Goal: Task Accomplishment & Management: Manage account settings

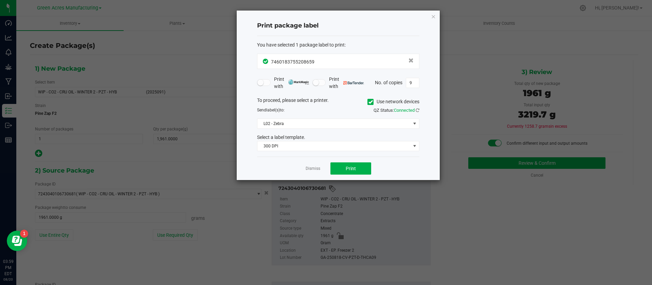
scroll to position [51, 0]
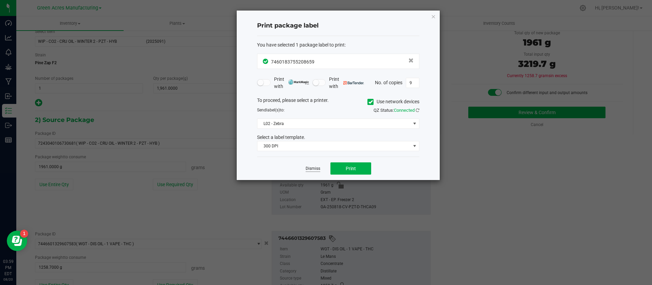
click at [312, 172] on link "Dismiss" at bounding box center [313, 169] width 15 height 6
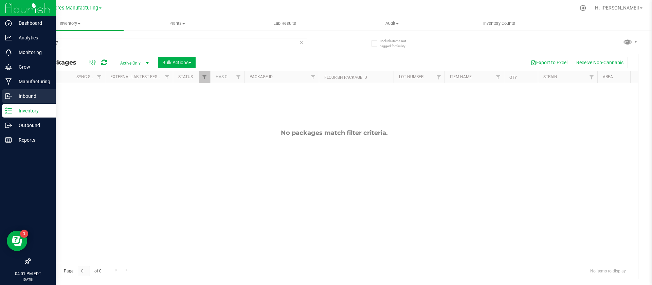
click at [12, 92] on div "Inbound" at bounding box center [29, 96] width 54 height 14
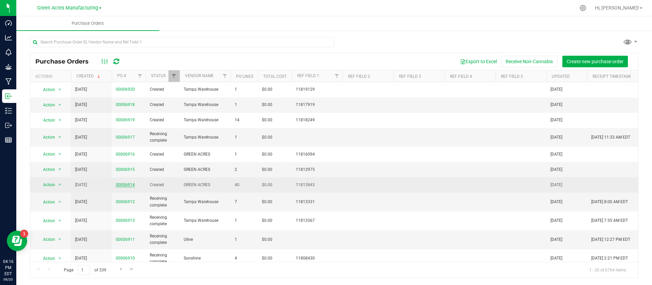
click at [128, 183] on link "00006914" at bounding box center [125, 184] width 19 height 5
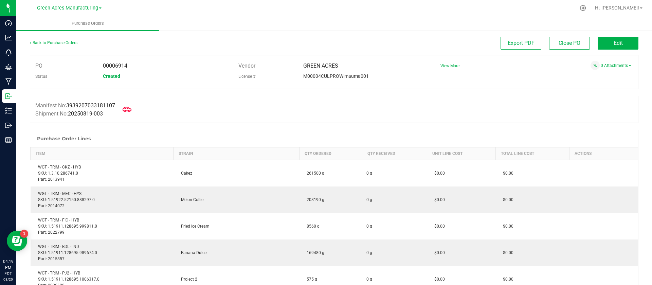
click at [130, 108] on icon at bounding box center [127, 109] width 9 height 9
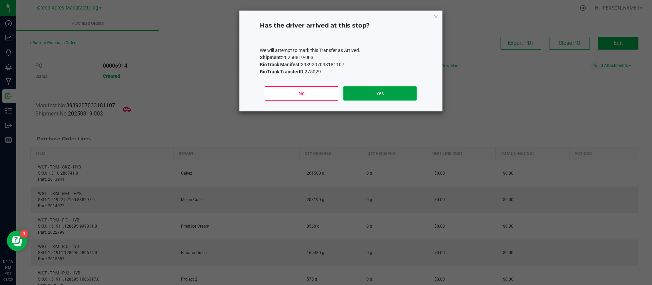
click at [385, 96] on button "Yes" at bounding box center [380, 93] width 73 height 14
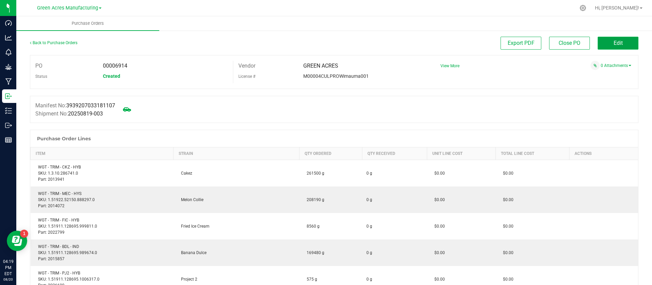
click at [604, 44] on button "Edit" at bounding box center [618, 43] width 41 height 13
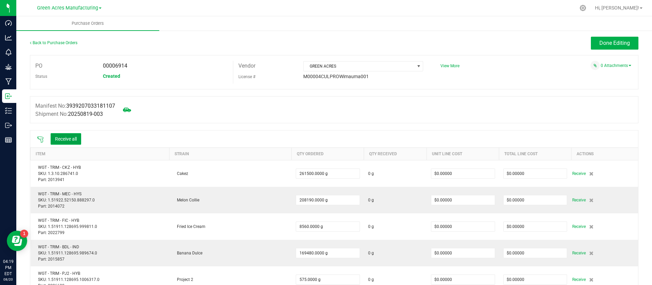
click at [69, 137] on button "Receive all" at bounding box center [66, 139] width 31 height 12
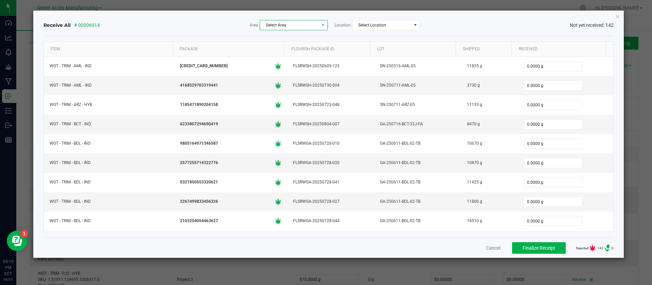
click at [294, 24] on span "Select Area" at bounding box center [289, 25] width 59 height 10
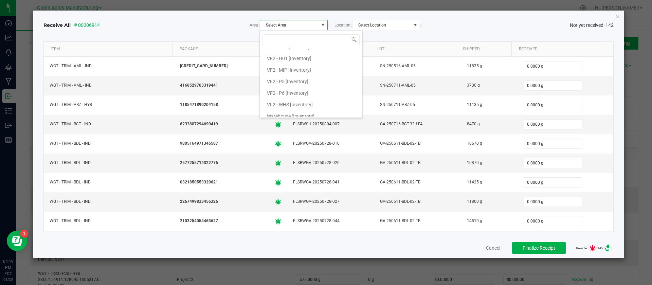
scroll to position [429, 0]
click at [315, 76] on li "VF2 - P5 [Inventory]" at bounding box center [311, 76] width 103 height 12
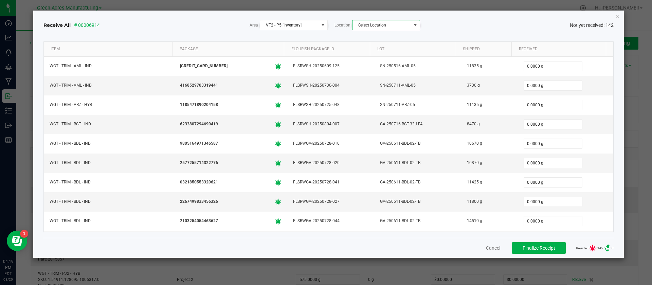
click at [416, 25] on span at bounding box center [415, 24] width 5 height 5
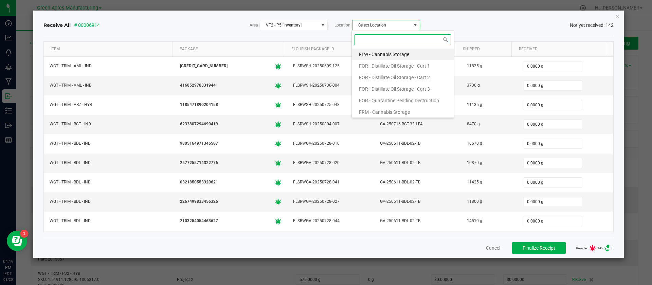
scroll to position [10, 68]
drag, startPoint x: 416, startPoint y: 25, endPoint x: 405, endPoint y: 52, distance: 29.2
click at [405, 52] on body "Dashboard Analytics Monitoring Grow Manufacturing Inbound Inventory Outbound Re…" at bounding box center [326, 142] width 652 height 285
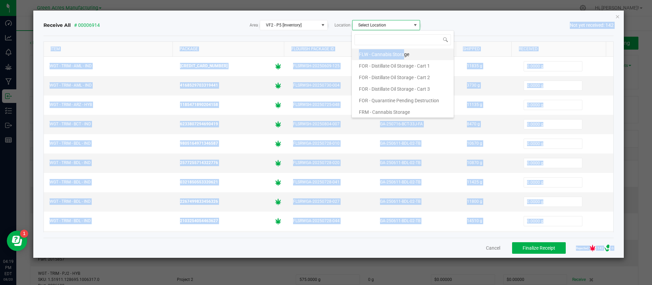
click at [405, 52] on span "FLW - Cannabis Storage" at bounding box center [384, 54] width 50 height 10
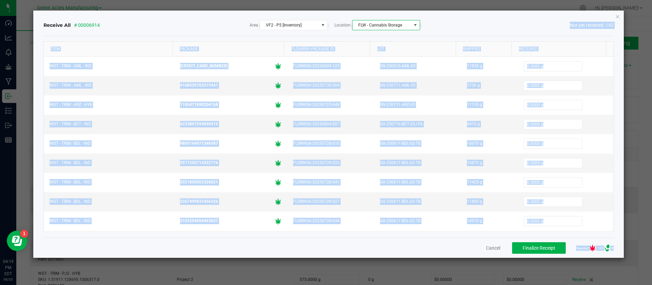
click at [449, 23] on div "Receive All # 00006914 Area VF2 - P5 [Inventory] Location FLW - Cannabis Storag…" at bounding box center [328, 25] width 571 height 10
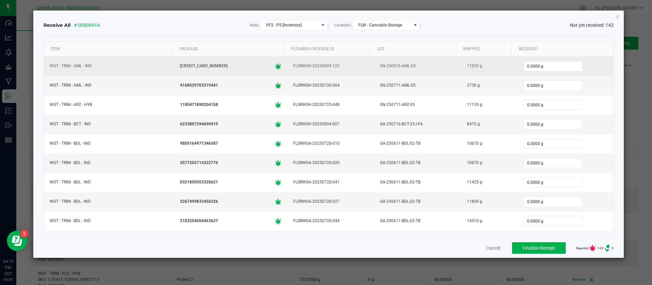
click at [466, 66] on div "11835 g" at bounding box center [490, 66] width 48 height 10
click at [524, 63] on input "0.0000 g" at bounding box center [553, 67] width 58 height 10
paste input "11835"
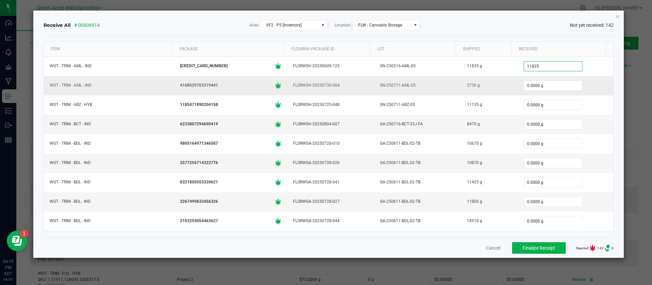
click at [466, 86] on div "3730 g" at bounding box center [490, 86] width 48 height 10
type input "11835.0000 g"
copy div "3730"
drag, startPoint x: 520, startPoint y: 82, endPoint x: 516, endPoint y: 90, distance: 8.2
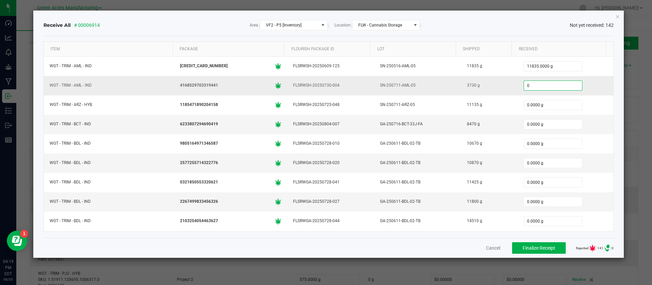
click at [524, 90] on input "0" at bounding box center [553, 86] width 58 height 10
paste input "373"
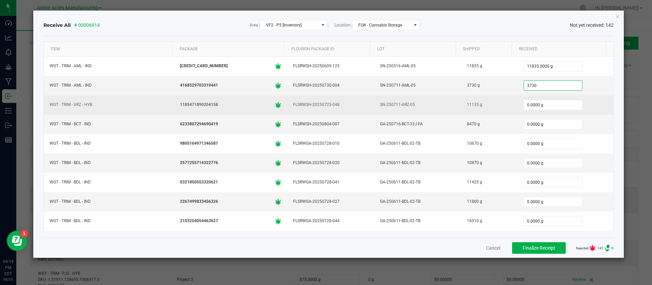
click at [466, 105] on div "11135 g" at bounding box center [490, 105] width 48 height 10
type input "3730.0000 g"
copy div "11135"
click at [524, 105] on input "0.0000 g" at bounding box center [553, 105] width 58 height 10
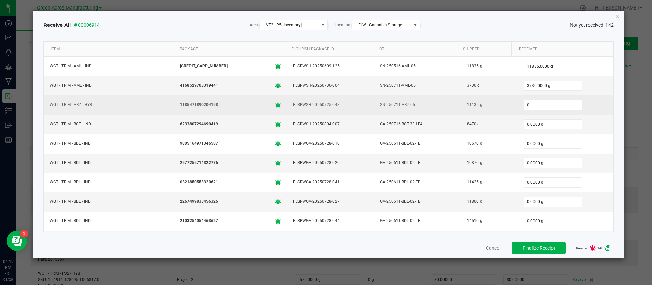
paste input "11135"
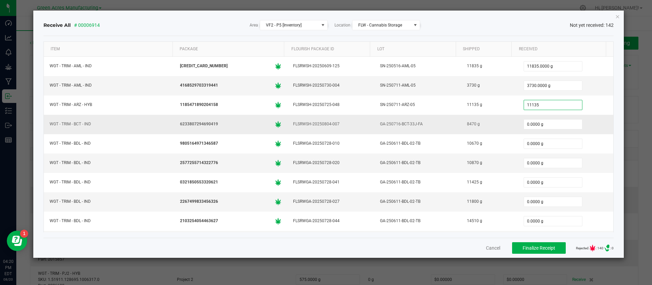
click at [466, 124] on div "8470 g" at bounding box center [490, 124] width 48 height 10
type input "11135.0000 g"
click at [466, 124] on div "8470 g" at bounding box center [490, 124] width 48 height 10
copy div "8470"
click at [524, 122] on input "0.0000 g" at bounding box center [553, 125] width 58 height 10
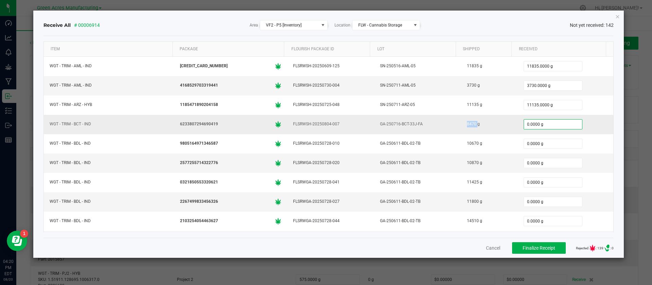
click at [524, 122] on input "0.0000 g" at bounding box center [553, 125] width 58 height 10
paste input "847"
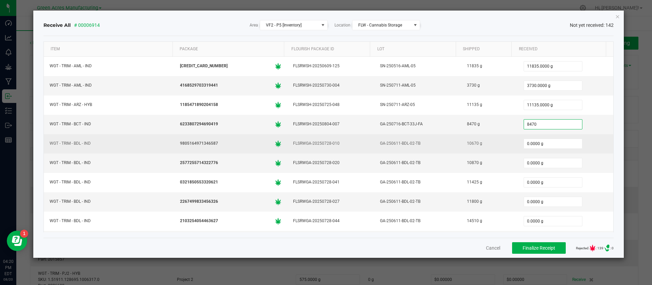
click at [466, 142] on div "10670 g" at bounding box center [490, 144] width 48 height 10
type input "8470.0000 g"
click at [466, 142] on div "10670 g" at bounding box center [490, 144] width 48 height 10
copy div "10670 g"
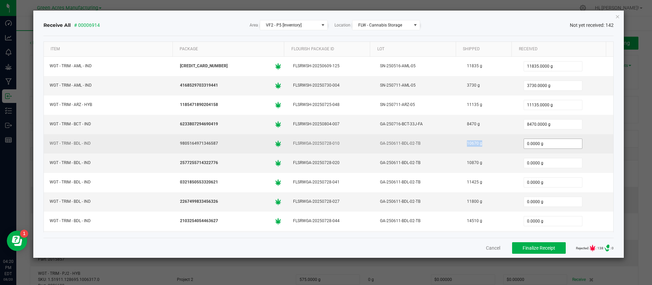
click at [524, 143] on input "0.0000 g" at bounding box center [553, 144] width 58 height 10
paste input "1067"
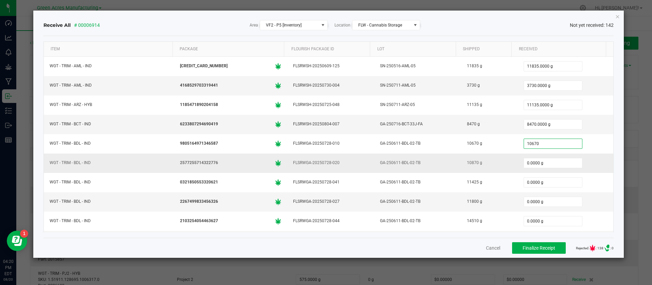
click at [466, 162] on div "10870 g" at bounding box center [490, 163] width 48 height 10
type input "10670.0000 g"
click at [466, 162] on div "10870 g" at bounding box center [490, 163] width 48 height 10
copy div "10870 g"
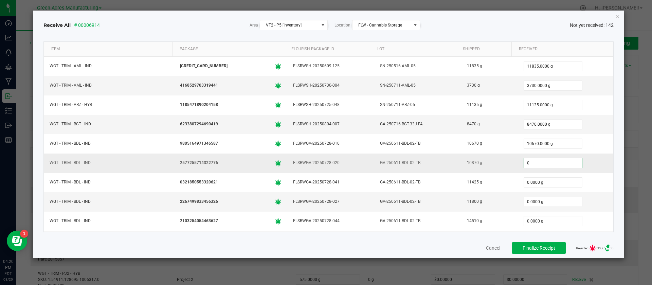
drag, startPoint x: 517, startPoint y: 159, endPoint x: 524, endPoint y: 163, distance: 8.1
click at [524, 163] on input "0" at bounding box center [553, 163] width 58 height 10
paste input "1087"
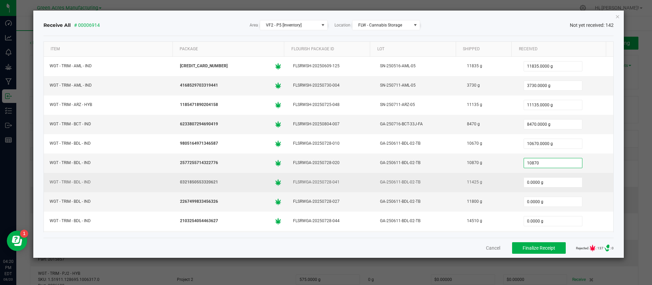
click at [466, 182] on div "11425 g" at bounding box center [490, 182] width 48 height 10
type input "10870.0000 g"
click at [466, 182] on div "11425 g" at bounding box center [490, 182] width 48 height 10
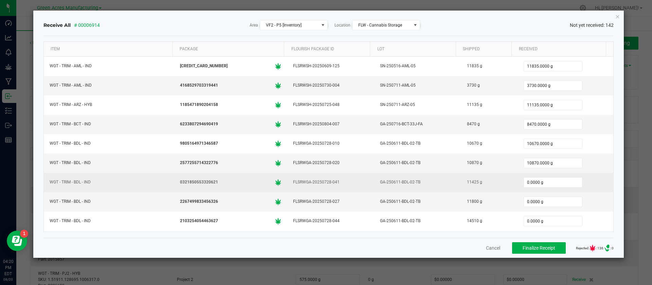
click at [466, 182] on div "11425 g" at bounding box center [490, 182] width 48 height 10
copy div "11425 g"
drag, startPoint x: 522, startPoint y: 178, endPoint x: 527, endPoint y: 183, distance: 7.0
click at [527, 183] on input "0" at bounding box center [553, 183] width 58 height 10
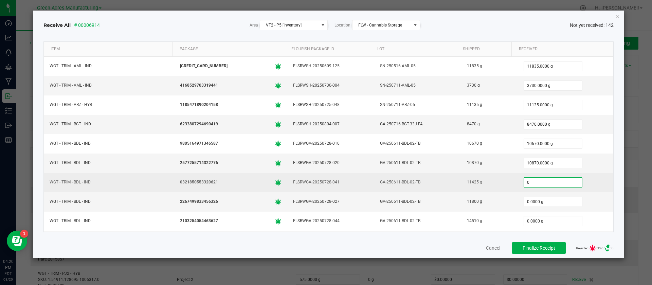
paste input "11425"
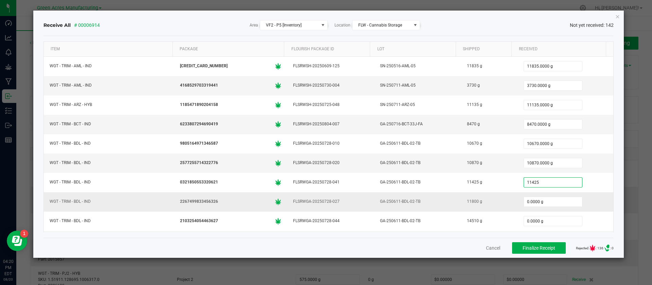
click at [466, 201] on div "11800 g" at bounding box center [490, 202] width 48 height 10
type input "11425.0000 g"
click at [466, 201] on div "11800 g" at bounding box center [490, 202] width 48 height 10
click at [524, 200] on input "0.0000 g" at bounding box center [553, 202] width 58 height 10
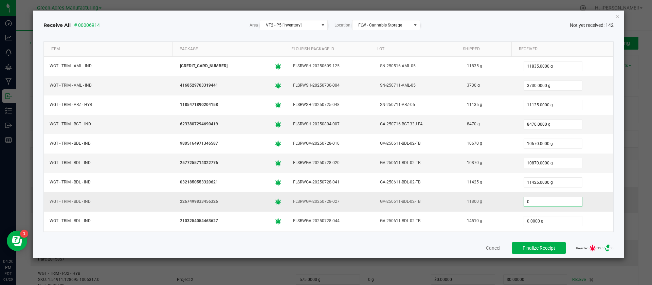
paste input "11425"
type input "11425.0000 g"
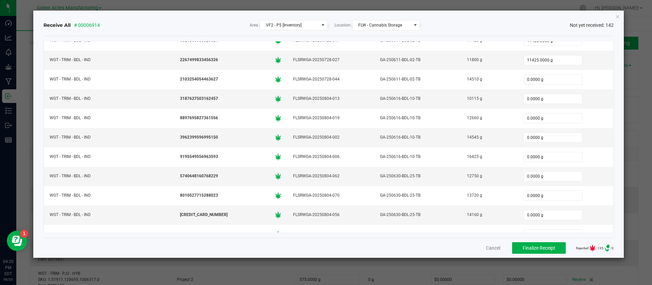
scroll to position [143, 0]
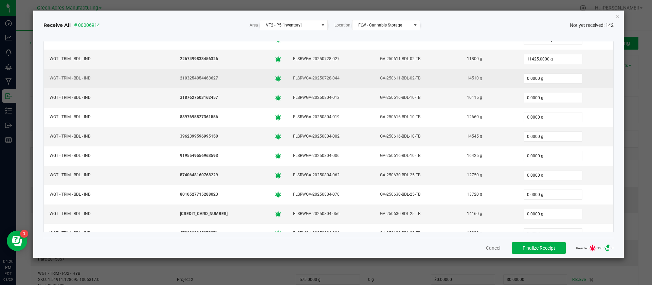
click at [466, 77] on div "14510 g" at bounding box center [490, 78] width 48 height 10
copy div "14510"
click at [524, 77] on input "0.0000 g" at bounding box center [553, 79] width 58 height 10
click at [524, 77] on input "0" at bounding box center [553, 79] width 58 height 10
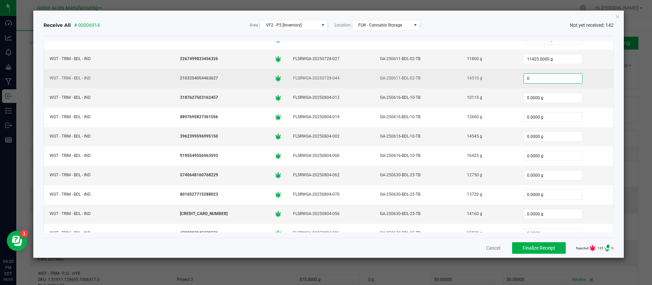
paste input "1451"
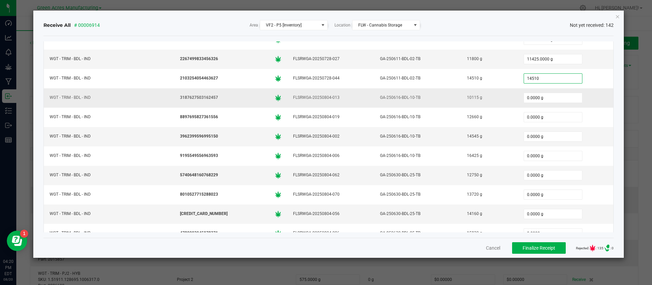
click at [467, 99] on div "10115 g" at bounding box center [490, 98] width 48 height 10
type input "14510.0000 g"
click at [467, 99] on div "10115 g" at bounding box center [490, 98] width 48 height 10
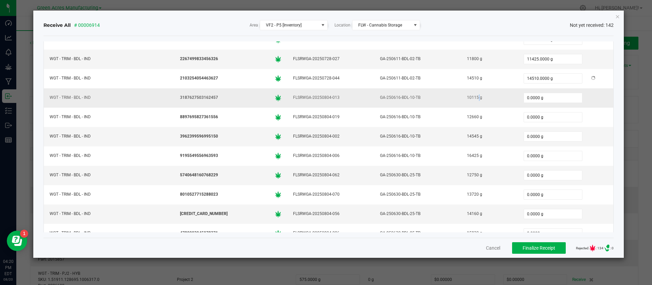
click at [467, 99] on div "10115 g" at bounding box center [490, 98] width 48 height 10
copy div "10115 g"
click at [524, 95] on input "0.0000 g" at bounding box center [553, 98] width 58 height 10
paste input "10115"
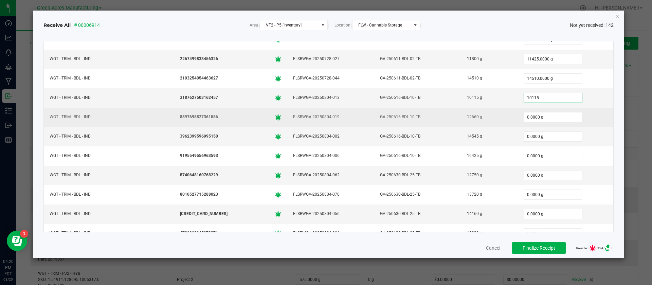
drag, startPoint x: 517, startPoint y: 95, endPoint x: 463, endPoint y: 116, distance: 58.1
click at [466, 116] on div "12660 g" at bounding box center [490, 117] width 48 height 10
type input "10115.0000 g"
click at [466, 116] on div "12660 g" at bounding box center [490, 117] width 48 height 10
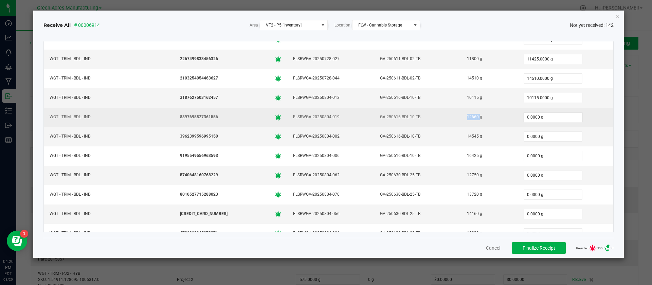
click at [525, 118] on input "0.0000 g" at bounding box center [553, 117] width 58 height 10
paste input "1266"
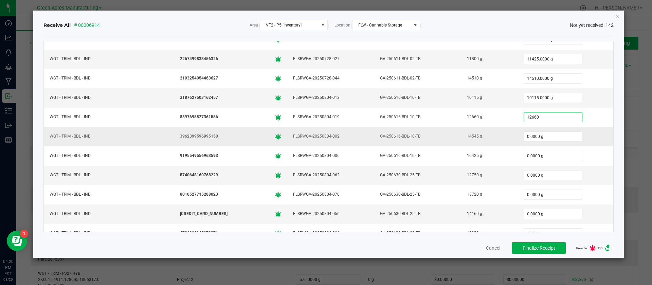
click at [466, 137] on div "14545 g" at bounding box center [490, 137] width 48 height 10
type input "12660.0000 g"
click at [466, 137] on div "14545 g" at bounding box center [490, 137] width 48 height 10
copy div "14545"
click at [524, 136] on input "0.0000 g" at bounding box center [553, 137] width 58 height 10
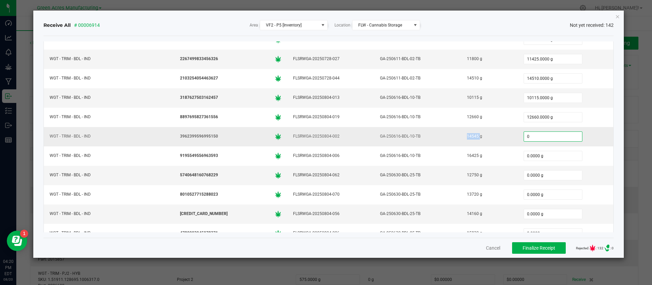
click at [524, 136] on input "0" at bounding box center [553, 137] width 58 height 10
paste input "14545"
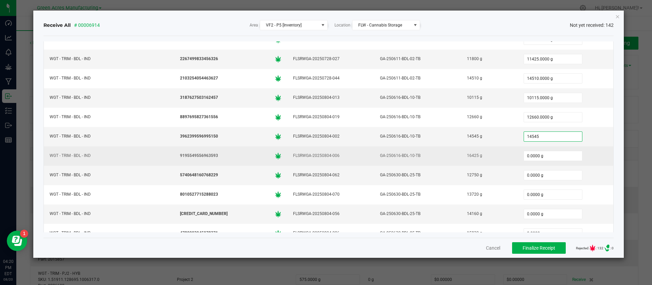
click at [466, 153] on div "16425 g" at bounding box center [490, 156] width 48 height 10
type input "14545.0000 g"
click at [466, 153] on div "16425 g" at bounding box center [490, 156] width 48 height 10
copy div "16425 g"
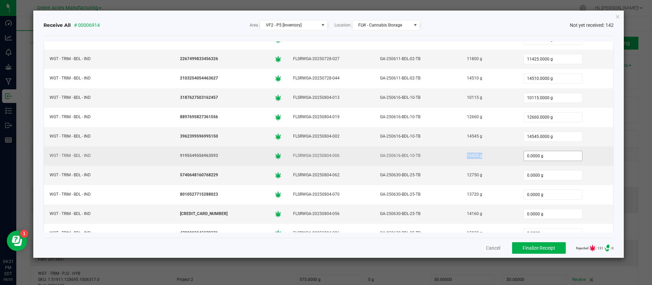
click at [524, 155] on input "0.0000 g" at bounding box center [553, 156] width 58 height 10
paste input "16425"
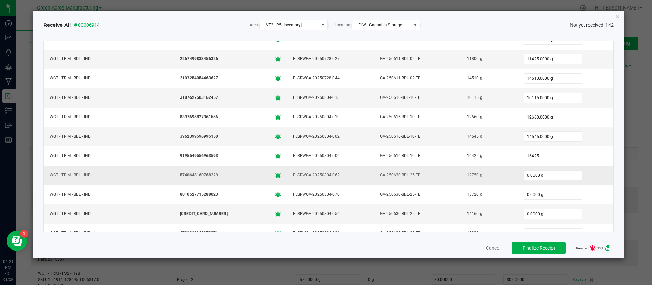
click at [466, 174] on div "12750 g" at bounding box center [490, 175] width 48 height 10
type input "16425.0000 g"
click at [524, 176] on input "0.0000 g" at bounding box center [553, 176] width 58 height 10
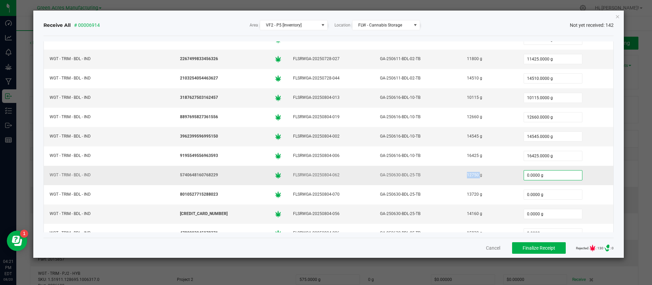
click at [524, 176] on input "0.0000 g" at bounding box center [553, 176] width 58 height 10
paste input "1275"
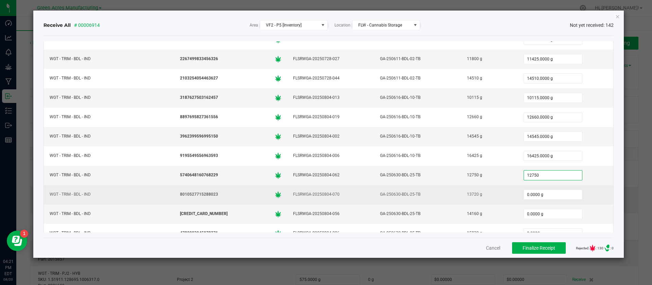
click at [466, 191] on div "13720 g" at bounding box center [490, 195] width 48 height 10
type input "12750.0000 g"
click at [466, 191] on div "13720 g" at bounding box center [490, 195] width 48 height 10
click at [524, 193] on input "0.0000 g" at bounding box center [553, 195] width 58 height 10
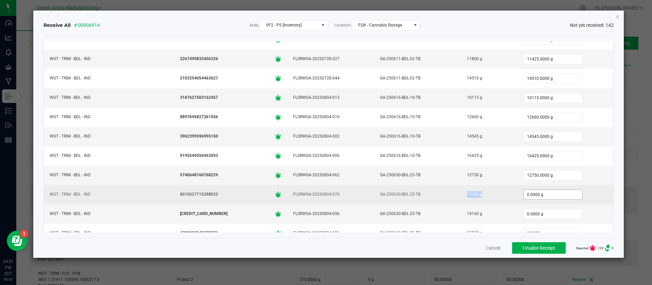
click at [524, 193] on input "0.0000 g" at bounding box center [553, 195] width 58 height 10
paste input "1372"
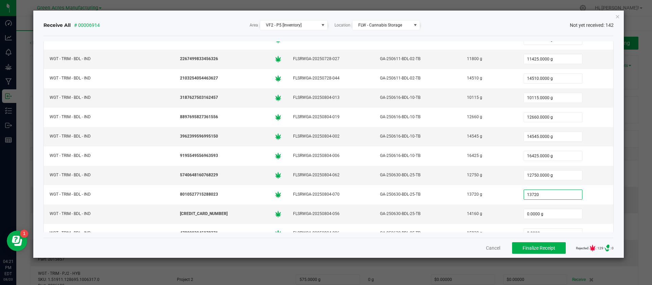
type input "13720.0000 g"
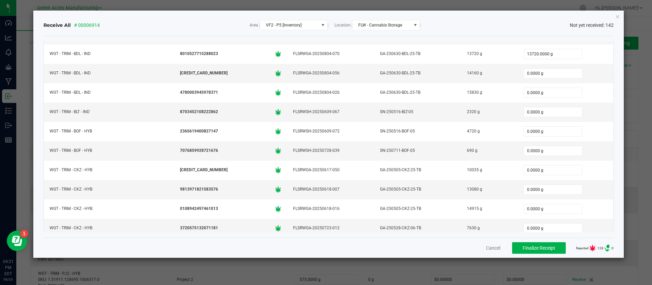
scroll to position [285, 0]
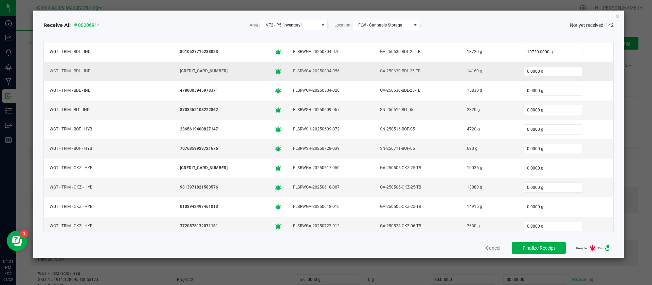
click at [466, 70] on div "14160 g" at bounding box center [490, 71] width 48 height 10
click at [524, 69] on input "0.0000 g" at bounding box center [553, 72] width 58 height 10
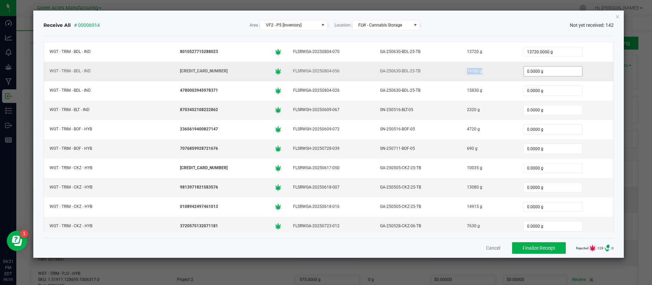
click at [524, 69] on input "0.0000 g" at bounding box center [553, 72] width 58 height 10
paste input "1416"
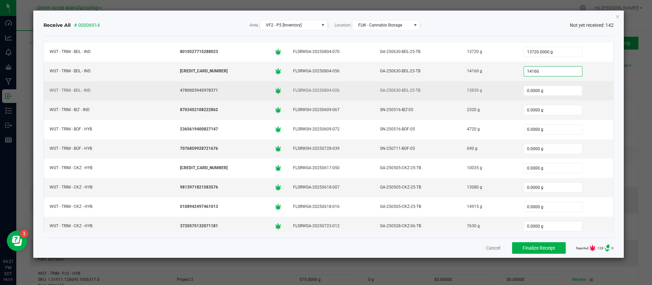
click at [466, 90] on div "15830 g" at bounding box center [490, 91] width 48 height 10
type input "14160.0000 g"
click at [524, 90] on input "0.0000 g" at bounding box center [553, 91] width 58 height 10
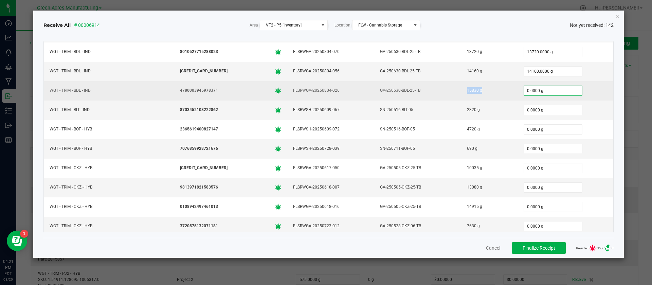
click at [524, 90] on input "0.0000 g" at bounding box center [553, 91] width 58 height 10
paste input "1583"
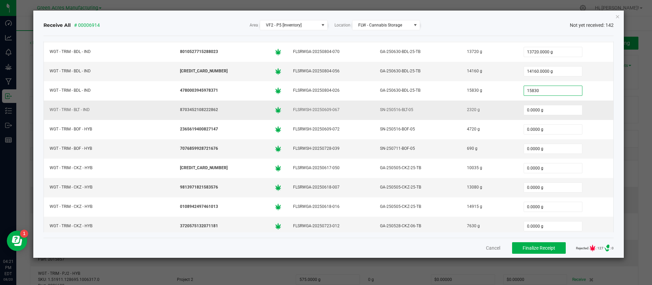
click at [466, 110] on div "2320 g" at bounding box center [490, 110] width 48 height 10
type input "15830.0000 g"
click at [525, 111] on input "0.0000 g" at bounding box center [553, 110] width 58 height 10
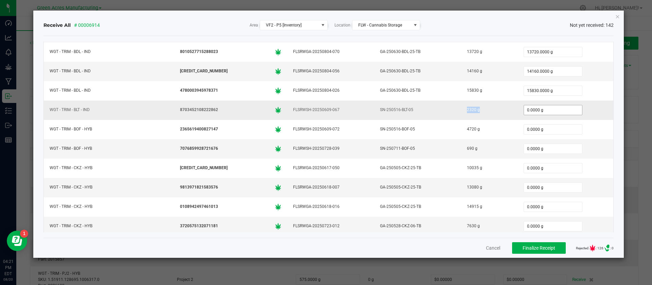
click at [525, 111] on input "0.0000 g" at bounding box center [553, 110] width 58 height 10
paste input "232"
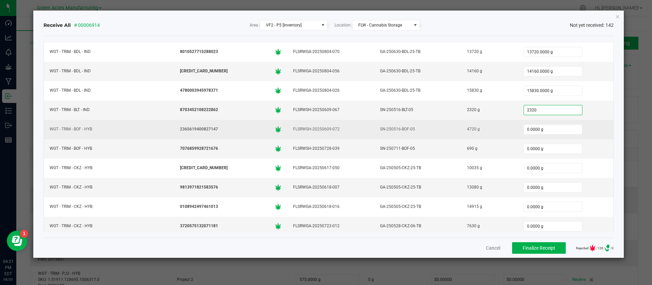
click at [466, 129] on div "4720 g" at bounding box center [490, 129] width 48 height 10
type input "2320.0000 g"
click at [524, 129] on input "0.0000 g" at bounding box center [553, 130] width 58 height 10
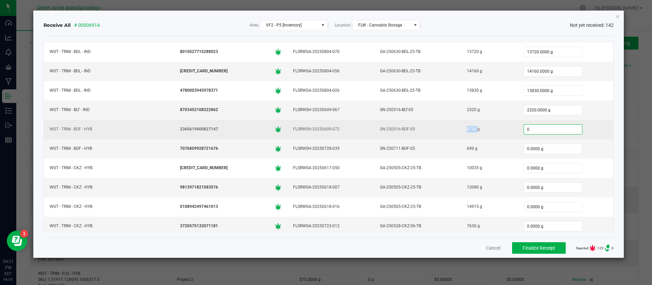
click at [524, 129] on input "0" at bounding box center [553, 130] width 58 height 10
paste input "472"
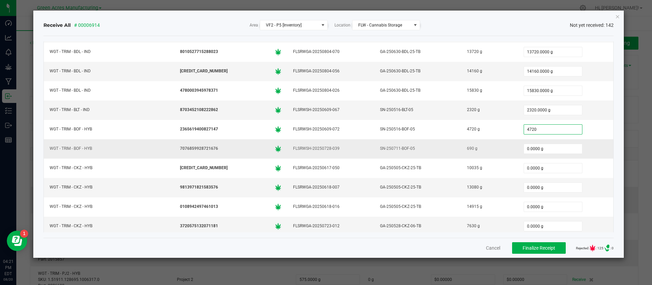
click at [466, 148] on div "690 g" at bounding box center [490, 149] width 48 height 10
type input "4720.0000 g"
click at [524, 148] on input "0.0000 g" at bounding box center [553, 149] width 58 height 10
click at [524, 148] on input "0" at bounding box center [553, 149] width 58 height 10
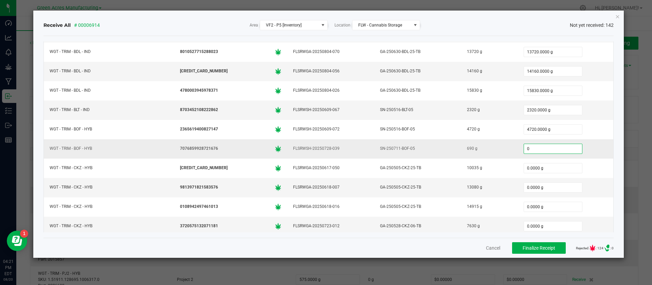
click at [524, 148] on input "0" at bounding box center [553, 149] width 58 height 10
paste input "69"
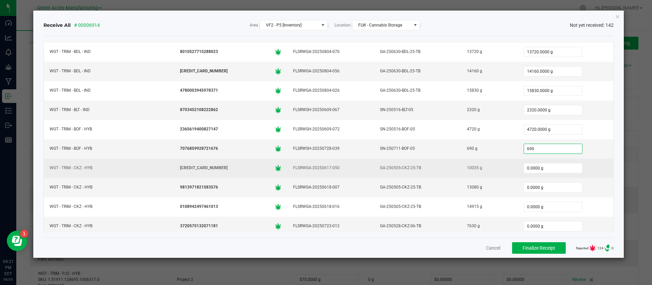
click at [466, 168] on div "10035 g" at bounding box center [490, 168] width 48 height 10
type input "690.0000 g"
click at [466, 168] on div "10035 g" at bounding box center [490, 168] width 48 height 10
click at [524, 169] on input "0.0000 g" at bounding box center [553, 168] width 58 height 10
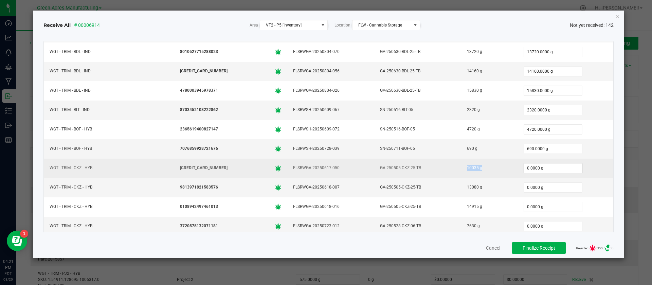
click at [524, 169] on input "0.0000 g" at bounding box center [553, 168] width 58 height 10
paste input "10035"
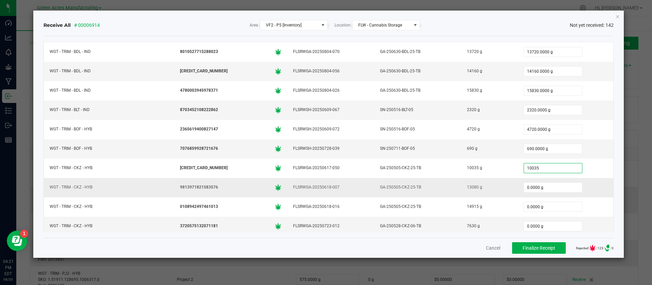
click at [466, 187] on div "13080 g" at bounding box center [490, 187] width 48 height 10
type input "10035.0000 g"
click at [524, 184] on input "0.0000 g" at bounding box center [553, 188] width 58 height 10
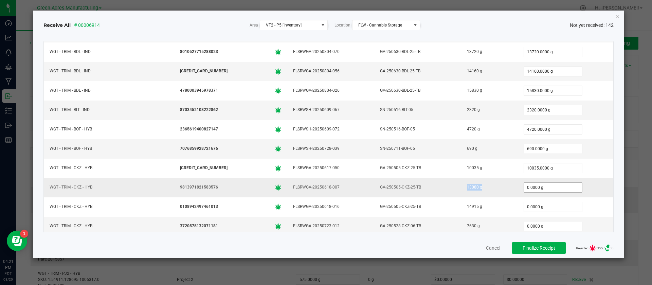
click at [524, 184] on input "0.0000 g" at bounding box center [553, 188] width 58 height 10
paste input "1308"
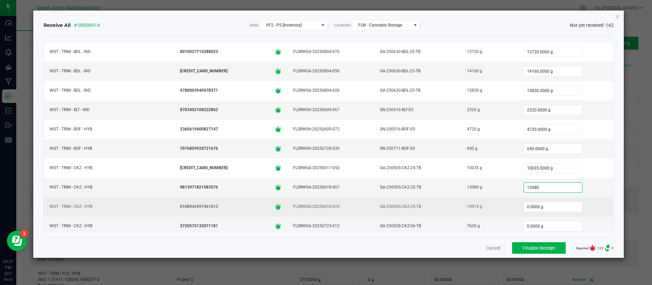
click at [466, 206] on div "14915 g" at bounding box center [490, 207] width 48 height 10
type input "13080.0000 g"
click at [524, 208] on input "0.0000 g" at bounding box center [553, 207] width 58 height 10
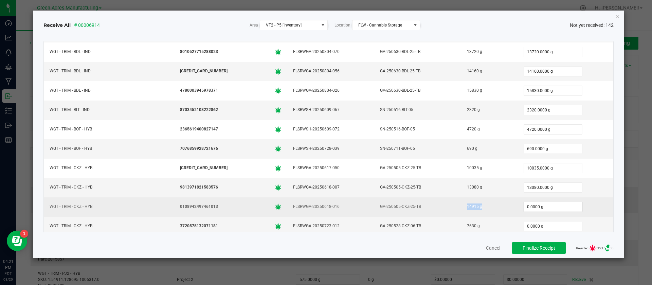
click at [524, 208] on input "0.0000 g" at bounding box center [553, 207] width 58 height 10
paste input "14915"
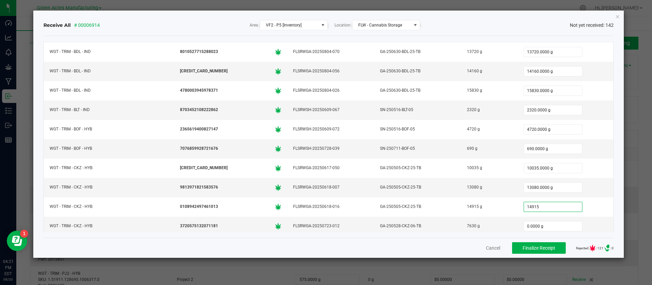
type input "14915.0000 g"
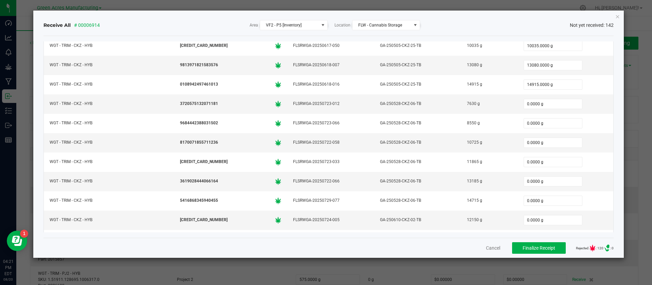
scroll to position [442, 0]
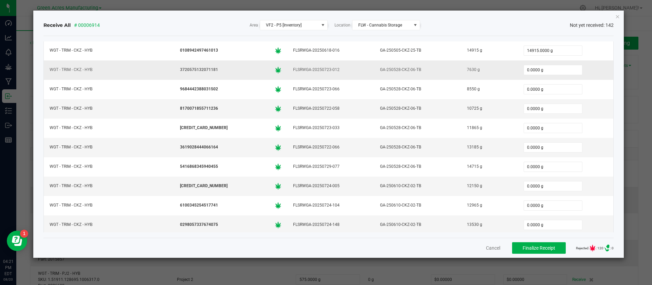
click at [466, 71] on div "7630 g" at bounding box center [490, 70] width 48 height 10
click at [524, 70] on input "0.0000 g" at bounding box center [553, 70] width 58 height 10
click at [524, 70] on input "0" at bounding box center [553, 70] width 58 height 10
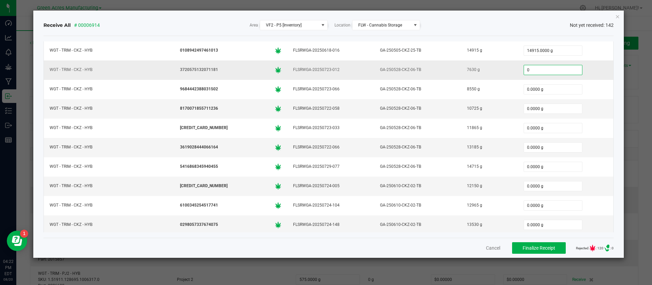
paste input "763"
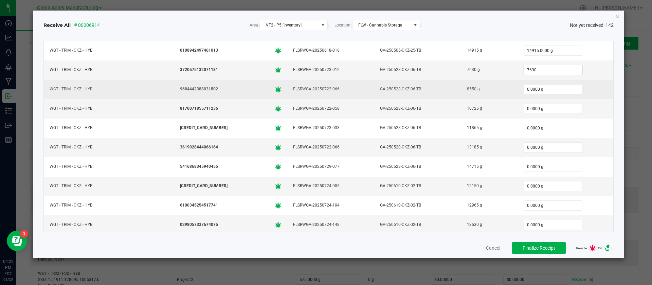
click at [466, 89] on div "8550 g" at bounding box center [490, 89] width 48 height 10
type input "7630.0000 g"
click at [524, 86] on input "0.0000 g" at bounding box center [553, 90] width 58 height 10
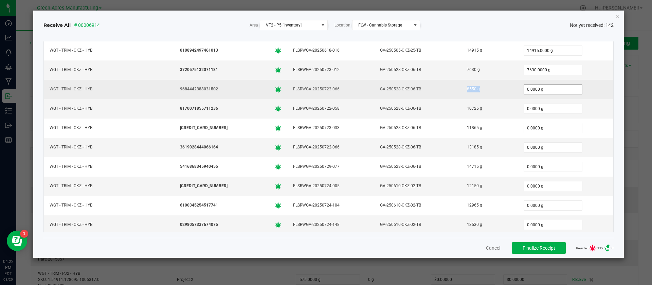
click at [524, 86] on input "0.0000 g" at bounding box center [553, 90] width 58 height 10
paste input "855"
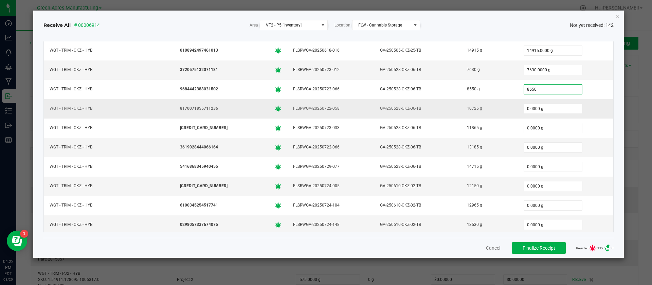
click at [466, 108] on div "10725 g" at bounding box center [490, 109] width 48 height 10
type input "8550.0000 g"
click at [466, 108] on div "10725 g" at bounding box center [490, 109] width 48 height 10
click at [524, 109] on input "0" at bounding box center [553, 109] width 58 height 10
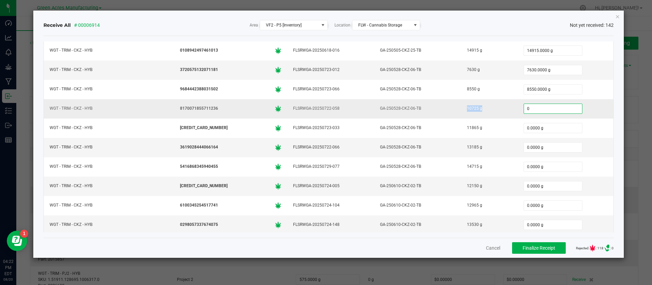
click at [524, 109] on input "0" at bounding box center [553, 109] width 58 height 10
paste input "10725"
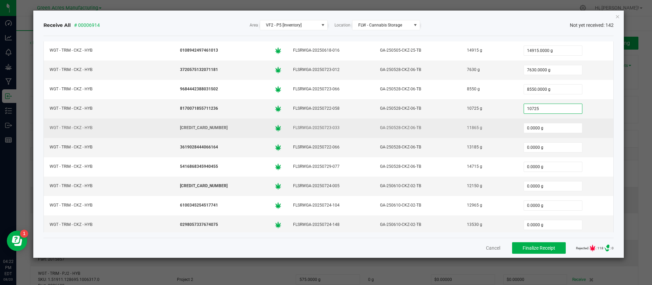
click at [466, 126] on div "11865 g" at bounding box center [490, 128] width 48 height 10
type input "10725.0000 g"
click at [524, 127] on input "0.0000 g" at bounding box center [553, 128] width 58 height 10
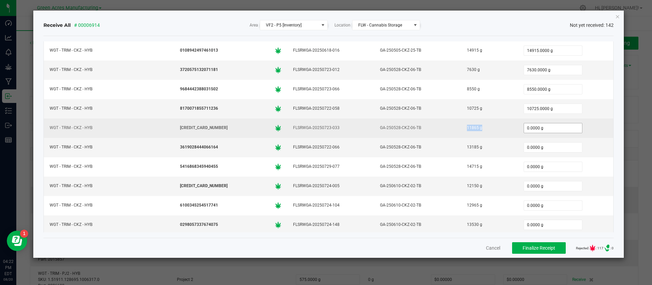
click at [524, 127] on input "0.0000 g" at bounding box center [553, 128] width 58 height 10
paste input "11865"
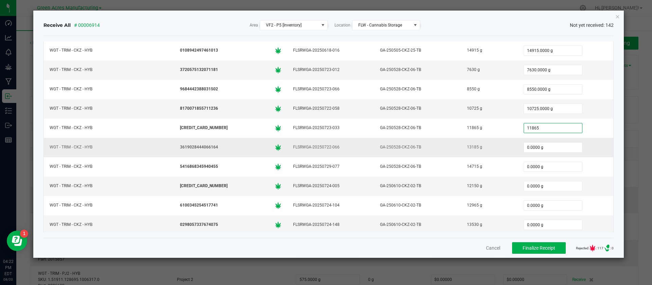
click at [466, 148] on div "13185 g" at bounding box center [490, 147] width 48 height 10
type input "11865.0000 g"
click at [524, 147] on input "0.0000 g" at bounding box center [553, 148] width 58 height 10
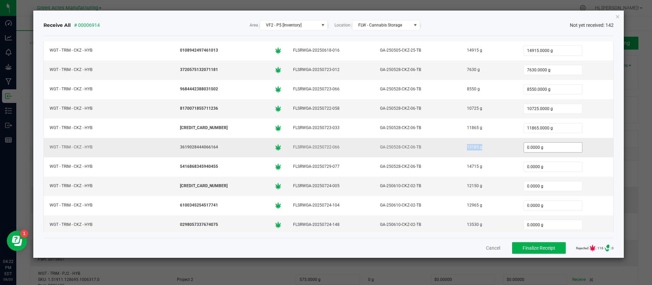
click at [524, 147] on input "0.0000 g" at bounding box center [553, 148] width 58 height 10
paste input "13185"
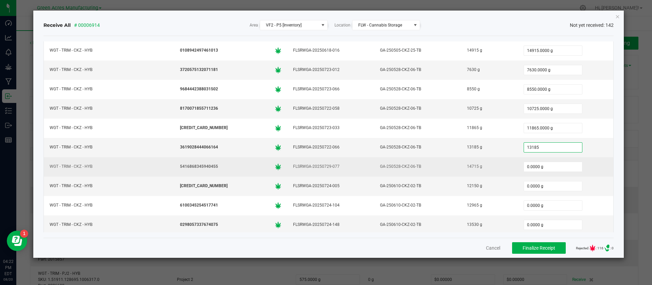
click at [466, 167] on div "14715 g" at bounding box center [490, 167] width 48 height 10
type input "13185.0000 g"
click at [466, 167] on div "14715 g" at bounding box center [490, 167] width 48 height 10
click at [524, 166] on input "0.0000 g" at bounding box center [553, 167] width 58 height 10
click at [524, 166] on input "0" at bounding box center [553, 167] width 58 height 10
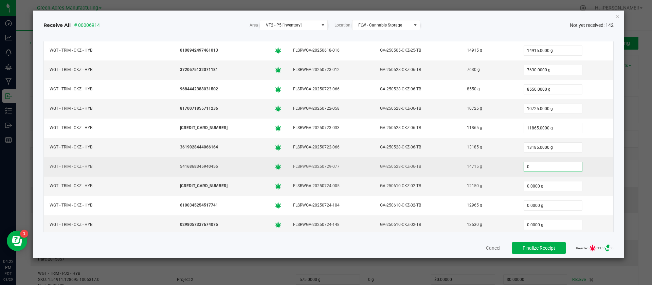
paste input "14715"
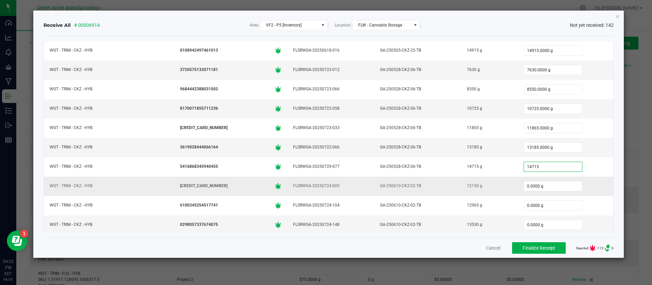
click at [466, 186] on div "12150 g" at bounding box center [490, 186] width 48 height 10
type input "14715.0000 g"
click at [466, 186] on div "12150 g" at bounding box center [490, 186] width 48 height 10
click at [524, 184] on input "0.0000 g" at bounding box center [553, 186] width 58 height 10
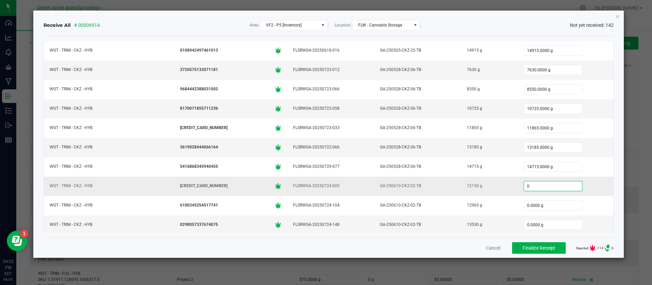
click at [524, 184] on input "0" at bounding box center [553, 186] width 58 height 10
paste input "1215"
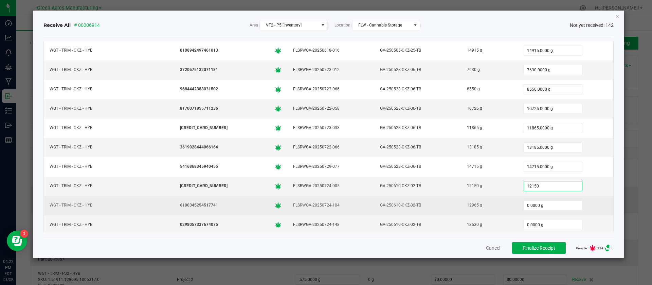
click at [466, 203] on div "12965 g" at bounding box center [490, 205] width 48 height 10
type input "12150.0000 g"
click at [524, 205] on input "0.0000 g" at bounding box center [553, 206] width 58 height 10
click at [524, 205] on input "0" at bounding box center [553, 206] width 58 height 10
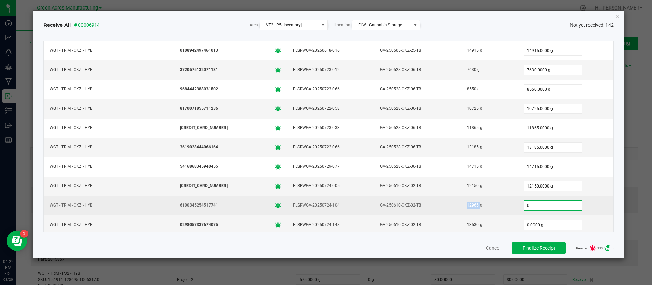
paste input "12965"
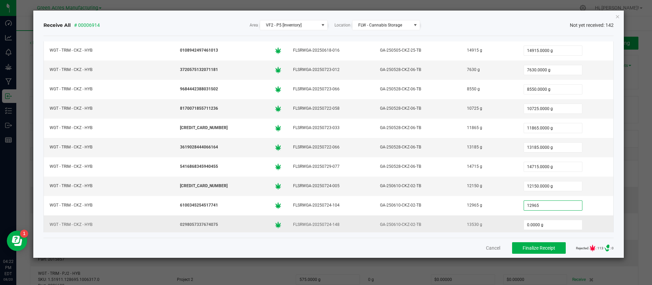
click at [466, 227] on div "13530 g" at bounding box center [490, 225] width 48 height 10
type input "12965.0000 g"
click at [524, 225] on input "0.0000 g" at bounding box center [553, 225] width 58 height 10
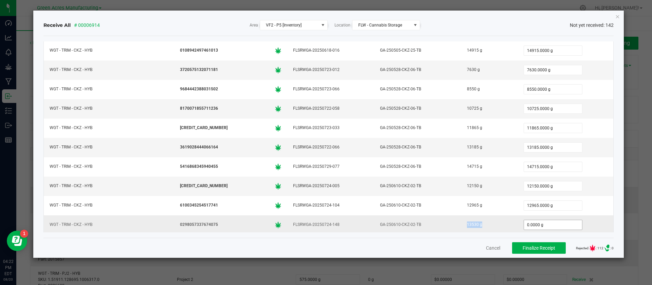
click at [524, 225] on input "0.0000 g" at bounding box center [553, 225] width 58 height 10
paste input "1353"
type input "13530.0000 g"
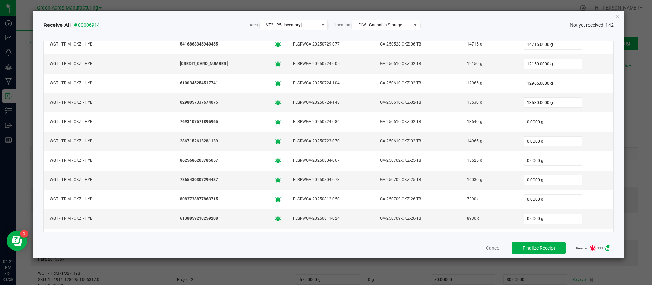
scroll to position [598, 0]
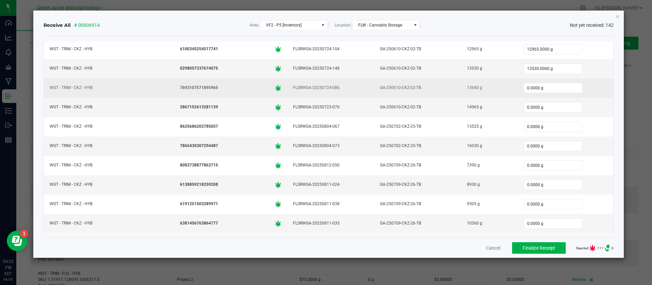
click at [466, 87] on div "13640 g" at bounding box center [490, 88] width 48 height 10
click at [524, 91] on input "0.0000 g" at bounding box center [553, 88] width 58 height 10
click at [524, 91] on input "0" at bounding box center [553, 88] width 58 height 10
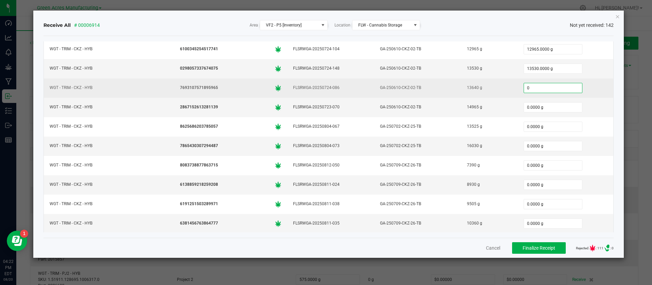
paste input "1364"
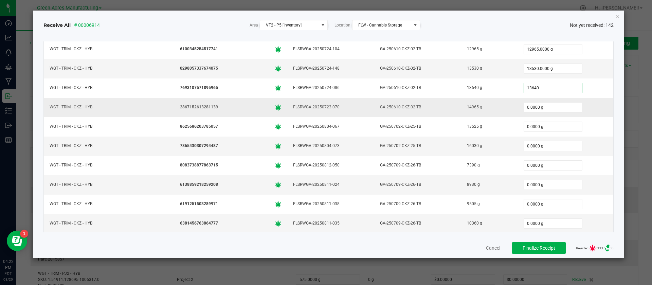
click at [466, 106] on div "14965 g" at bounding box center [490, 107] width 48 height 10
type input "13640.0000 g"
click at [524, 106] on input "0.0000 g" at bounding box center [553, 108] width 58 height 10
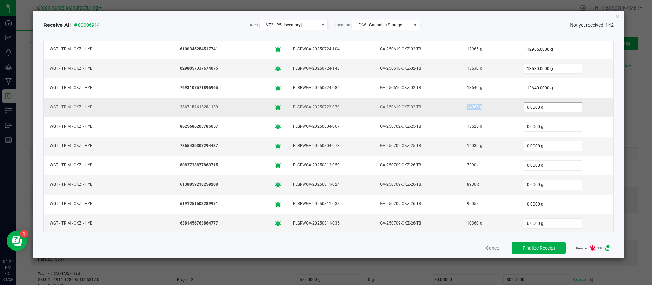
click at [524, 106] on input "0.0000 g" at bounding box center [553, 108] width 58 height 10
click at [524, 106] on input "0" at bounding box center [553, 108] width 58 height 10
paste input "14965"
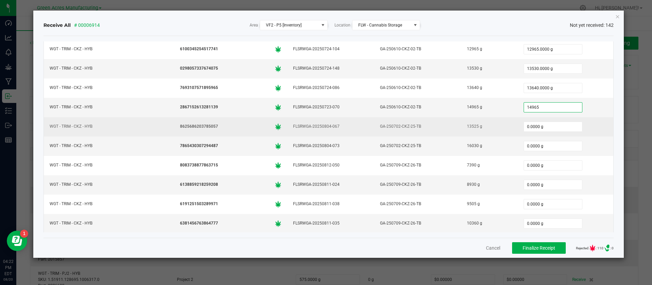
click at [466, 126] on div "13525 g" at bounding box center [490, 127] width 48 height 10
type input "14965.0000 g"
click at [466, 126] on div "13525 g" at bounding box center [490, 127] width 48 height 10
click at [524, 124] on input "0.0000 g" at bounding box center [553, 127] width 58 height 10
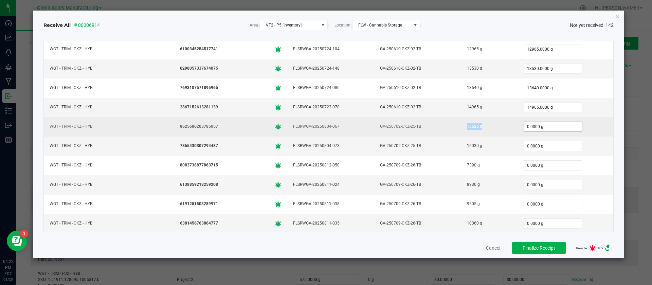
click at [524, 124] on input "0.0000 g" at bounding box center [553, 127] width 58 height 10
paste input "13525"
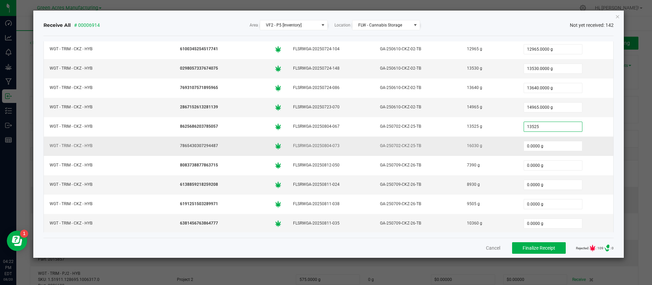
click at [466, 146] on div "16030 g" at bounding box center [490, 146] width 48 height 10
type input "13525.0000 g"
click at [466, 146] on div "16030 g" at bounding box center [490, 146] width 48 height 10
click at [524, 145] on input "0.0000 g" at bounding box center [553, 146] width 58 height 10
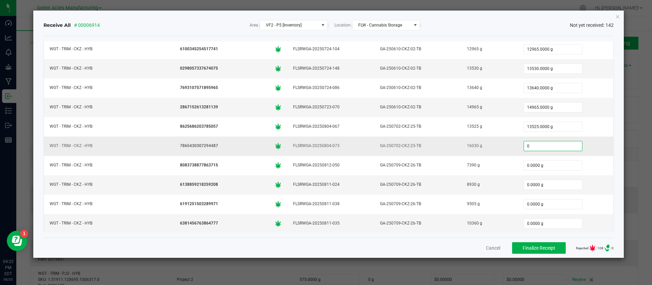
paste input "1603"
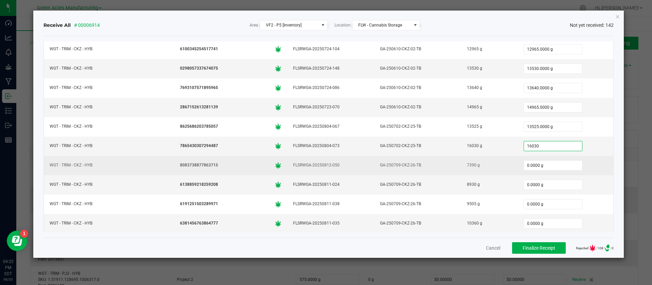
click at [466, 163] on div "7390 g" at bounding box center [490, 165] width 48 height 10
type input "16030.0000 g"
click at [524, 165] on input "0.0000 g" at bounding box center [553, 166] width 58 height 10
click at [524, 165] on input "0" at bounding box center [553, 166] width 58 height 10
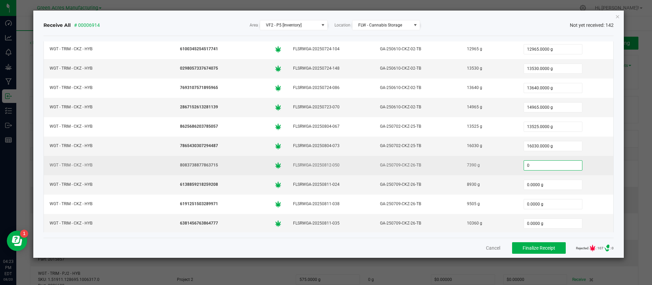
paste input "739"
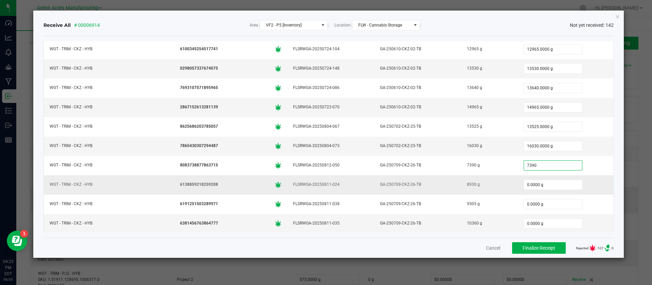
click at [466, 184] on div "8930 g" at bounding box center [490, 185] width 48 height 10
type input "7390.0000 g"
click at [524, 184] on input "0.0000 g" at bounding box center [553, 185] width 58 height 10
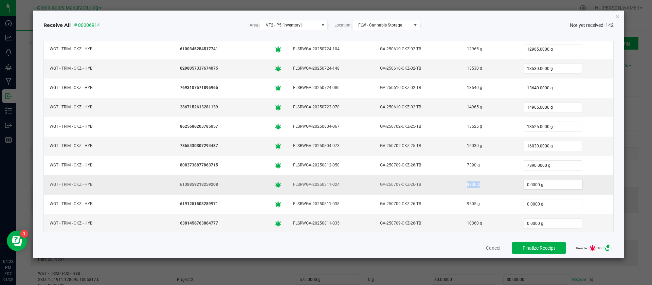
click at [524, 184] on input "0.0000 g" at bounding box center [553, 185] width 58 height 10
paste input "893"
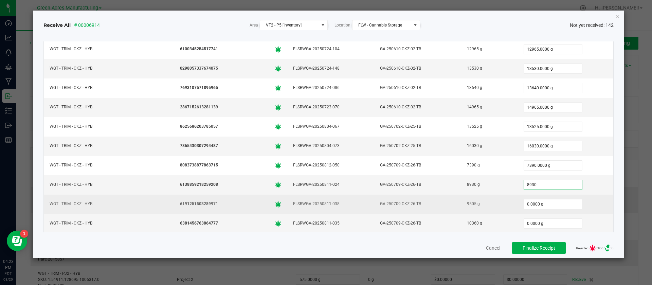
click at [466, 206] on div "9505 g" at bounding box center [490, 204] width 48 height 10
type input "8930.0000 g"
click at [466, 206] on div "9505 g" at bounding box center [490, 204] width 48 height 10
click at [524, 201] on input "0.0000 g" at bounding box center [553, 204] width 58 height 10
click at [524, 201] on input "0" at bounding box center [553, 204] width 58 height 10
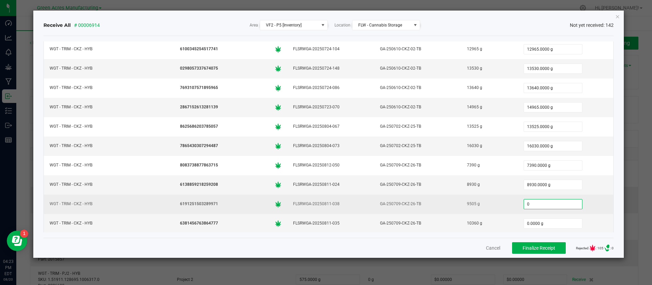
paste input "9505"
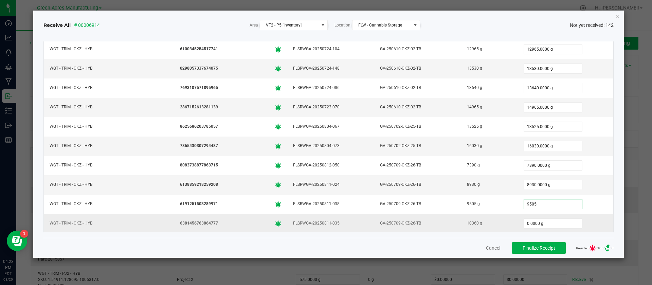
click at [466, 224] on div "10360 g" at bounding box center [490, 223] width 48 height 10
type input "9505.0000 g"
click at [466, 224] on div "10360 g" at bounding box center [490, 223] width 48 height 10
click at [524, 223] on input "0.0000 g" at bounding box center [553, 224] width 58 height 10
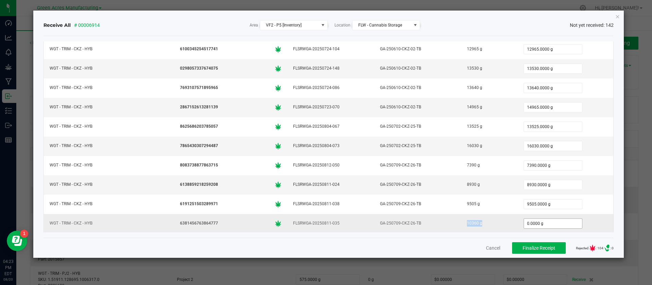
click at [524, 223] on input "0.0000 g" at bounding box center [553, 224] width 58 height 10
paste input "1036"
type input "10360.0000 g"
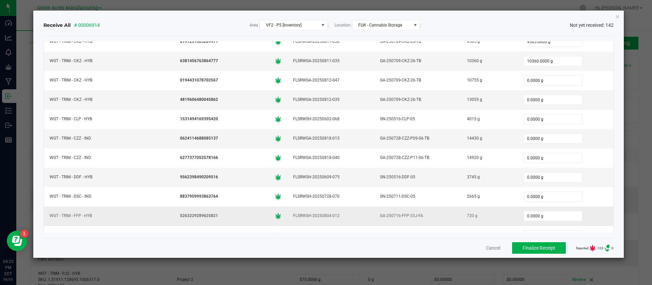
scroll to position [761, 0]
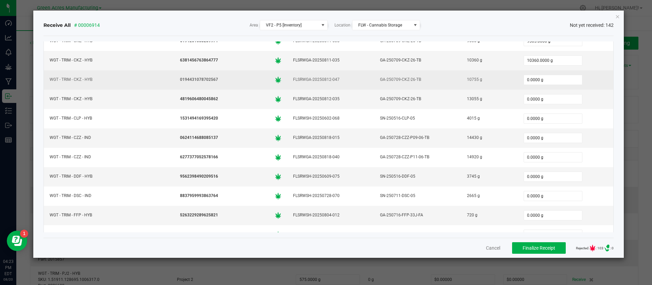
click at [466, 82] on div "10755 g" at bounding box center [490, 80] width 48 height 10
click at [524, 76] on input "0.0000 g" at bounding box center [553, 80] width 58 height 10
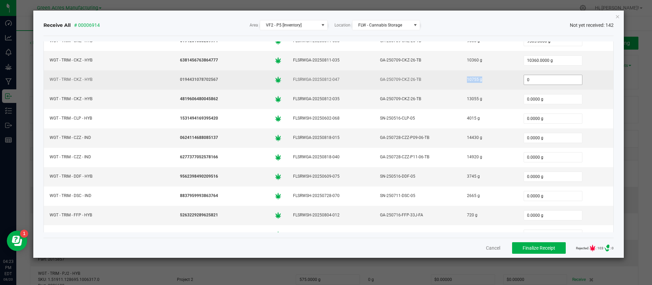
paste input "10755"
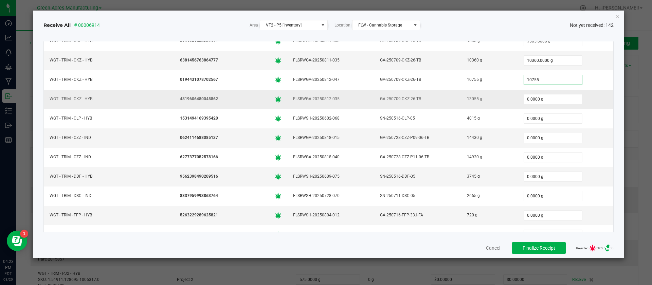
click at [466, 97] on div "13055 g" at bounding box center [490, 99] width 48 height 10
type input "10755.0000 g"
click at [466, 97] on div "13055 g" at bounding box center [490, 99] width 48 height 10
click at [524, 103] on input "0.0000 g" at bounding box center [553, 99] width 58 height 10
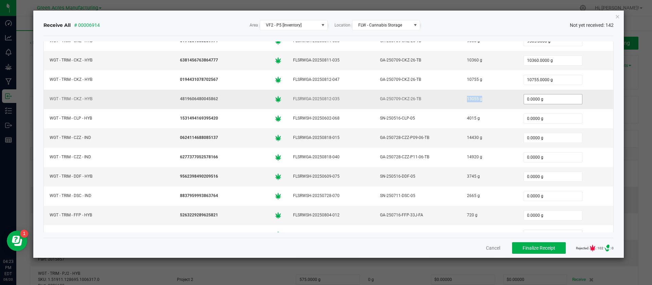
click at [524, 103] on input "0.0000 g" at bounding box center [553, 99] width 58 height 10
click at [524, 103] on input "0" at bounding box center [553, 99] width 58 height 10
paste input "13055"
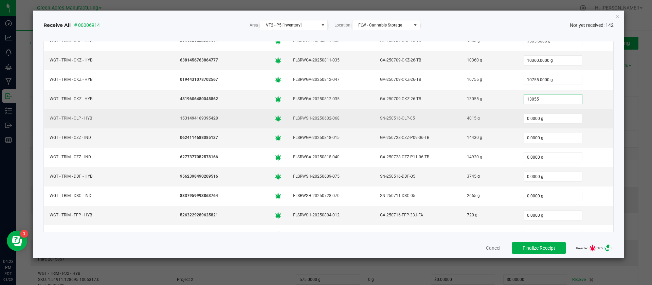
click at [466, 118] on div "4015 g" at bounding box center [490, 118] width 48 height 10
type input "13055.0000 g"
click at [466, 118] on div "4015 g" at bounding box center [490, 118] width 48 height 10
click at [524, 119] on input "0.0000 g" at bounding box center [553, 119] width 58 height 10
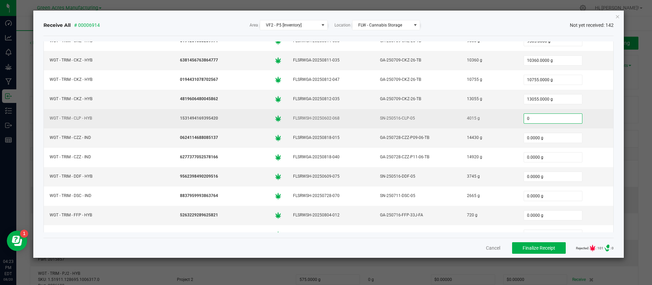
click at [524, 119] on input "0" at bounding box center [553, 119] width 58 height 10
paste input "4015"
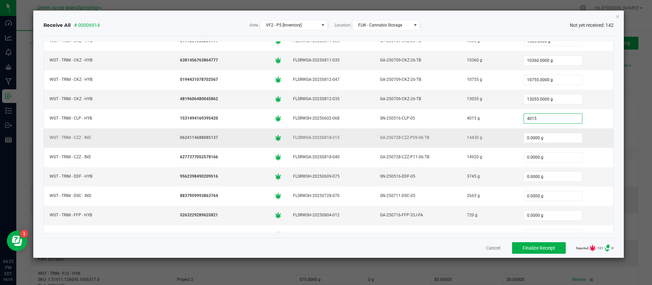
click at [466, 138] on div "14430 g" at bounding box center [490, 138] width 48 height 10
type input "4015.0000 g"
click at [524, 139] on input "0.0000 g" at bounding box center [553, 138] width 58 height 10
click at [524, 139] on input "0" at bounding box center [553, 138] width 58 height 10
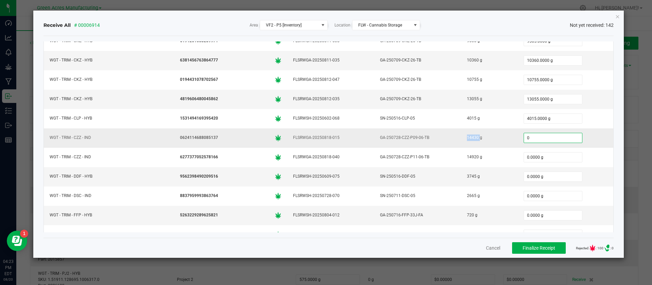
click at [524, 139] on input "0" at bounding box center [553, 138] width 58 height 10
paste input "1443"
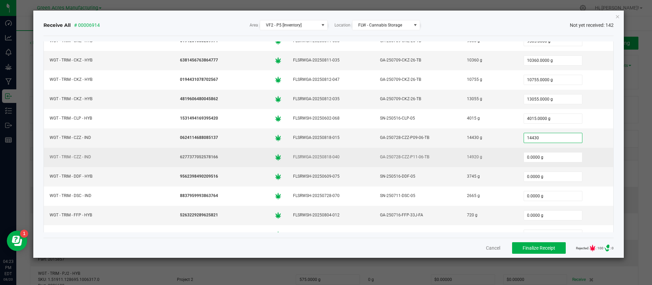
click at [466, 154] on div "14920 g" at bounding box center [490, 157] width 48 height 10
type input "14430.0000 g"
click at [466, 154] on div "14920 g" at bounding box center [490, 157] width 48 height 10
click at [524, 153] on input "0.0000 g" at bounding box center [553, 158] width 58 height 10
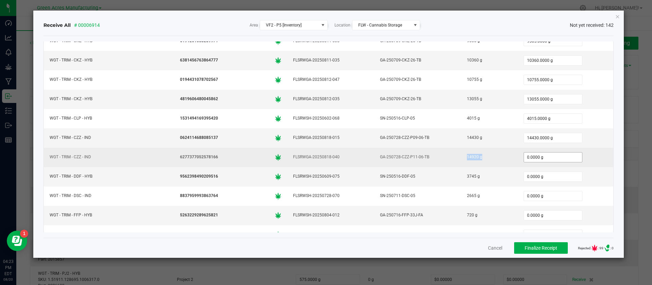
click at [524, 153] on input "0.0000 g" at bounding box center [553, 158] width 58 height 10
click at [524, 153] on input "0" at bounding box center [553, 158] width 58 height 10
paste input "1492"
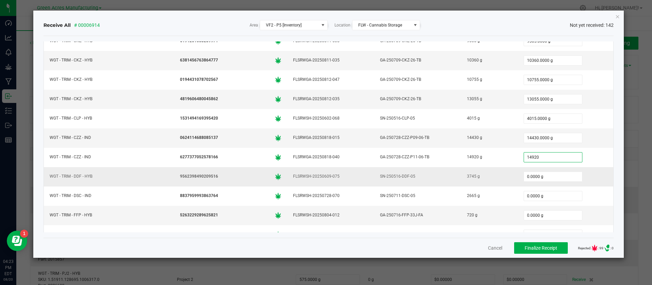
click at [466, 178] on div "3745 g" at bounding box center [490, 177] width 48 height 10
type input "14920.0000 g"
click at [466, 178] on div "3745 g" at bounding box center [490, 177] width 48 height 10
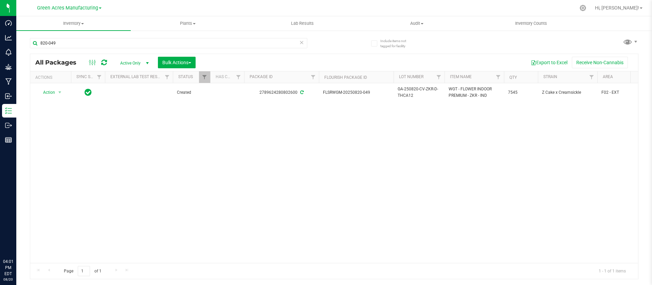
click at [394, 181] on div "Action Action Adjust qty Create package Edit attributes Global inventory Locate…" at bounding box center [334, 173] width 608 height 180
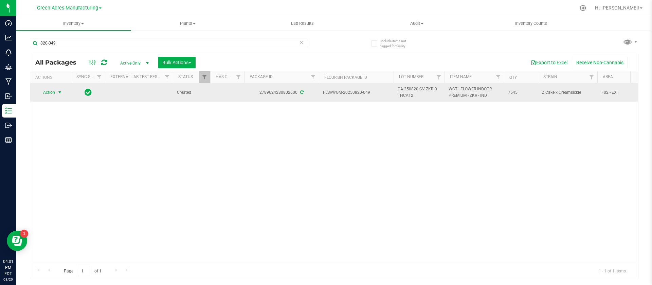
click at [56, 90] on span "select" at bounding box center [60, 93] width 8 height 10
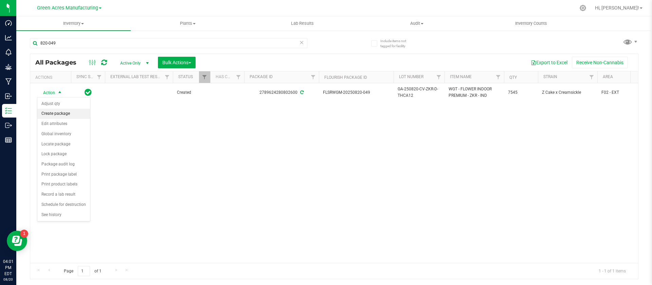
click at [56, 117] on li "Create package" at bounding box center [63, 114] width 53 height 10
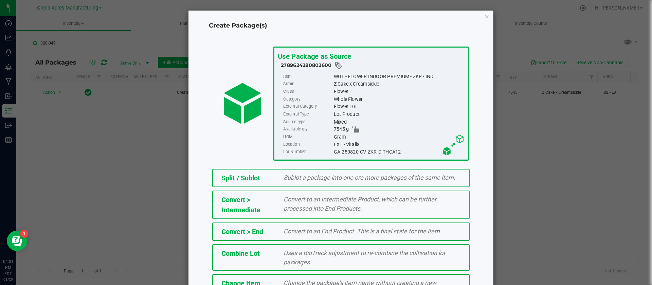
scroll to position [76, 0]
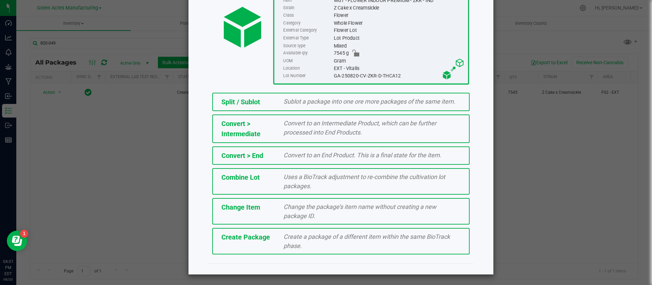
click at [345, 250] on div "Create Package Create a package of a different item within the same BioTrack ph…" at bounding box center [341, 241] width 258 height 27
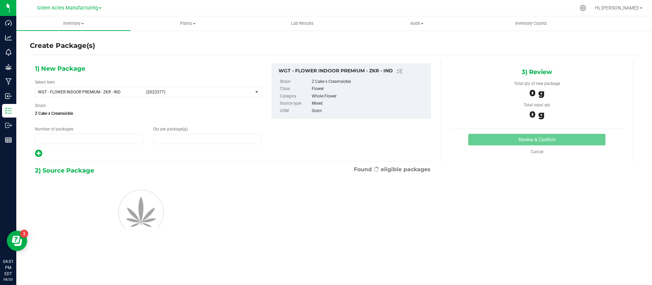
type input "1"
type input "0.0000"
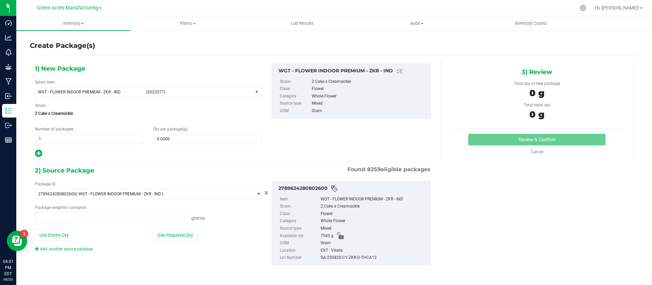
type input "0.0000 g"
click at [209, 94] on span "WGT - FLOWER INDOOR PREMIUM - ZKR - IND (2023377)" at bounding box center [143, 92] width 217 height 10
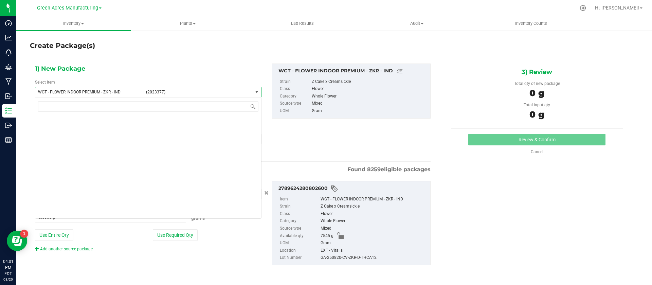
scroll to position [146871, 0]
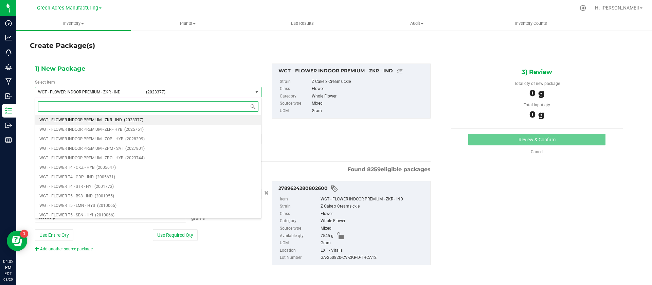
type input "l"
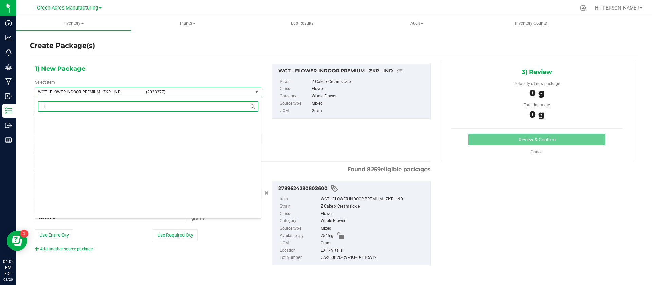
scroll to position [0, 0]
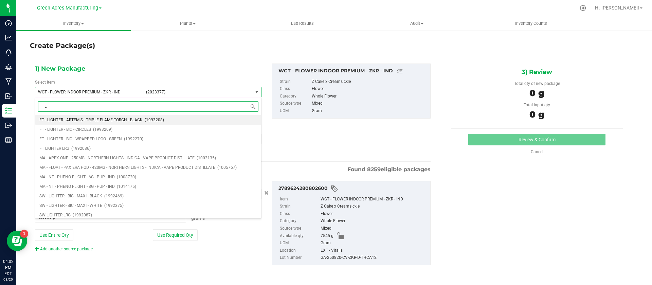
type input "L"
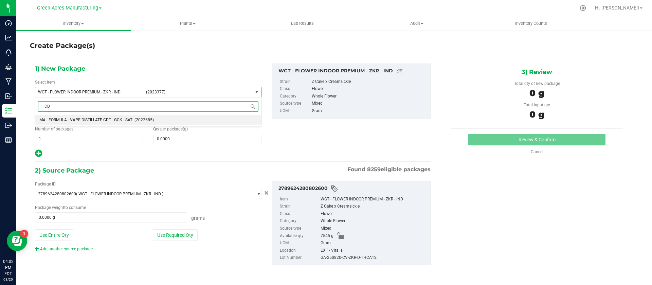
type input "C"
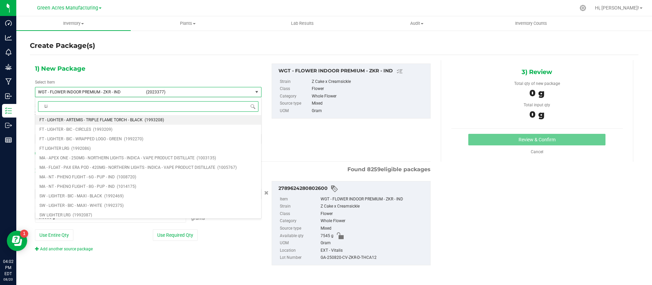
type input "L"
type input "cdt light - zkr"
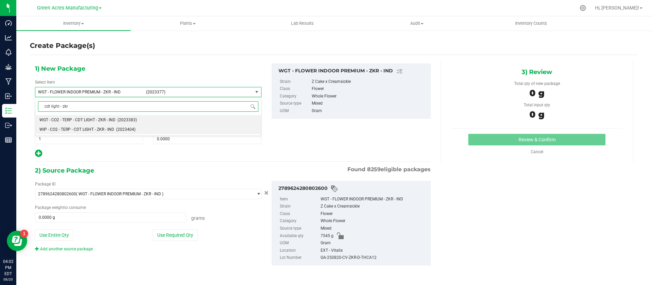
click at [137, 126] on li "WIP - CO2 - TERP - CDT LIGHT - ZKR - IND (2023404)" at bounding box center [148, 130] width 226 height 10
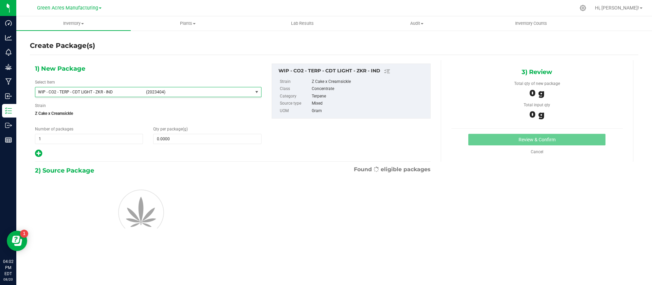
type input "0.0000"
click at [175, 139] on span at bounding box center [207, 139] width 108 height 10
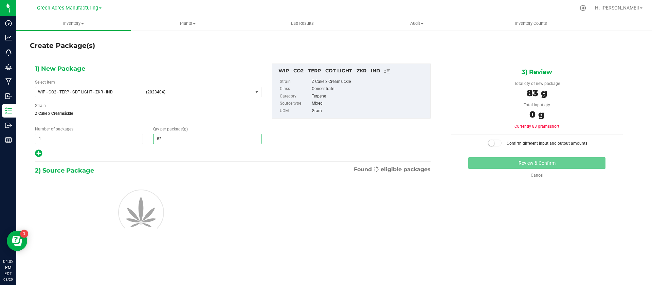
type input "83.3"
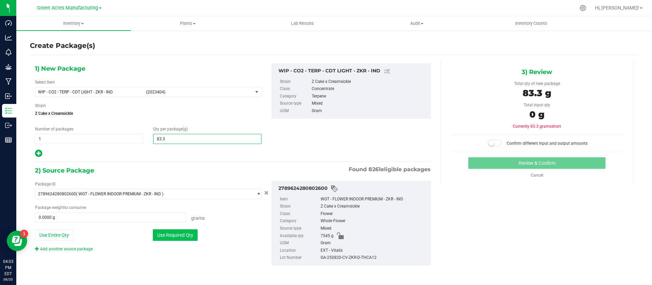
type input "83.3000"
click at [156, 238] on button "Use Required Qty" at bounding box center [175, 235] width 45 height 12
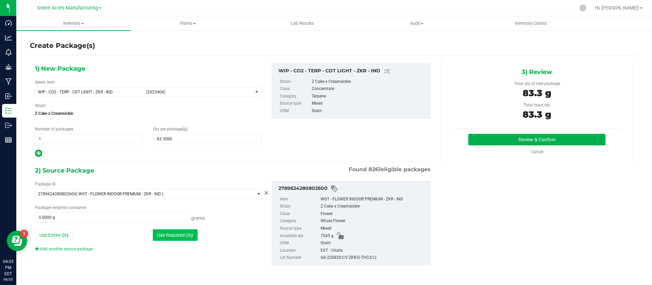
type input "83.3000 g"
click at [489, 138] on button "Review & Confirm" at bounding box center [537, 140] width 137 height 12
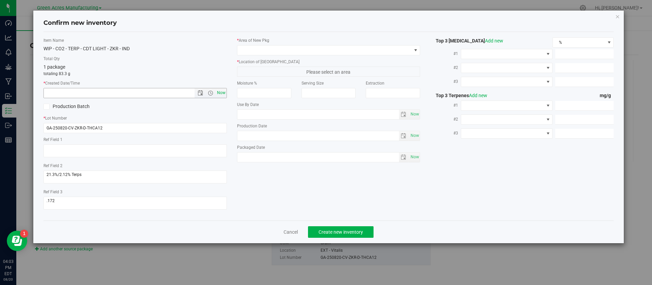
click at [220, 92] on span "Now" at bounding box center [221, 93] width 12 height 10
type input "8/20/2025 4:03 PM"
click at [149, 124] on input "GA-250820-CV-ZKR-D-THCA12" at bounding box center [134, 128] width 183 height 10
type input "GA-250820-CV-ZKR-D-THCA12-P1"
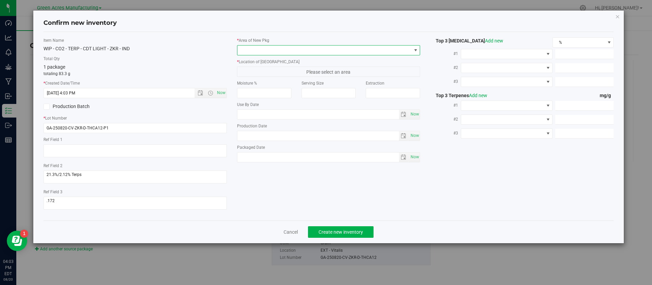
click at [283, 53] on span at bounding box center [325, 51] width 174 height 10
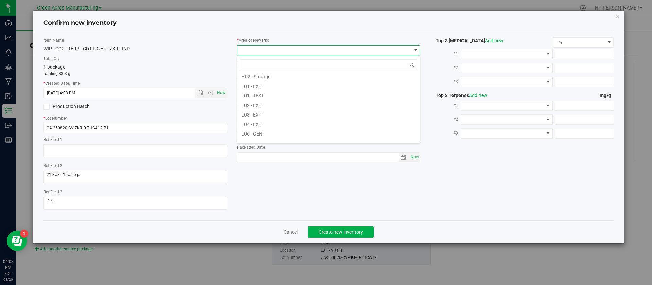
scroll to position [122, 0]
click at [269, 110] on li "L03 - EXT" at bounding box center [329, 108] width 183 height 10
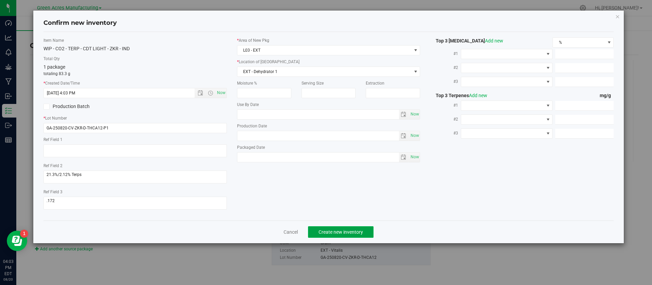
click at [323, 232] on span "Create new inventory" at bounding box center [341, 231] width 45 height 5
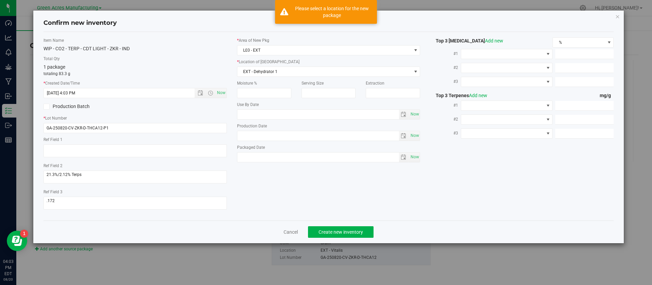
click at [275, 78] on div "* Area of New Pkg L03 - EXT * Location of New Pkg EXT - Dehydrator 1 EXT - Dehy…" at bounding box center [329, 101] width 194 height 128
click at [274, 76] on span "EXT - Dehydrator 1" at bounding box center [325, 72] width 174 height 10
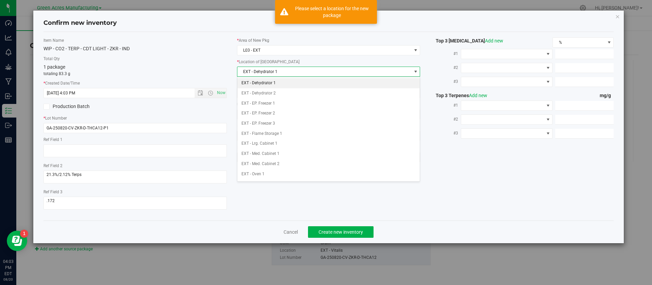
click at [271, 83] on li "EXT - Dehydrator 1" at bounding box center [329, 83] width 183 height 10
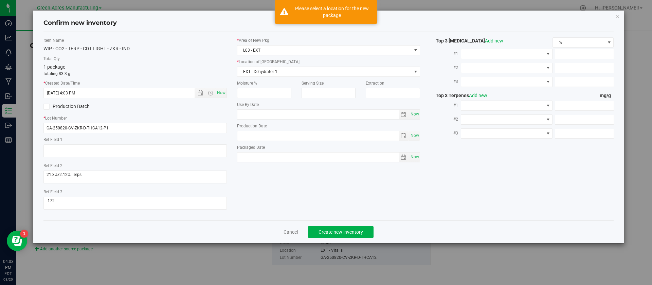
click at [329, 226] on div "Cancel Create new inventory" at bounding box center [328, 232] width 571 height 23
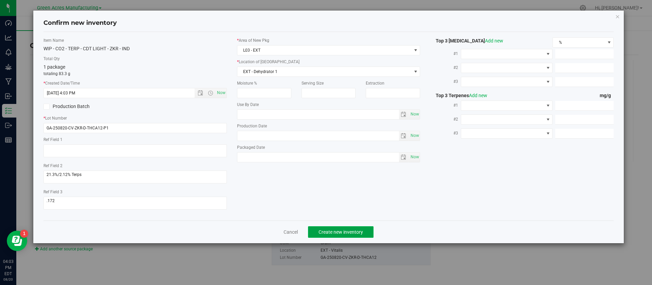
click at [329, 230] on span "Create new inventory" at bounding box center [341, 231] width 45 height 5
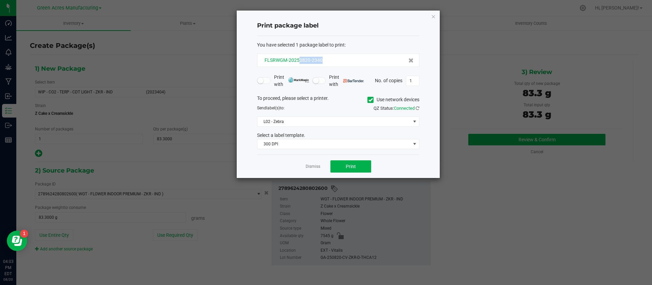
drag, startPoint x: 331, startPoint y: 62, endPoint x: 300, endPoint y: 62, distance: 30.9
click at [300, 62] on div "FLSRWGM-20250820-2340" at bounding box center [338, 60] width 151 height 7
copy span "0820-2340"
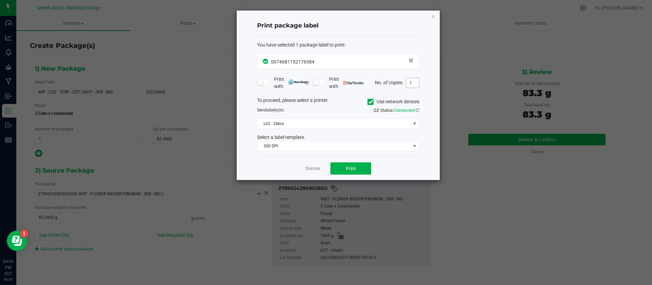
click at [418, 85] on input "1" at bounding box center [412, 83] width 13 height 10
type input "2"
click at [359, 166] on button "Print" at bounding box center [351, 168] width 41 height 12
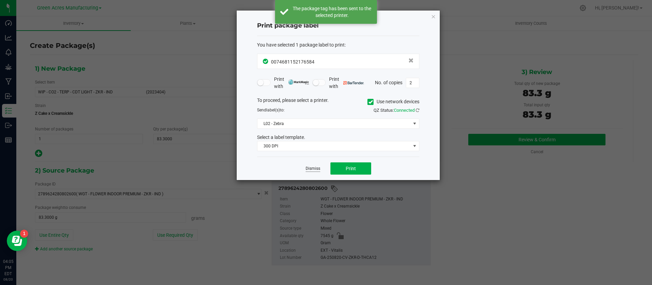
click at [314, 169] on link "Dismiss" at bounding box center [313, 169] width 15 height 6
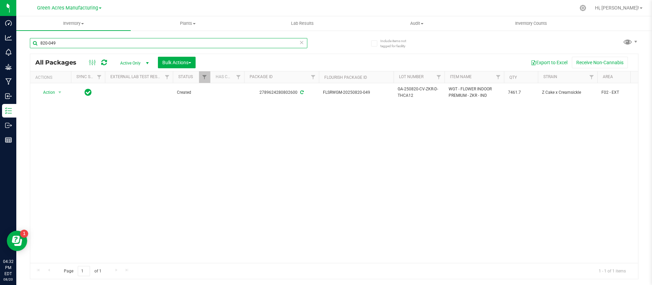
click at [177, 46] on input "820-049" at bounding box center [169, 43] width 278 height 10
paste input "GA-250820-EM-VKS-HYB-D-THC01"
type input "GA-250820-EM-VKS-HYB-D-THC01"
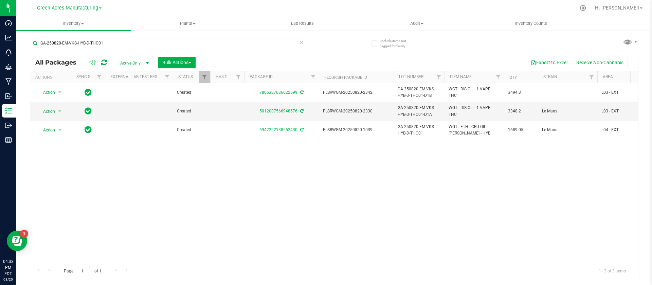
click at [389, 180] on div "Action Action Adjust qty Create package Edit attributes Global inventory Locate…" at bounding box center [334, 173] width 608 height 180
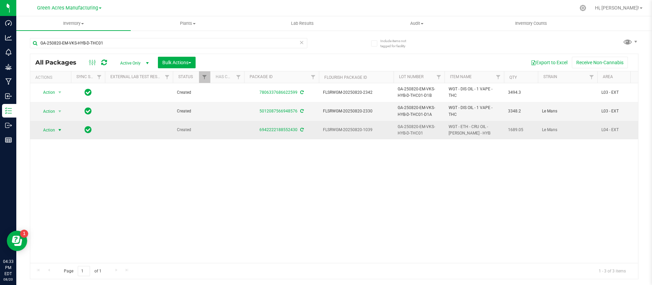
click at [58, 130] on span "select" at bounding box center [59, 129] width 5 height 5
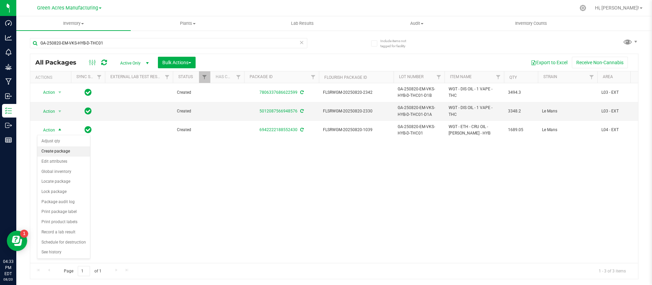
click at [61, 151] on li "Create package" at bounding box center [63, 151] width 53 height 10
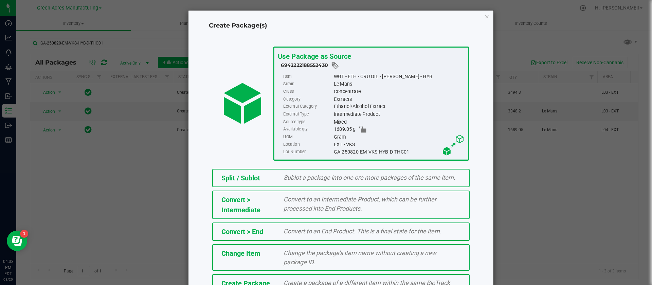
click at [301, 277] on div "Create Package Create a package of a different item within the same BioTrack ph…" at bounding box center [341, 287] width 258 height 27
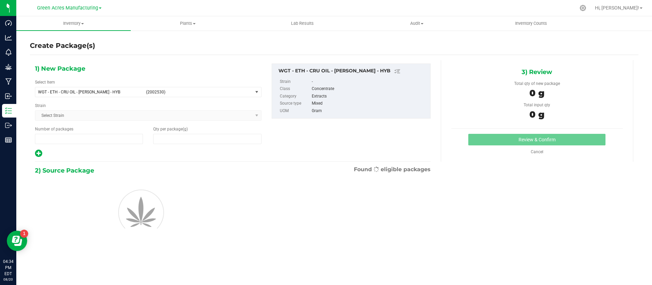
type input "1"
type input "0.0000"
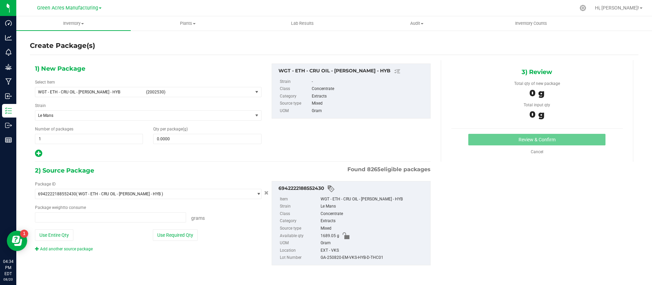
type input "0.0000 g"
click at [186, 140] on span at bounding box center [207, 139] width 108 height 10
paste input "271.8"
type input "271.8"
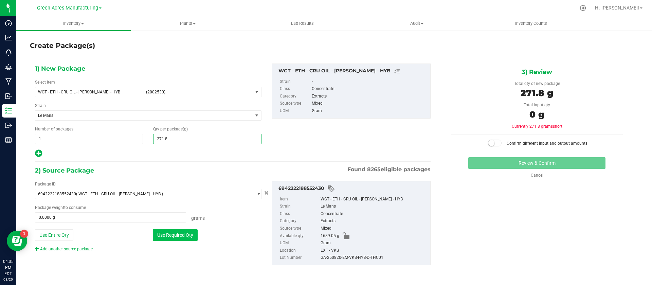
type input "271.8000"
click at [180, 236] on button "Use Required Qty" at bounding box center [175, 235] width 45 height 12
type input "271.8000 g"
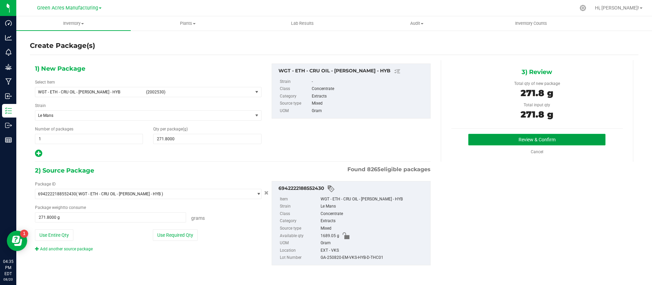
click at [500, 139] on button "Review & Confirm" at bounding box center [537, 140] width 137 height 12
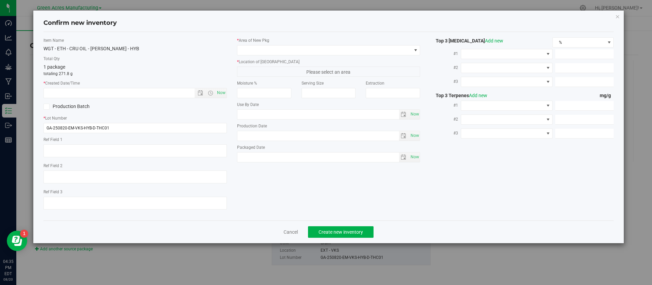
type textarea "A-D"
click at [112, 125] on input "GA-250820-EM-VKS-HYB-D-THC01" at bounding box center [134, 128] width 183 height 10
click at [126, 124] on input "GA-250820-EM-VKS-HYB-D-THC01-D1A-C" at bounding box center [134, 128] width 183 height 10
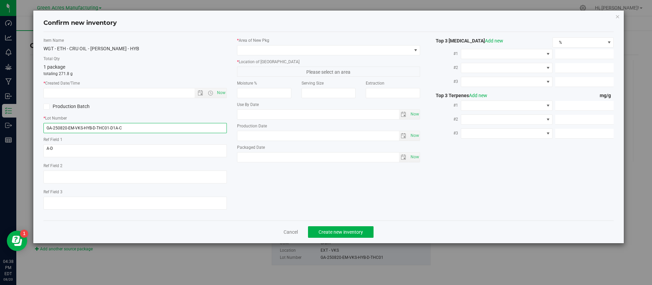
type input "GA-250820-EM-VKS-HYB-D-THC01-D1A-C"
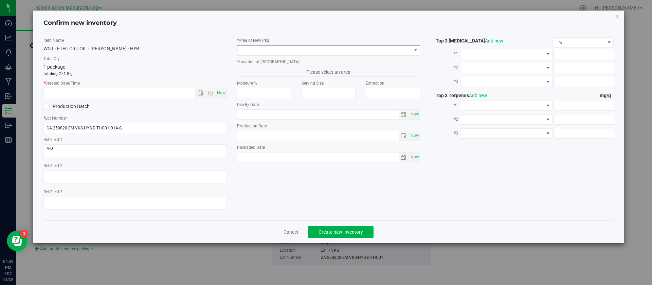
click at [321, 46] on span at bounding box center [325, 51] width 174 height 10
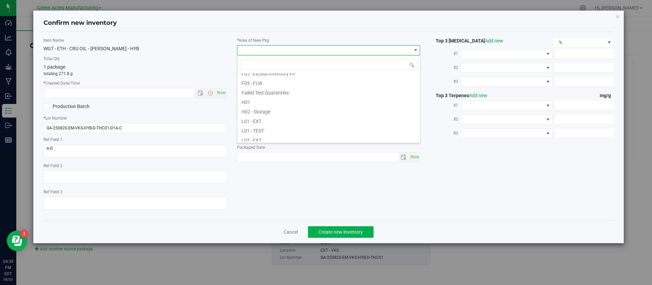
scroll to position [102, 0]
click at [271, 125] on li "L03 - EXT" at bounding box center [329, 129] width 183 height 10
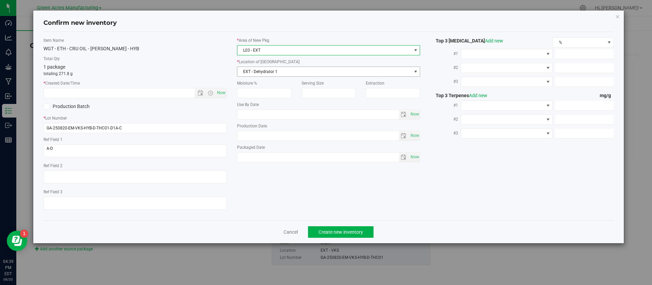
click at [270, 74] on span "EXT - Dehydrator 1" at bounding box center [325, 72] width 174 height 10
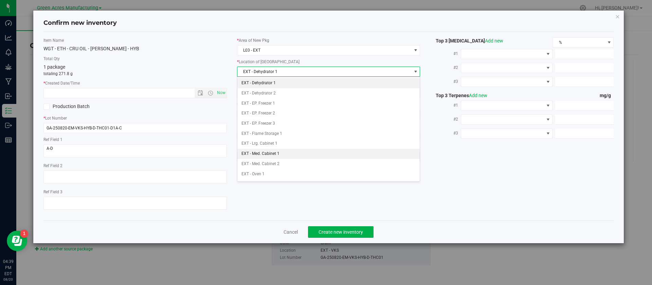
click at [280, 152] on li "EXT - Med. Cabinet 1" at bounding box center [329, 154] width 183 height 10
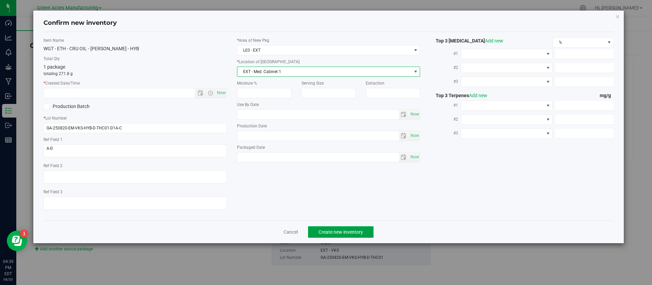
click at [347, 235] on button "Create new inventory" at bounding box center [341, 232] width 66 height 12
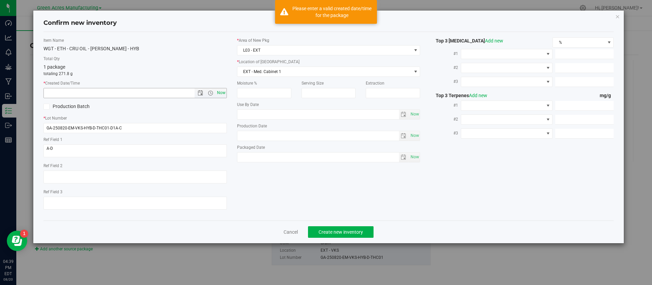
click at [224, 97] on span "Now" at bounding box center [221, 93] width 12 height 10
type input "8/20/2025 4:39 PM"
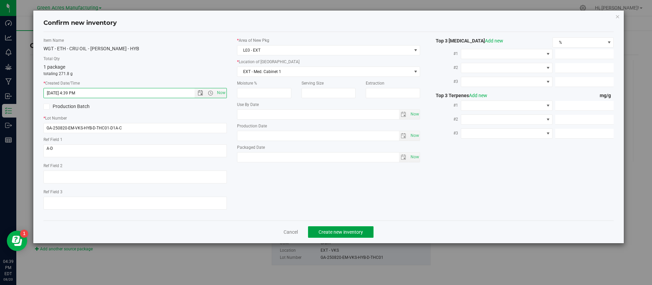
click at [348, 234] on span "Create new inventory" at bounding box center [341, 231] width 45 height 5
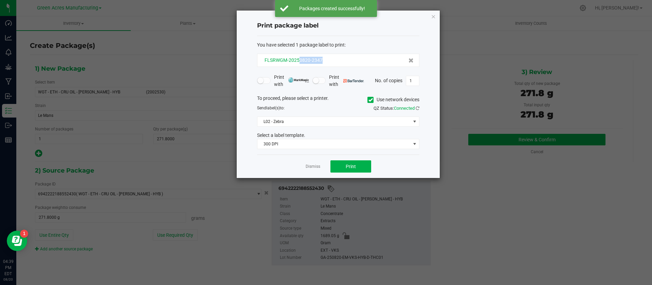
drag, startPoint x: 328, startPoint y: 56, endPoint x: 300, endPoint y: 63, distance: 28.8
click at [300, 63] on div "FLSRWGM-20250820-2347" at bounding box center [338, 60] width 162 height 13
copy span "0820-2347"
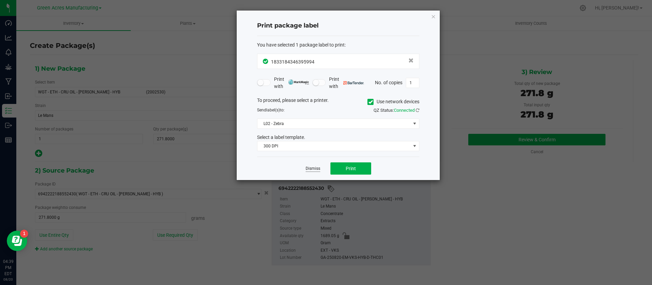
click at [310, 167] on link "Dismiss" at bounding box center [313, 169] width 15 height 6
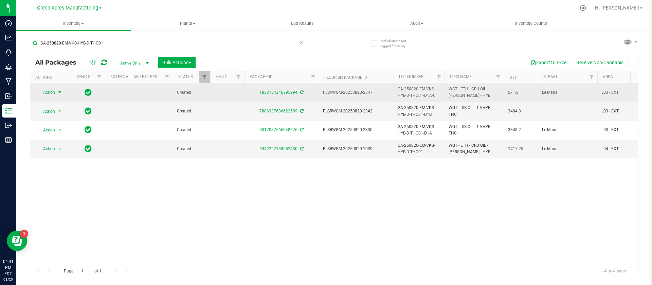
click at [54, 90] on span "Action" at bounding box center [46, 93] width 18 height 10
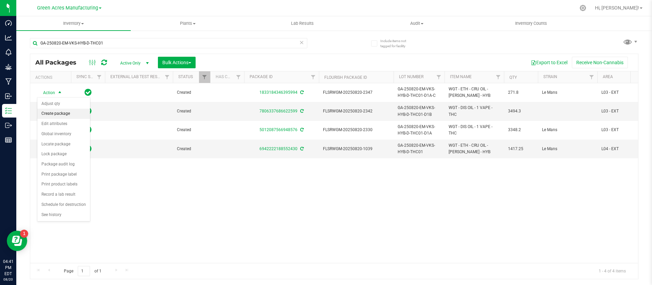
click at [59, 111] on li "Create package" at bounding box center [63, 114] width 53 height 10
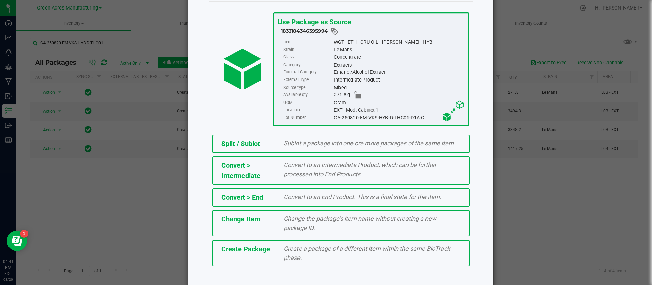
scroll to position [39, 0]
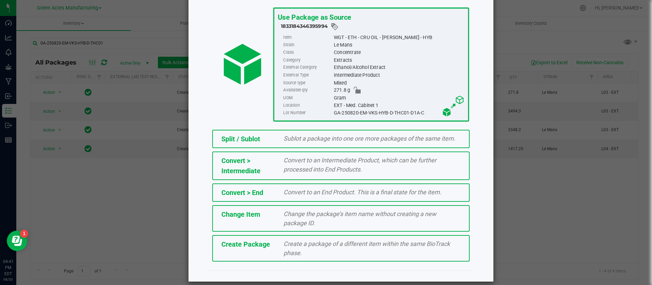
click at [364, 248] on div "Create a package of a different item within the same BioTrack phase." at bounding box center [372, 248] width 187 height 18
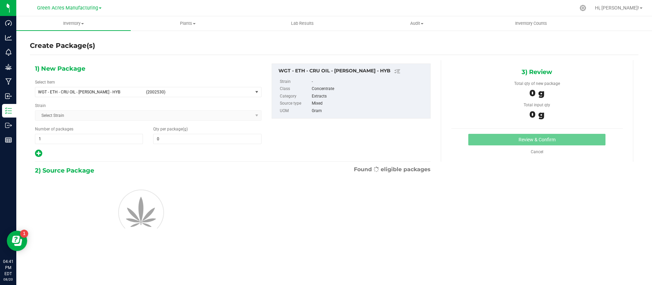
type input "0.0000"
click at [148, 93] on span "(2002530)" at bounding box center [198, 92] width 104 height 5
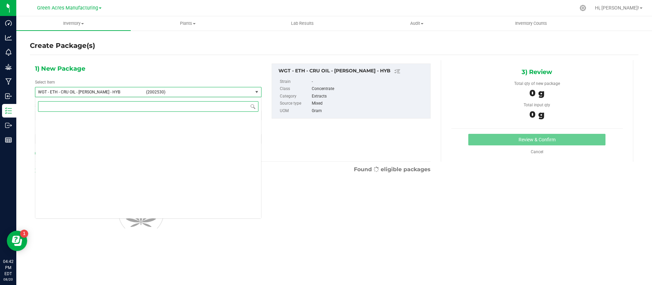
scroll to position [124056, 0]
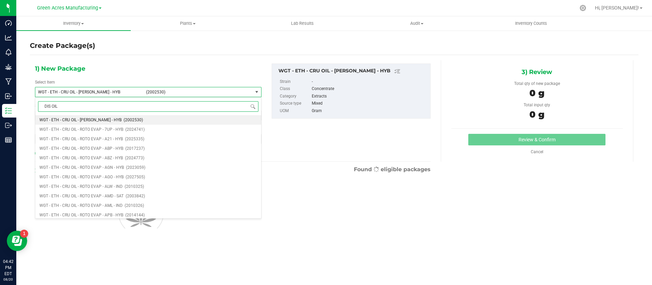
type input "DIS OIL"
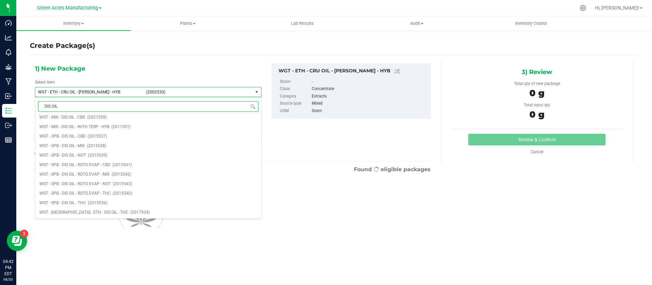
scroll to position [0, 0]
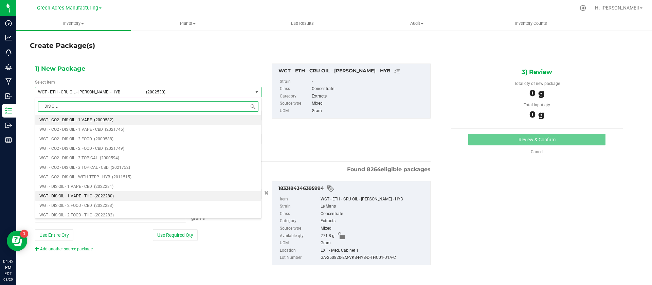
type input "0.0000 g"
click at [108, 195] on span "(2022280)" at bounding box center [103, 196] width 19 height 5
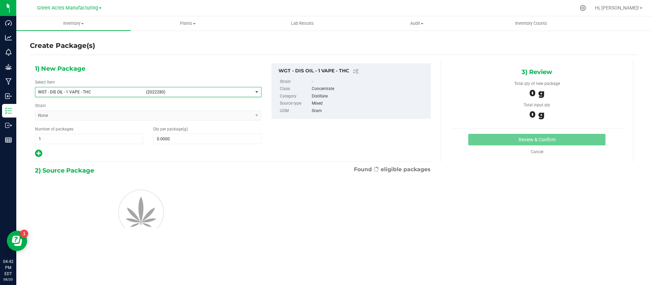
type input "0.0000"
click at [108, 195] on div at bounding box center [148, 211] width 237 height 61
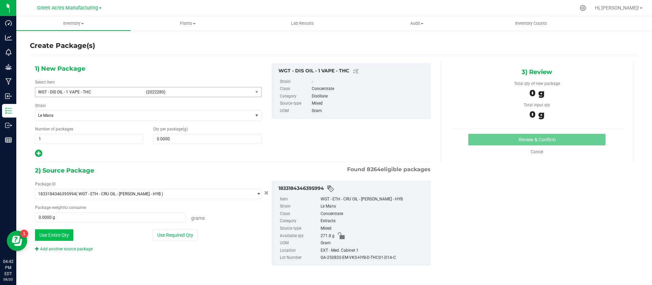
click at [56, 230] on button "Use Entire Qty" at bounding box center [54, 235] width 38 height 12
type input "271.8000 g"
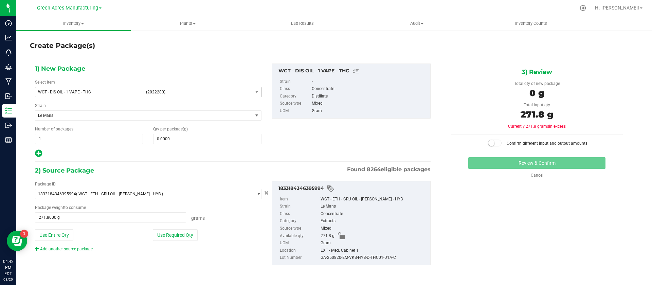
click at [165, 132] on div "Qty per package (g) 0.0000 0" at bounding box center [207, 135] width 118 height 18
click at [165, 138] on span at bounding box center [207, 139] width 108 height 10
type input "271.8"
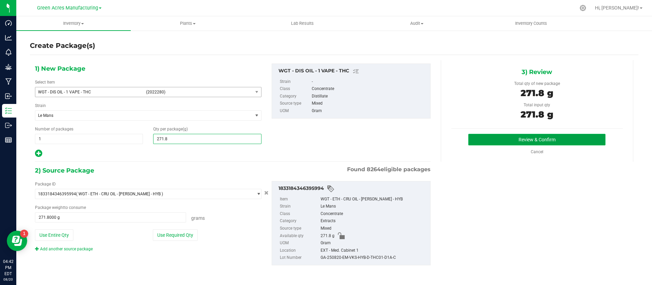
type input "271.8000"
click at [493, 137] on button "Review & Confirm" at bounding box center [537, 140] width 137 height 12
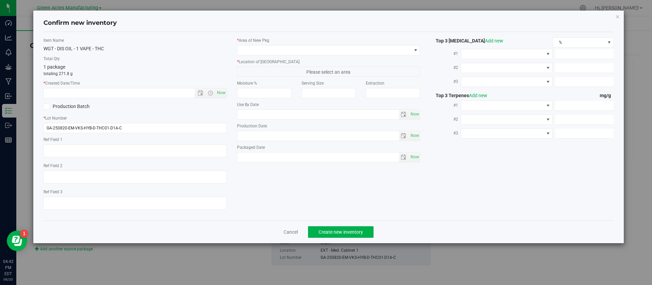
type textarea "A-D"
click at [220, 93] on span "Now" at bounding box center [221, 93] width 12 height 10
type input "8/20/2025 4:42 PM"
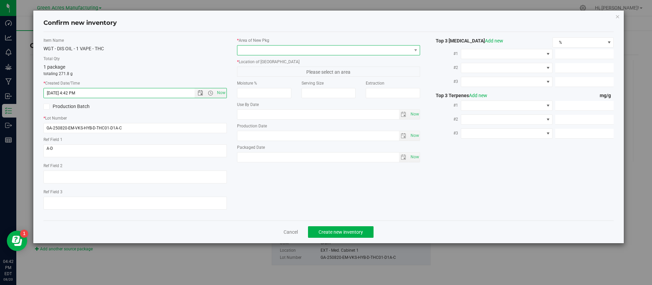
click at [252, 51] on span at bounding box center [325, 51] width 174 height 10
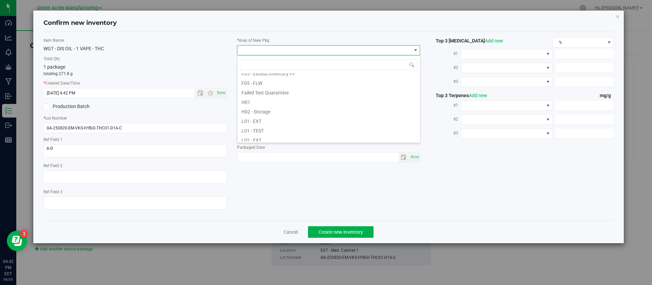
scroll to position [102, 0]
click at [275, 126] on li "L03 - EXT" at bounding box center [329, 129] width 183 height 10
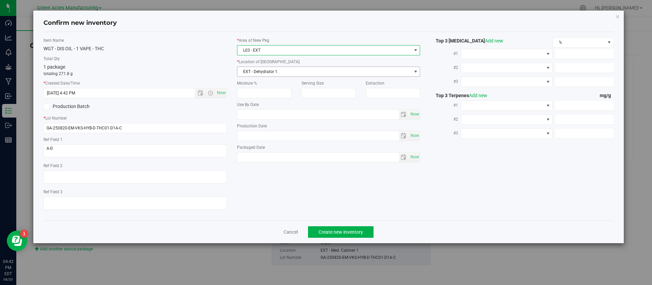
click at [281, 70] on span "EXT - Dehydrator 1" at bounding box center [325, 72] width 174 height 10
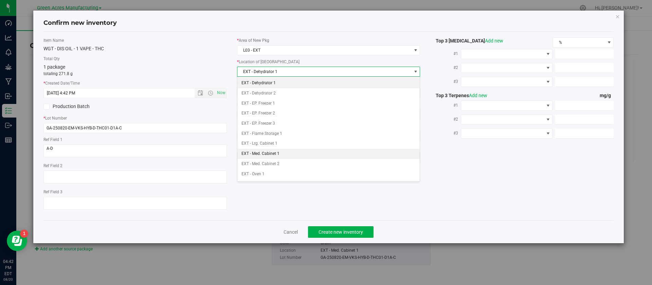
click at [282, 153] on li "EXT - Med. Cabinet 1" at bounding box center [329, 154] width 183 height 10
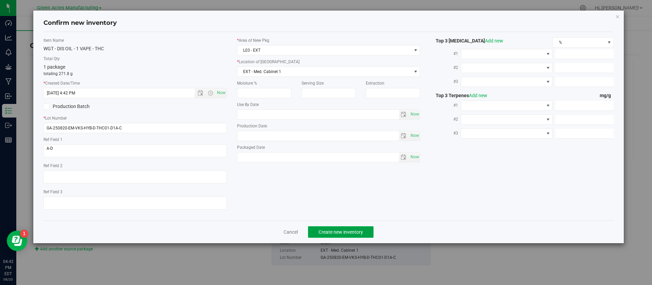
click at [328, 234] on span "Create new inventory" at bounding box center [341, 231] width 45 height 5
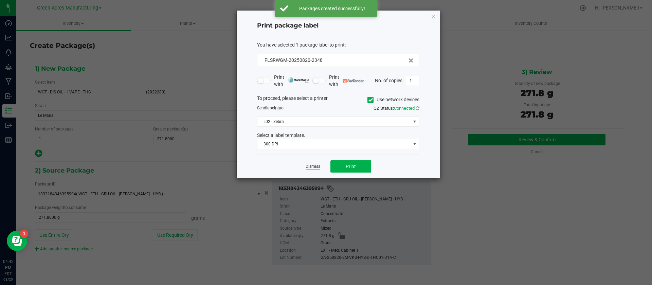
click at [310, 168] on link "Dismiss" at bounding box center [313, 167] width 15 height 6
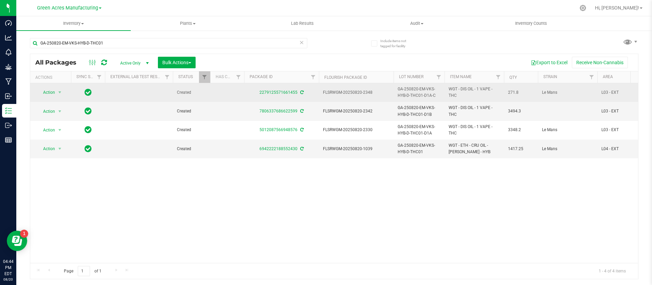
click at [459, 93] on span "WGT - DIS OIL - 1 VAPE - THC" at bounding box center [474, 92] width 51 height 13
copy tr "WGT - DIS OIL - 1 VAPE - THC"
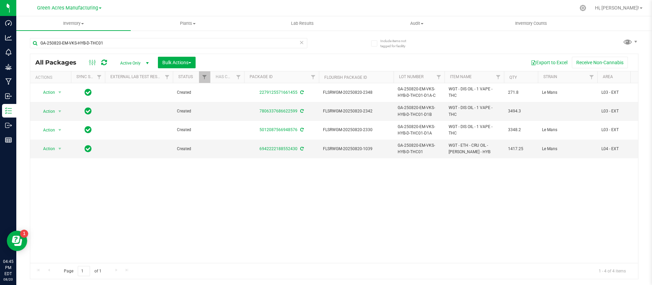
click at [409, 182] on div "Action Action Adjust qty Create package Edit attributes Global inventory Locate…" at bounding box center [334, 173] width 608 height 180
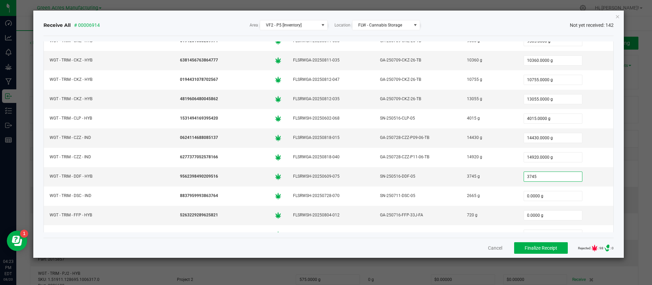
type input "3745.0000 g"
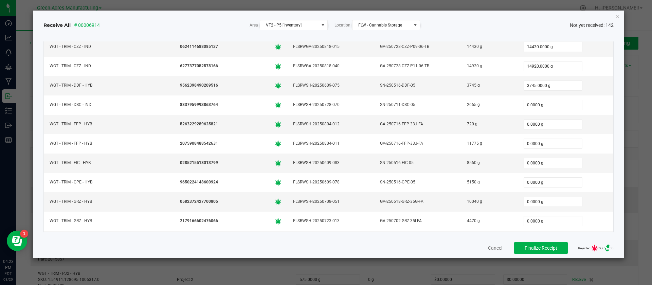
scroll to position [852, 0]
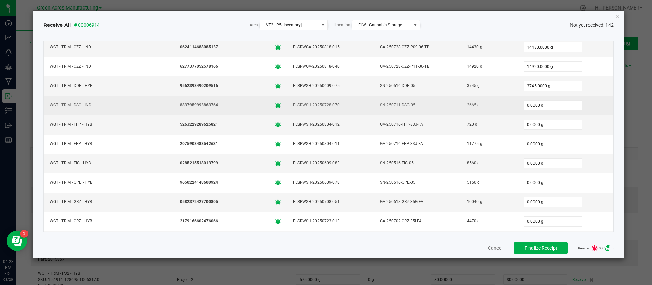
click at [466, 106] on div "2665 g" at bounding box center [490, 105] width 48 height 10
click at [524, 104] on input "0.0000 g" at bounding box center [553, 106] width 58 height 10
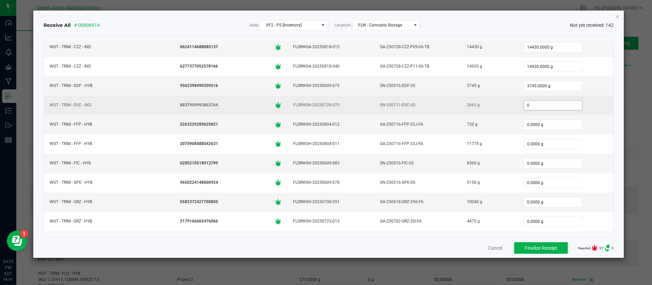
click at [524, 104] on input "0" at bounding box center [553, 106] width 58 height 10
paste input "2665"
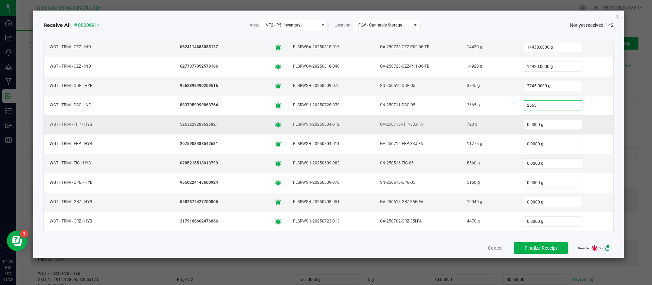
click at [466, 125] on div "720 g" at bounding box center [490, 125] width 48 height 10
type input "2665.0000 g"
click at [466, 125] on div "720 g" at bounding box center [490, 125] width 48 height 10
copy div "720"
click at [524, 125] on input "0.0000 g" at bounding box center [553, 125] width 58 height 10
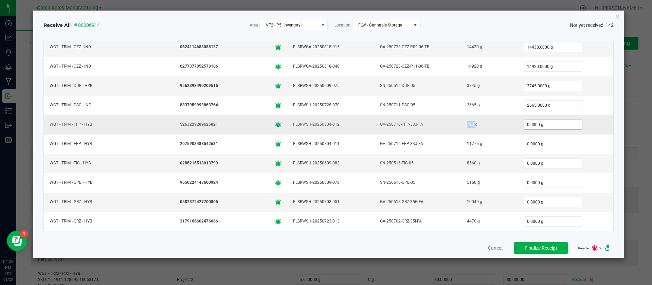
click at [524, 125] on input "0.0000 g" at bounding box center [553, 125] width 58 height 10
paste input "72"
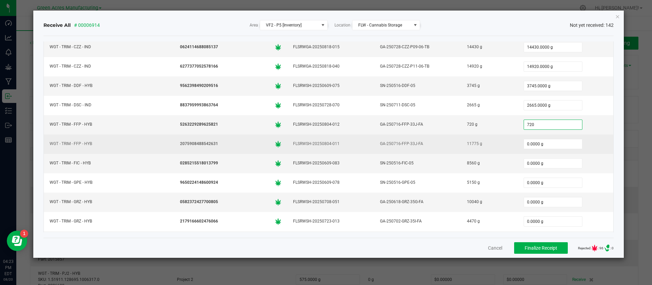
click at [466, 142] on div "11775 g" at bounding box center [490, 144] width 48 height 10
type input "720.0000 g"
click at [466, 142] on div "11775 g" at bounding box center [490, 144] width 48 height 10
copy div "11775"
click at [524, 143] on input "0.0000 g" at bounding box center [553, 144] width 58 height 10
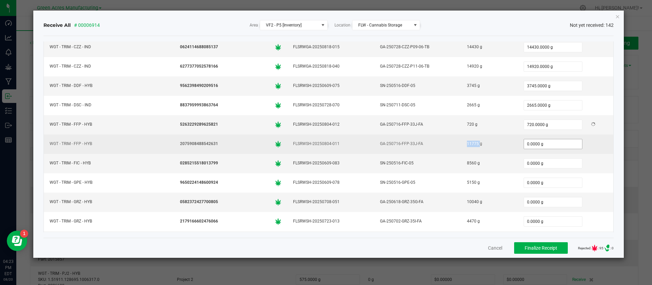
click at [524, 143] on input "0.0000 g" at bounding box center [553, 144] width 58 height 10
paste input "11775"
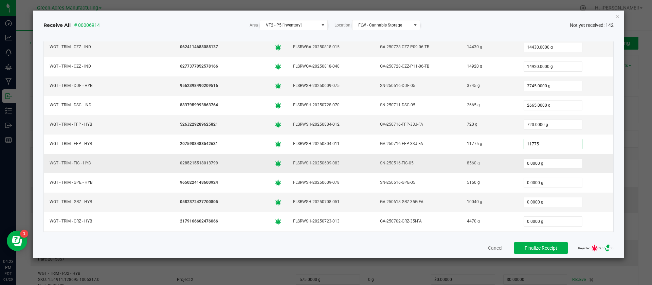
click at [466, 165] on div "8560 g" at bounding box center [490, 163] width 48 height 10
type input "11775.0000 g"
click at [466, 165] on div "8560 g" at bounding box center [490, 163] width 48 height 10
click at [524, 165] on input "0.0000 g" at bounding box center [553, 164] width 58 height 10
click at [524, 165] on input "0" at bounding box center [553, 164] width 58 height 10
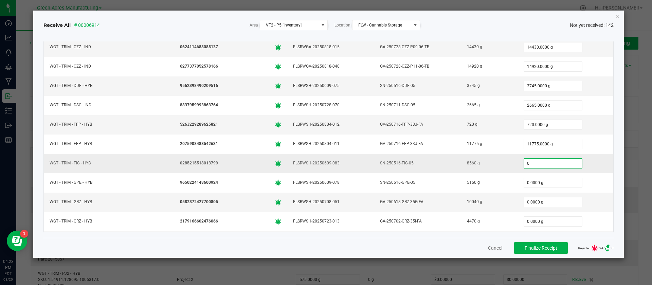
paste input "856"
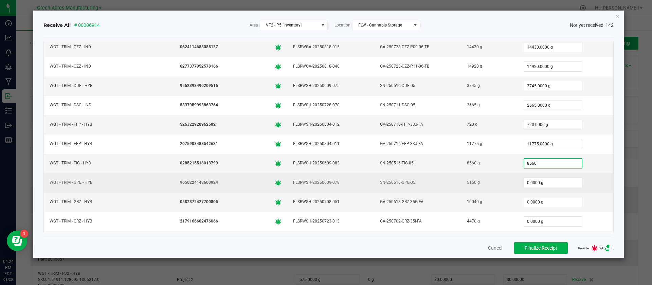
click at [466, 183] on div "5150 g" at bounding box center [490, 183] width 48 height 10
type input "8560.0000 g"
copy div "5150"
click at [524, 187] on input "0.0000 g" at bounding box center [553, 183] width 58 height 10
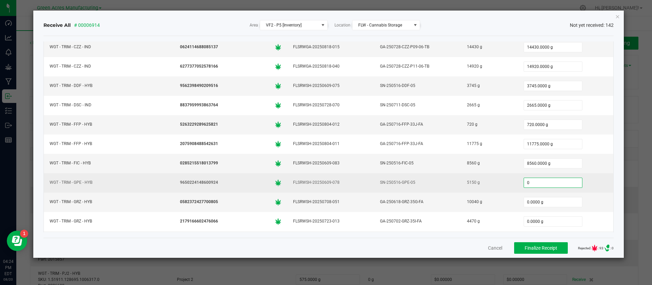
paste input "515"
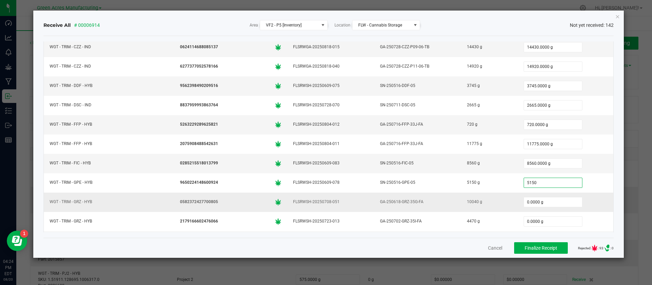
click at [466, 200] on div "10040 g" at bounding box center [490, 202] width 48 height 10
type input "5150.0000 g"
copy div "10040"
click at [524, 202] on input "0.0000 g" at bounding box center [553, 202] width 58 height 10
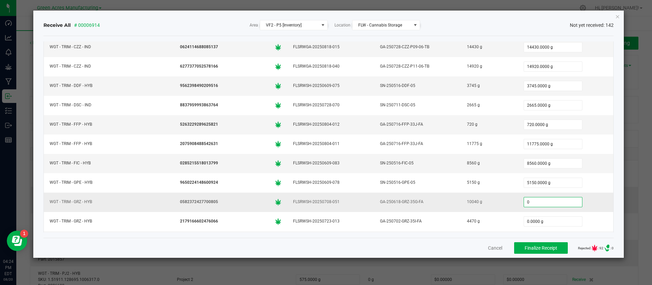
paste input "1004"
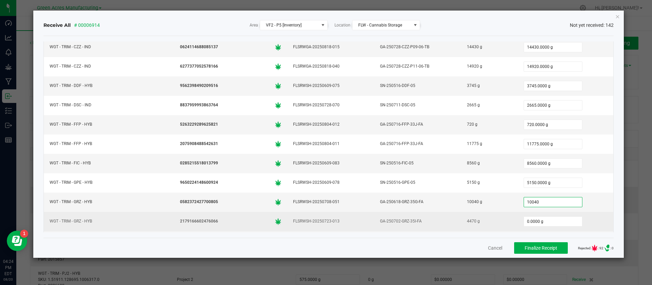
click at [466, 222] on div "4470 g" at bounding box center [490, 221] width 48 height 10
type input "10040.0000 g"
click at [466, 222] on div "4470 g" at bounding box center [490, 221] width 48 height 10
copy div "4470"
click at [524, 218] on input "0.0000 g" at bounding box center [553, 222] width 58 height 10
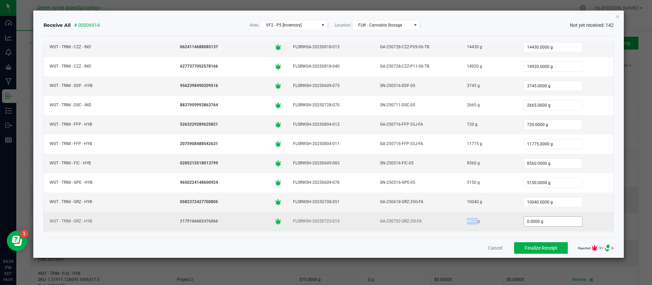
click at [524, 218] on input "0.0000 g" at bounding box center [553, 222] width 58 height 10
paste input "447"
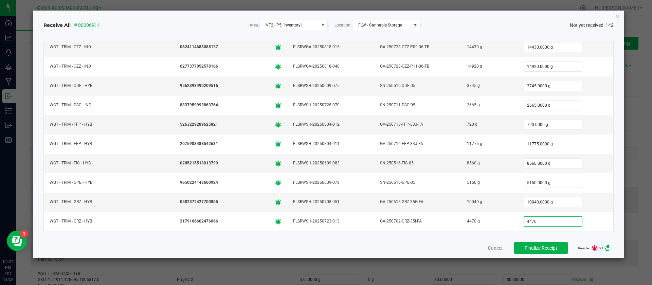
type input "4470.0000 g"
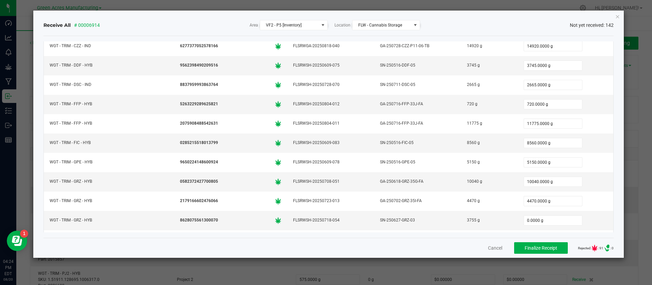
scroll to position [988, 0]
click at [466, 102] on div "3755 g" at bounding box center [490, 105] width 48 height 10
copy div "3755"
click at [524, 108] on input "0.0000 g" at bounding box center [553, 105] width 58 height 10
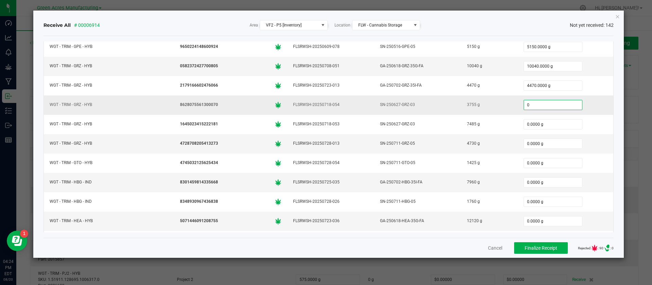
paste input "3755"
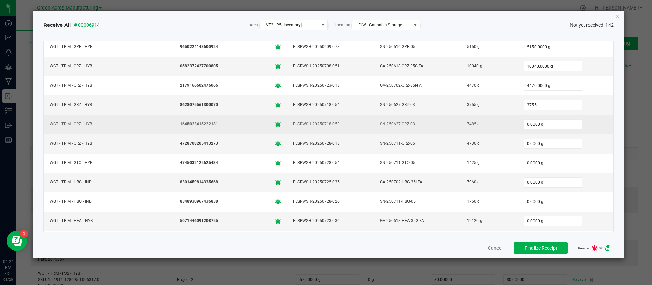
click at [466, 125] on div "7485 g" at bounding box center [490, 124] width 48 height 10
type input "3755.0000 g"
copy div "7485"
click at [527, 125] on input "0.0000 g" at bounding box center [553, 125] width 58 height 10
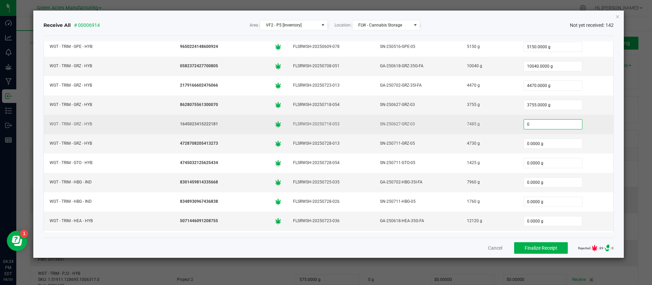
click at [527, 125] on input "0" at bounding box center [553, 125] width 58 height 10
paste input "7485"
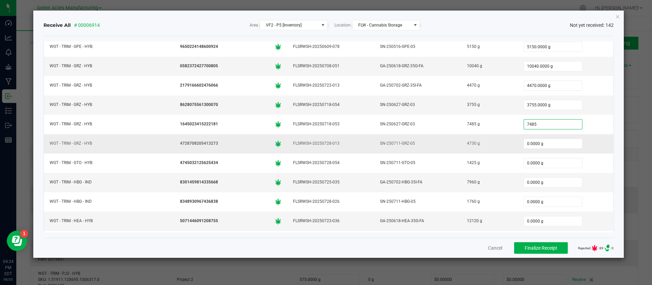
click at [466, 144] on div "4730 g" at bounding box center [490, 144] width 48 height 10
type input "7485.0000 g"
click at [466, 144] on div "4730 g" at bounding box center [490, 144] width 48 height 10
copy div "4730"
click at [524, 140] on input "0.0000 g" at bounding box center [553, 144] width 58 height 10
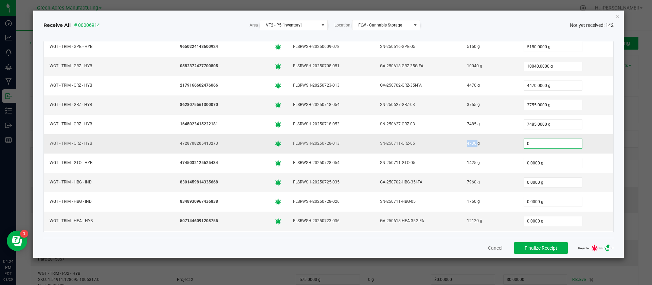
click at [524, 140] on input "0" at bounding box center [553, 144] width 58 height 10
paste input "473"
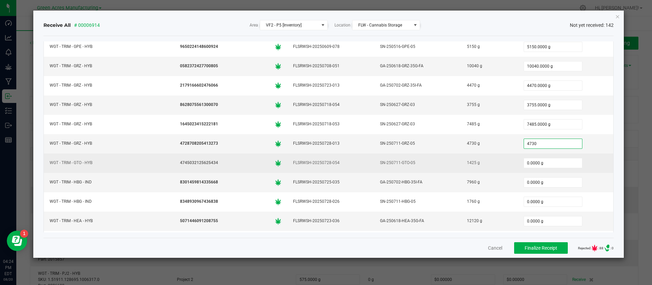
click at [466, 162] on div "1425 g" at bounding box center [490, 163] width 48 height 10
type input "4730.0000 g"
click at [466, 162] on div "1425 g" at bounding box center [490, 163] width 48 height 10
copy div "1425"
click at [524, 166] on input "0.0000 g" at bounding box center [553, 163] width 58 height 10
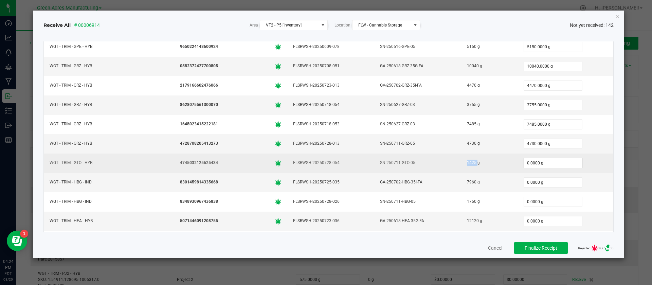
click at [524, 166] on input "0.0000 g" at bounding box center [553, 163] width 58 height 10
paste input "1425"
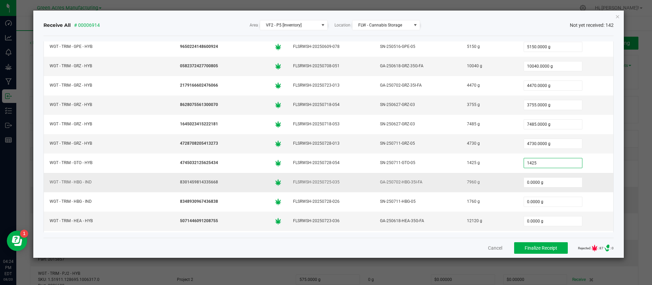
click at [466, 182] on div "7960 g" at bounding box center [490, 182] width 48 height 10
type input "1425.0000 g"
copy div "7960"
click at [524, 184] on input "0.0000 g" at bounding box center [553, 183] width 58 height 10
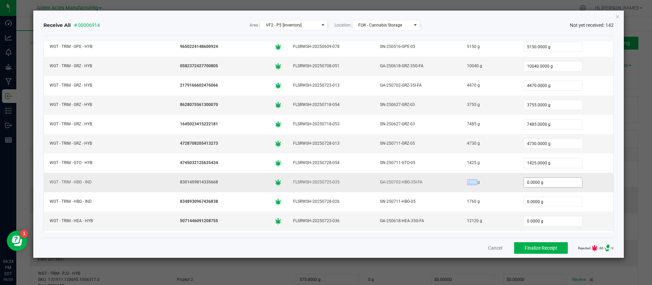
click at [524, 184] on input "0.0000 g" at bounding box center [553, 183] width 58 height 10
paste input "796"
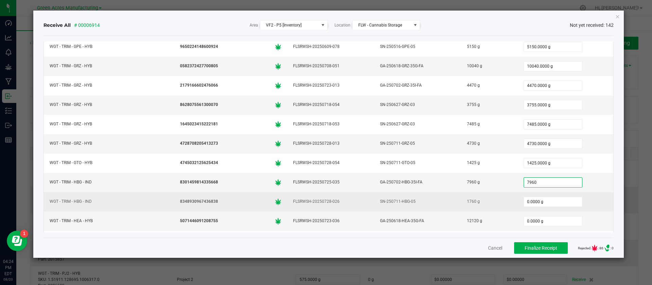
click at [466, 201] on div "1760 g" at bounding box center [490, 202] width 48 height 10
type input "7960.0000 g"
click at [524, 201] on input "0.0000 g" at bounding box center [553, 202] width 58 height 10
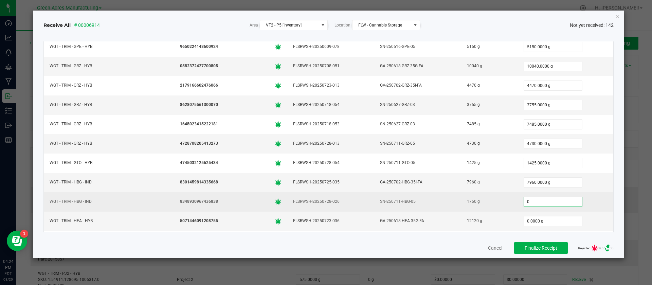
paste input "176"
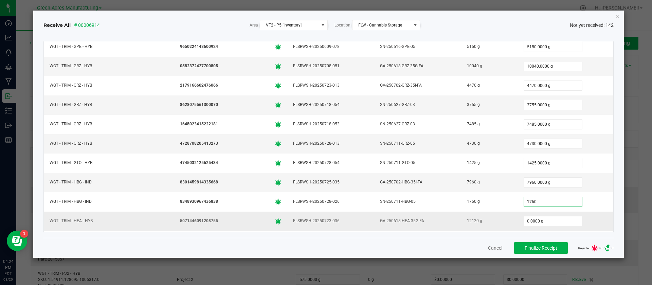
click at [466, 221] on div "12120 g" at bounding box center [490, 221] width 48 height 10
type input "1760.0000 g"
click at [534, 221] on input "0.0000 g" at bounding box center [553, 221] width 58 height 10
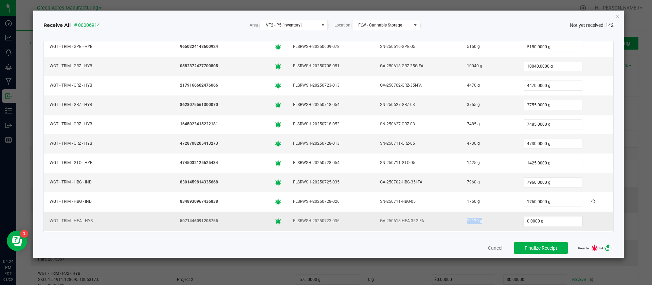
click at [534, 221] on input "0.0000 g" at bounding box center [553, 221] width 58 height 10
paste input "1212"
type input "12120.0000 g"
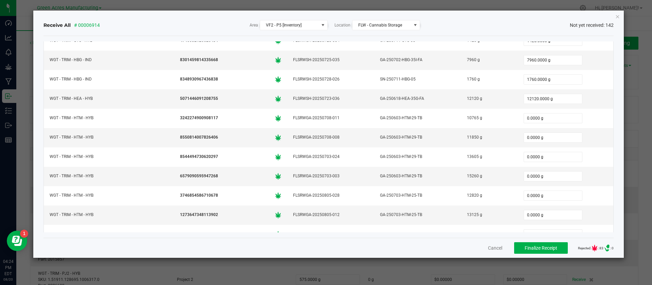
scroll to position [1124, 0]
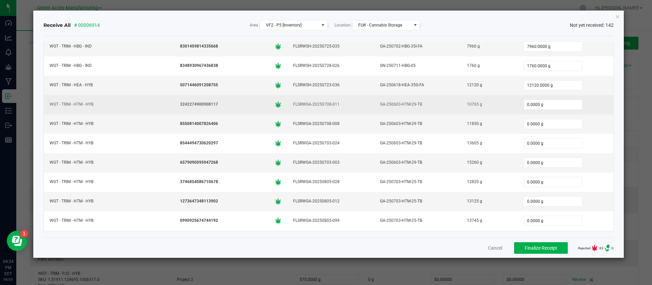
click at [466, 105] on div "10765 g" at bounding box center [490, 105] width 48 height 10
click at [524, 102] on input "0.0000 g" at bounding box center [553, 105] width 58 height 10
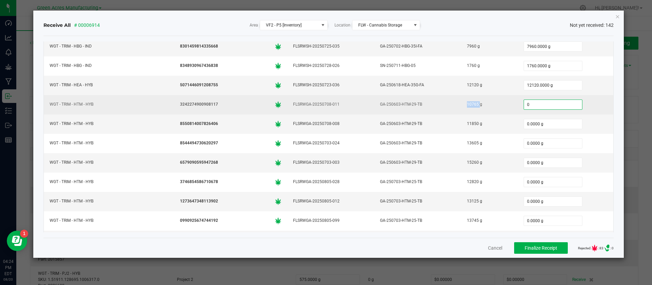
paste input "10765"
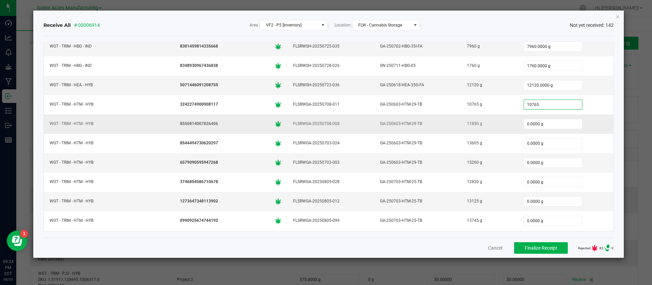
click at [466, 123] on div "11850 g" at bounding box center [490, 124] width 48 height 10
type input "10765.0000 g"
click at [524, 123] on input "0.0000 g" at bounding box center [553, 124] width 58 height 10
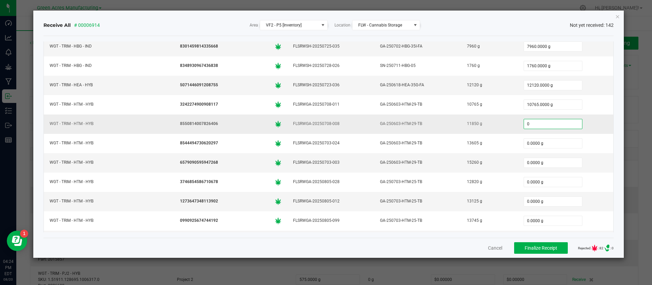
paste input "1185"
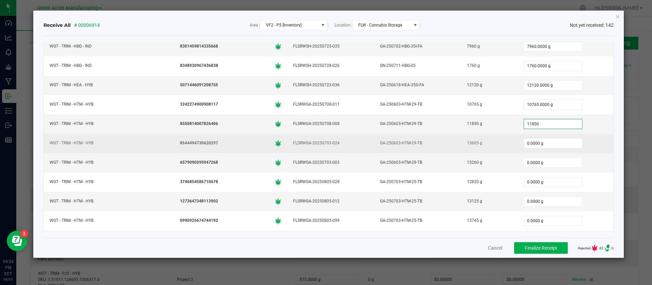
click at [466, 141] on div "13605 g" at bounding box center [490, 143] width 48 height 10
type input "11850.0000 g"
click at [524, 143] on input "0.0000 g" at bounding box center [553, 144] width 58 height 10
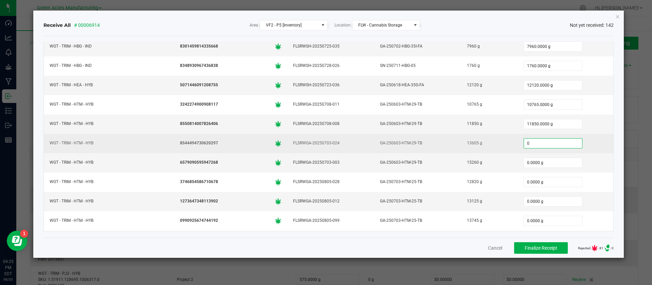
paste input "13605"
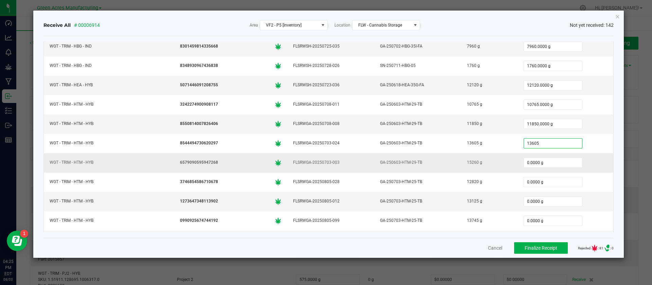
click at [466, 163] on div "15260 g" at bounding box center [490, 163] width 48 height 10
type input "13605.0000 g"
click at [524, 160] on input "0.0000 g" at bounding box center [553, 163] width 58 height 10
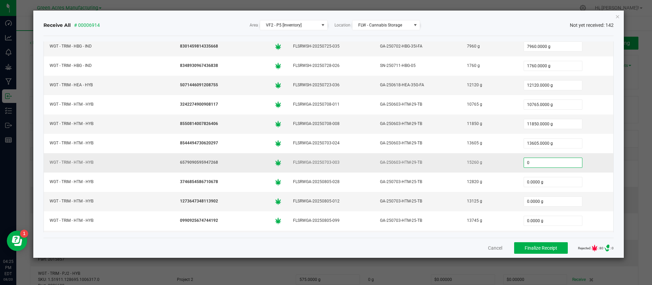
paste input "1526"
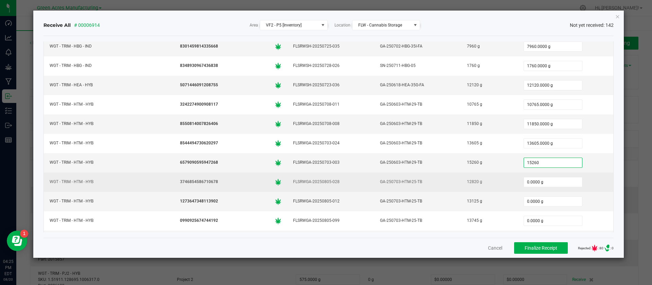
click at [466, 181] on div "12820 g" at bounding box center [490, 182] width 48 height 10
type input "15260.0000 g"
click at [524, 185] on input "0.0000 g" at bounding box center [553, 182] width 58 height 10
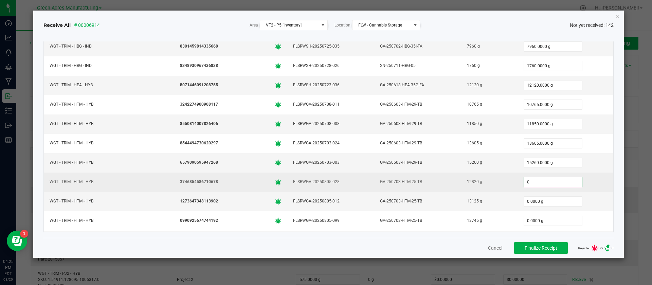
paste input "1282"
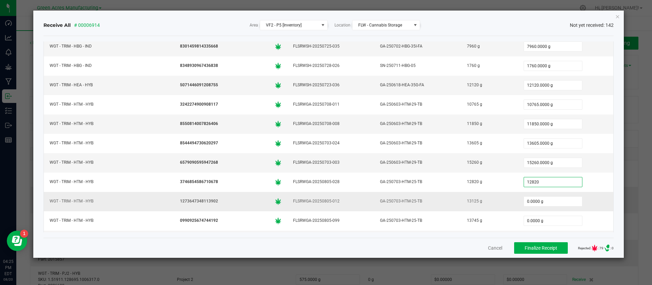
click at [466, 202] on div "13125 g" at bounding box center [490, 201] width 48 height 10
type input "12820.0000 g"
click at [527, 201] on input "0.0000 g" at bounding box center [553, 202] width 58 height 10
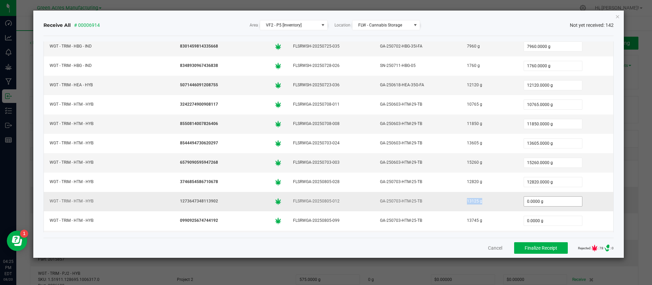
click at [527, 201] on input "0.0000 g" at bounding box center [553, 202] width 58 height 10
paste input "13125"
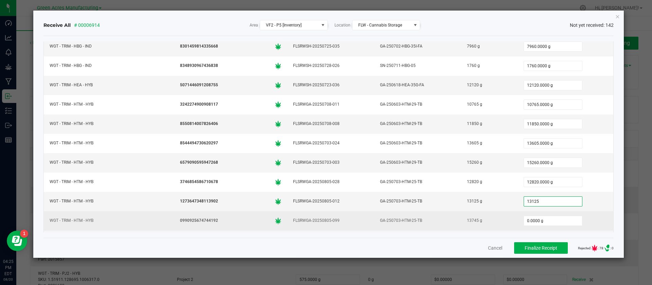
click at [466, 218] on div "13745 g" at bounding box center [490, 221] width 48 height 10
type input "13125.0000 g"
click at [524, 222] on input "0.0000 g" at bounding box center [553, 221] width 58 height 10
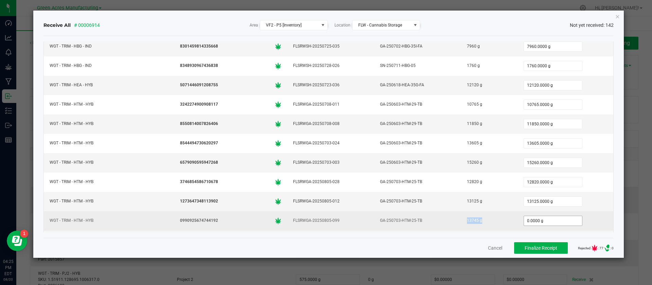
click at [524, 222] on input "0.0000 g" at bounding box center [553, 221] width 58 height 10
paste input "13745"
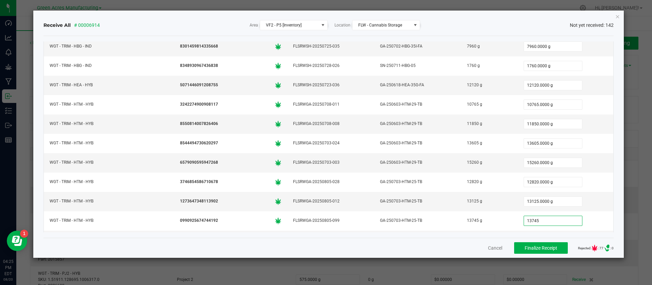
type input "13745.0000 g"
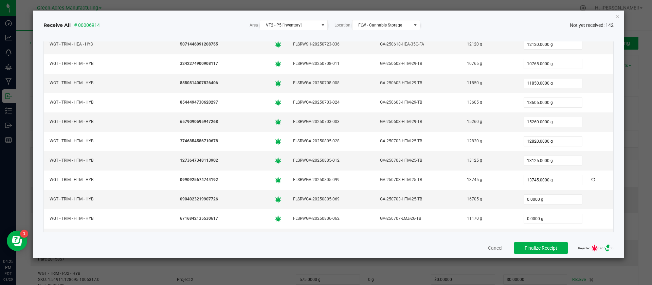
scroll to position [1266, 0]
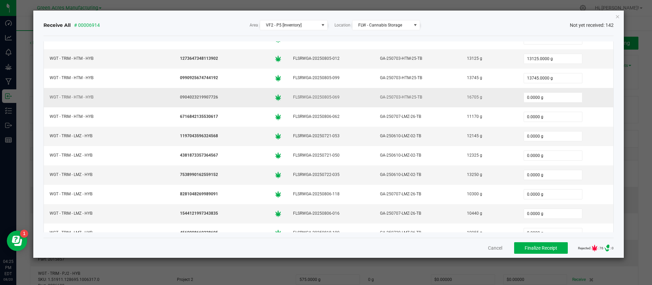
click at [466, 96] on div "16705 g" at bounding box center [490, 97] width 48 height 10
click at [524, 98] on input "0.0000 g" at bounding box center [553, 98] width 58 height 10
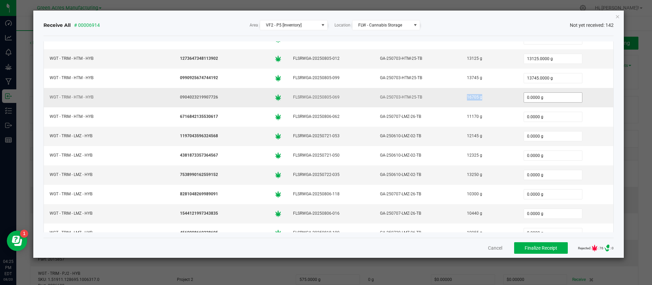
click at [524, 98] on input "0.0000 g" at bounding box center [553, 98] width 58 height 10
paste input "16705"
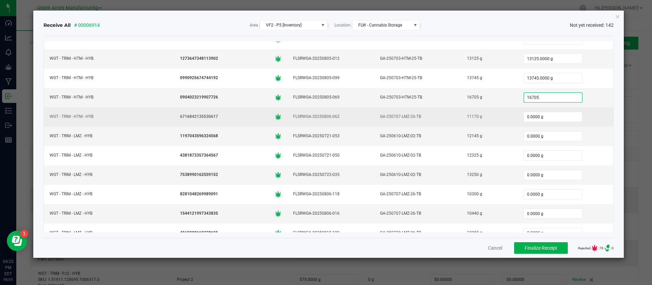
click at [468, 117] on div "11170 g" at bounding box center [490, 117] width 48 height 10
type input "16705.0000 g"
click at [524, 113] on input "0.0000 g" at bounding box center [553, 117] width 58 height 10
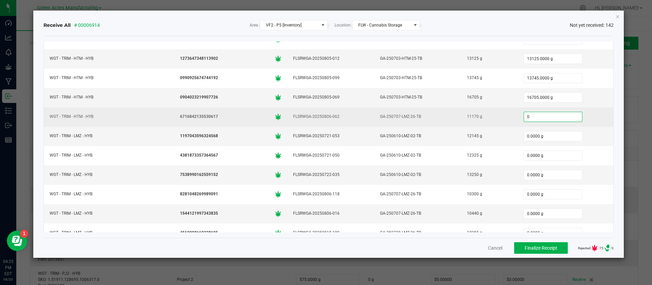
paste input "1117"
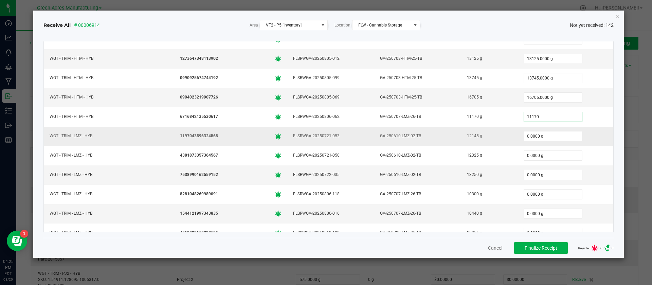
click at [466, 135] on div "12145 g" at bounding box center [490, 136] width 48 height 10
type input "11170.0000 g"
click at [466, 135] on div "12145 g" at bounding box center [490, 136] width 48 height 10
click at [524, 136] on input "0.0000 g" at bounding box center [553, 137] width 58 height 10
click at [524, 136] on input "0" at bounding box center [553, 137] width 58 height 10
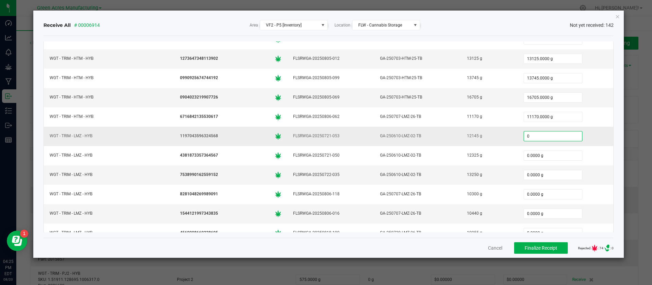
paste input "12145"
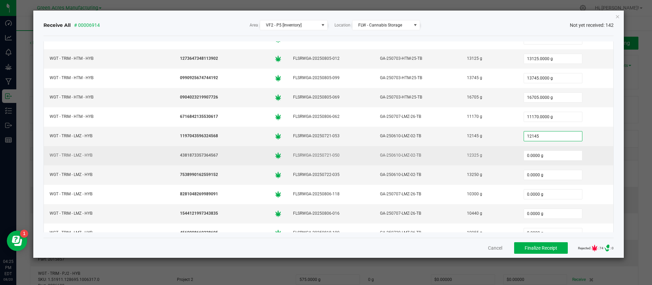
click at [466, 155] on div "12325 g" at bounding box center [490, 156] width 48 height 10
type input "12145.0000 g"
click at [524, 155] on input "0.0000 g" at bounding box center [553, 156] width 58 height 10
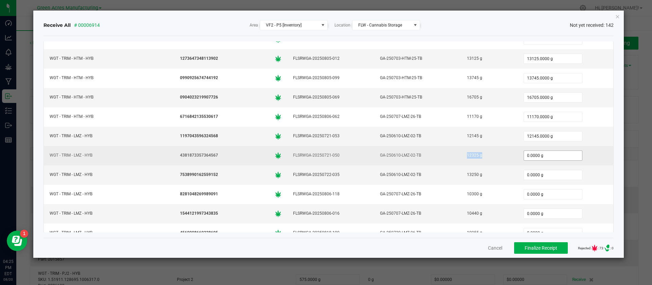
click at [524, 155] on input "0.0000 g" at bounding box center [553, 156] width 58 height 10
paste input "12325"
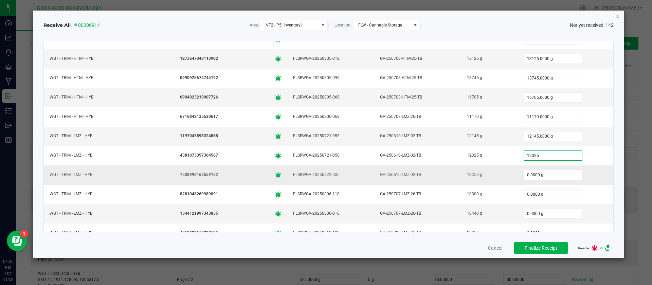
click at [466, 175] on div "13250 g" at bounding box center [490, 175] width 48 height 10
type input "12325.0000 g"
click at [524, 172] on input "0.0000 g" at bounding box center [553, 175] width 58 height 10
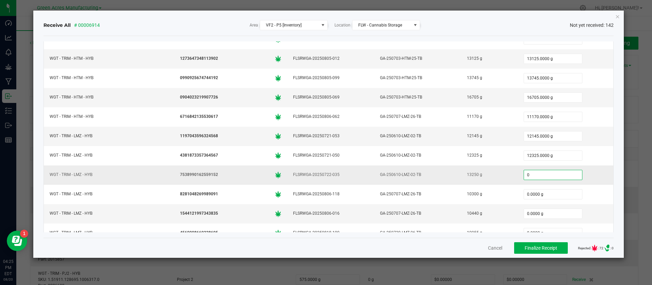
paste input "1325"
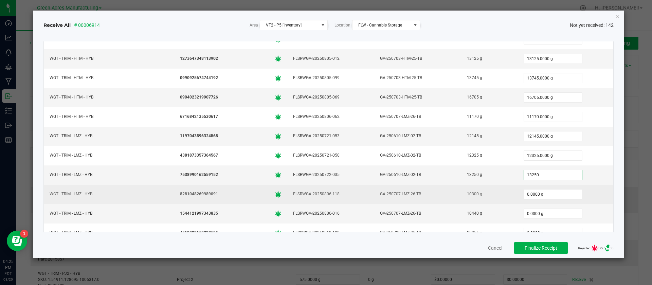
click at [466, 196] on div "10300 g" at bounding box center [490, 194] width 48 height 10
type input "13250.0000 g"
click at [524, 198] on input "0.0000 g" at bounding box center [553, 195] width 58 height 10
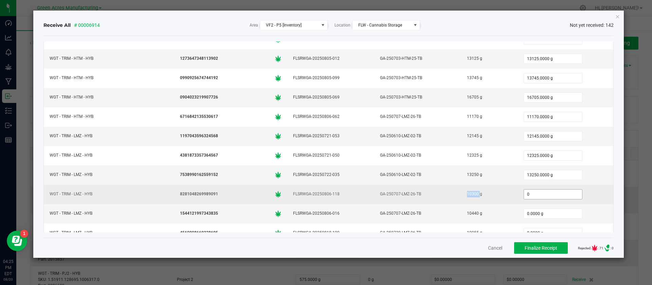
paste input "1030"
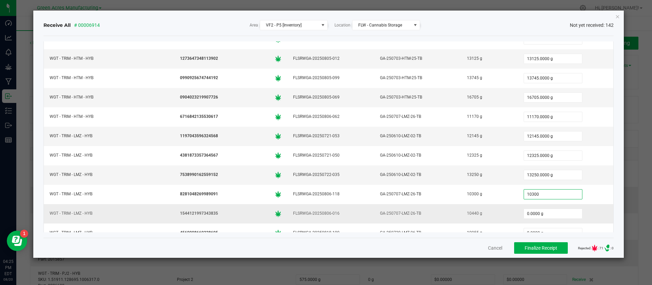
click at [466, 215] on div "10440 g" at bounding box center [490, 214] width 48 height 10
type input "10300.0000 g"
click at [524, 214] on input "0.0000 g" at bounding box center [553, 214] width 58 height 10
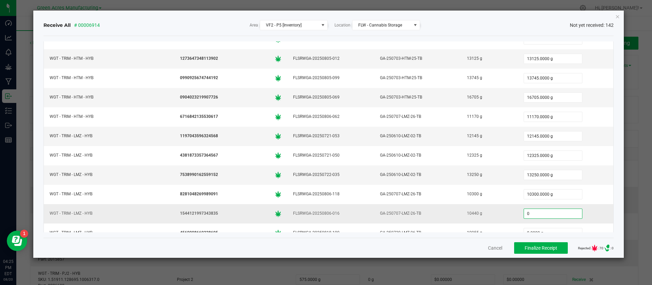
paste input "1044"
type input "10440.0000 g"
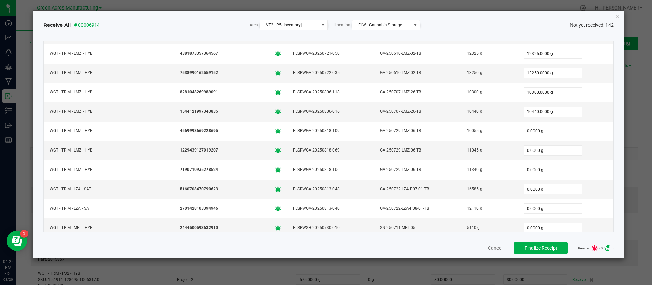
scroll to position [1382, 0]
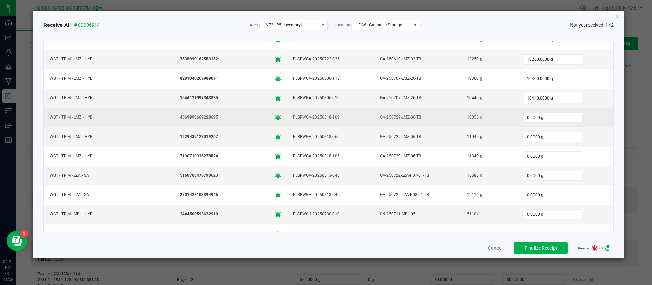
click at [466, 117] on div "10055 g" at bounding box center [490, 117] width 48 height 10
click at [524, 121] on input "0.0000 g" at bounding box center [553, 118] width 58 height 10
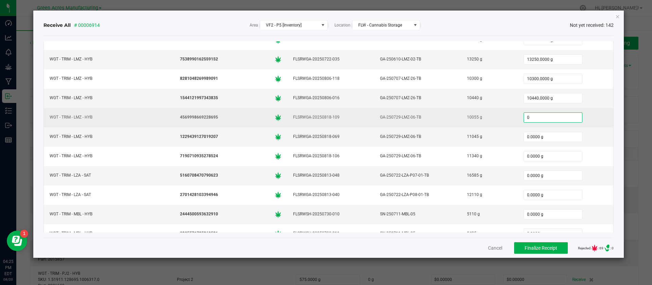
paste input "10055"
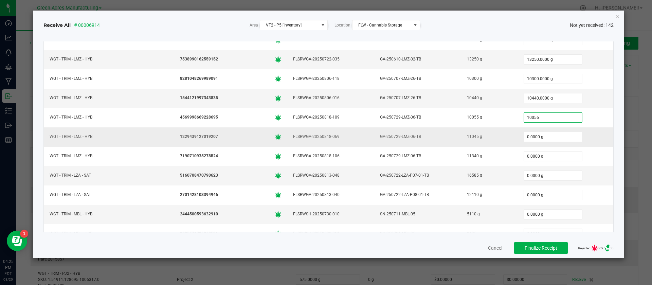
click at [466, 136] on div "11045 g" at bounding box center [490, 137] width 48 height 10
type input "10055.0000 g"
click at [524, 136] on input "0.0000 g" at bounding box center [553, 137] width 58 height 10
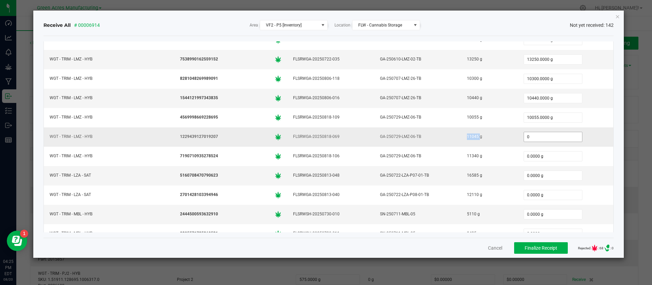
click at [524, 136] on input "0" at bounding box center [553, 137] width 58 height 10
paste input "11045"
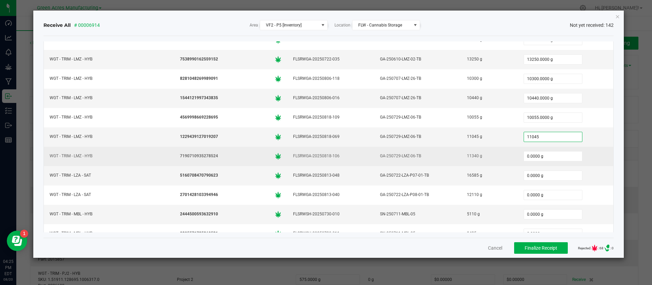
click at [466, 155] on div "11340 g" at bounding box center [490, 156] width 48 height 10
type input "11045.0000 g"
click at [524, 156] on input "0.0000 g" at bounding box center [553, 157] width 58 height 10
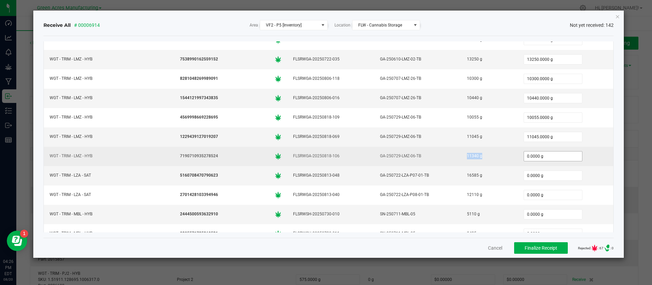
click at [524, 156] on input "0.0000 g" at bounding box center [553, 157] width 58 height 10
paste input "1134"
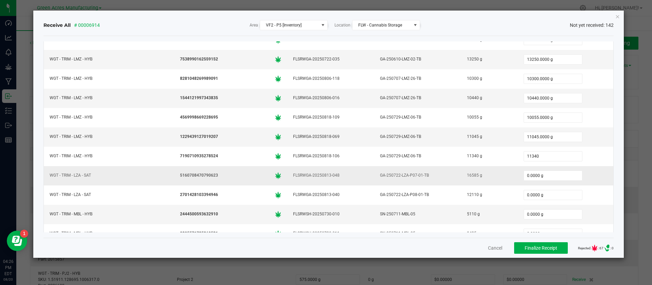
click at [466, 174] on div "16585 g" at bounding box center [490, 176] width 48 height 10
type input "11340.0000 g"
click at [526, 174] on input "0.0000 g" at bounding box center [553, 176] width 58 height 10
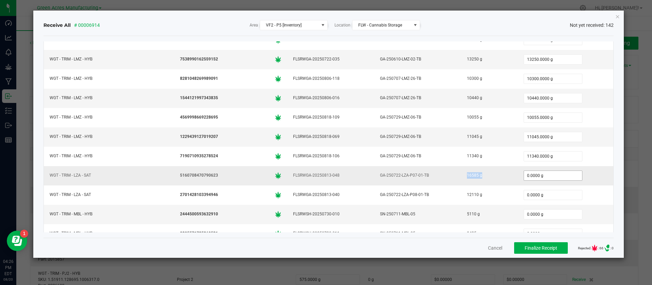
click at [526, 174] on input "0.0000 g" at bounding box center [553, 176] width 58 height 10
paste input "16585"
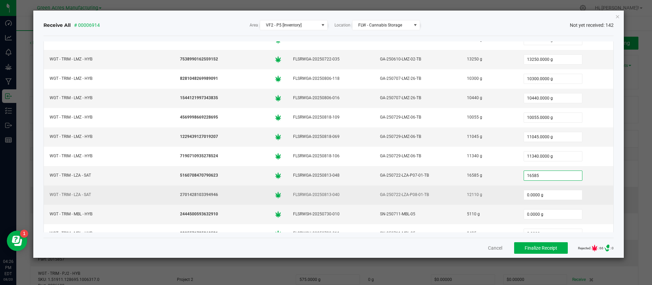
click at [466, 196] on div "12110 g" at bounding box center [490, 195] width 48 height 10
type input "16585.0000 g"
click at [524, 196] on input "0.0000 g" at bounding box center [553, 195] width 58 height 10
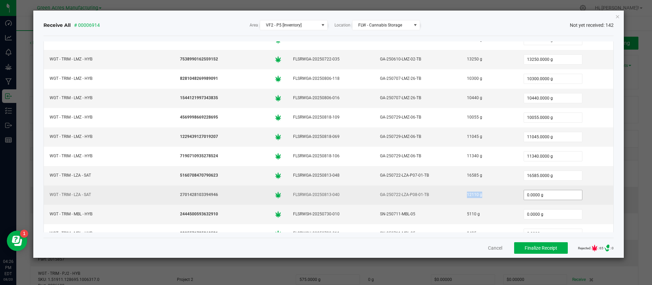
click at [524, 196] on input "0.0000 g" at bounding box center [553, 195] width 58 height 10
paste input "1211"
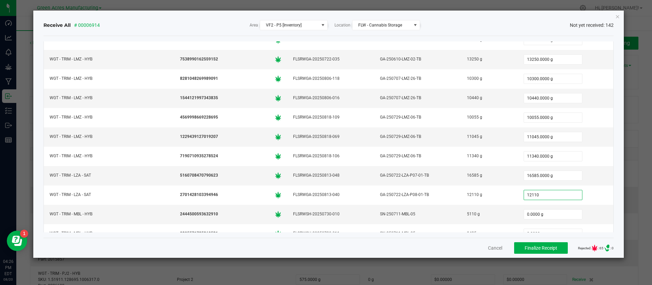
type input "12110.0000 g"
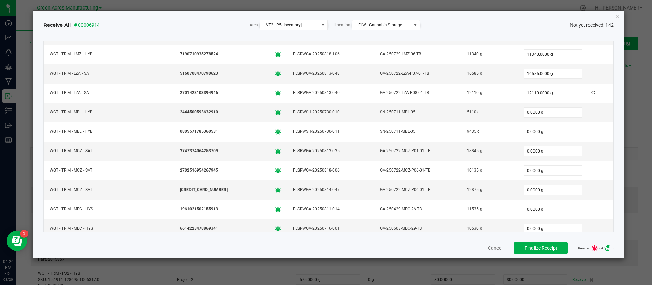
scroll to position [1511, 0]
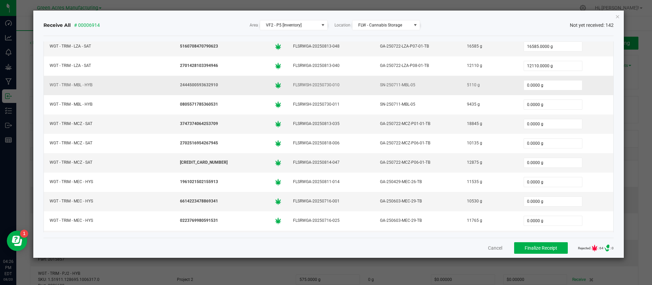
click at [466, 86] on div "5110 g" at bounding box center [490, 85] width 48 height 10
click at [524, 81] on input "0.0000 g" at bounding box center [553, 86] width 58 height 10
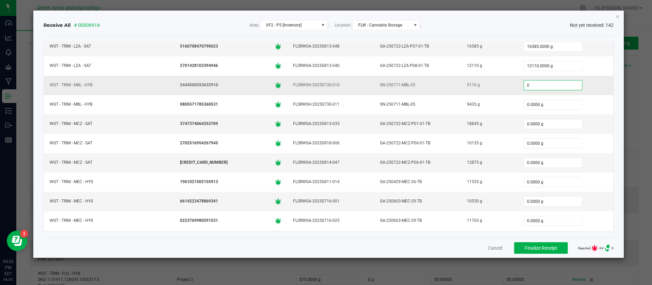
paste input "511"
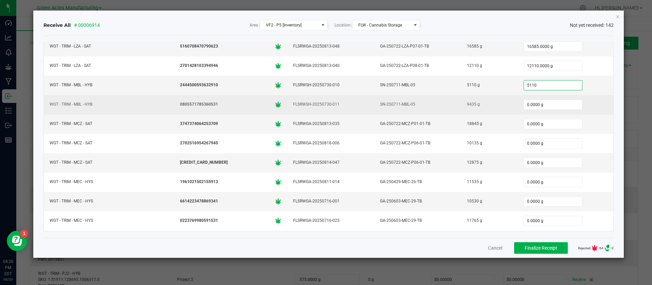
click at [466, 105] on div "9435 g" at bounding box center [490, 105] width 48 height 10
type input "5110.0000 g"
click at [466, 105] on div "9435 g" at bounding box center [490, 105] width 48 height 10
click at [524, 104] on input "0.0000 g" at bounding box center [553, 105] width 58 height 10
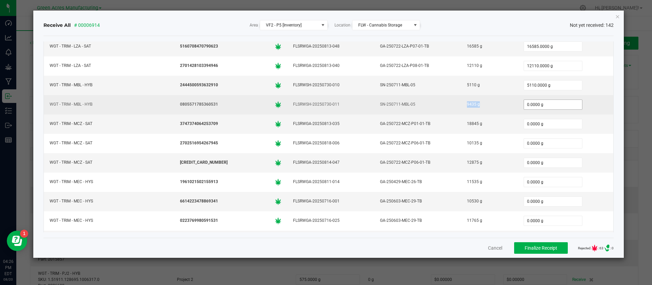
click at [524, 104] on input "0.0000 g" at bounding box center [553, 105] width 58 height 10
click at [524, 104] on input "0" at bounding box center [553, 105] width 58 height 10
paste input "9435"
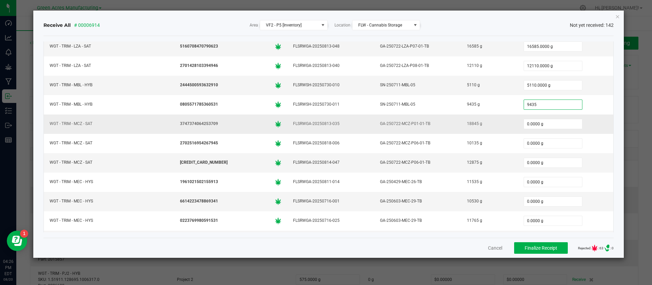
click at [466, 122] on div "18845 g" at bounding box center [490, 124] width 48 height 10
type input "9435.0000 g"
click at [526, 127] on input "0.0000 g" at bounding box center [553, 124] width 58 height 10
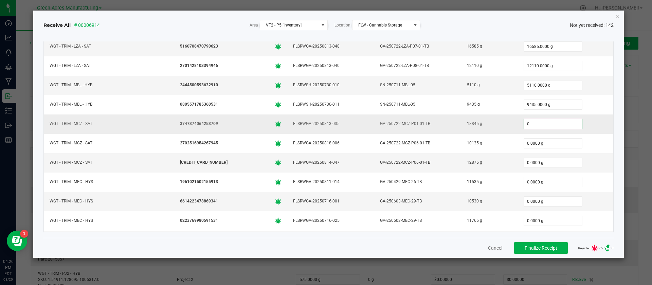
paste input "18845"
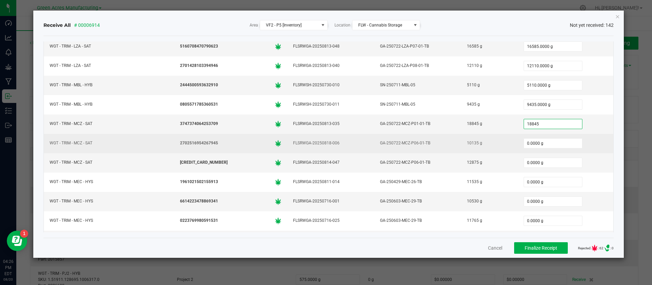
click at [466, 142] on div "10135 g" at bounding box center [490, 143] width 48 height 10
type input "18845.0000 g"
click at [524, 142] on input "0.0000 g" at bounding box center [553, 144] width 58 height 10
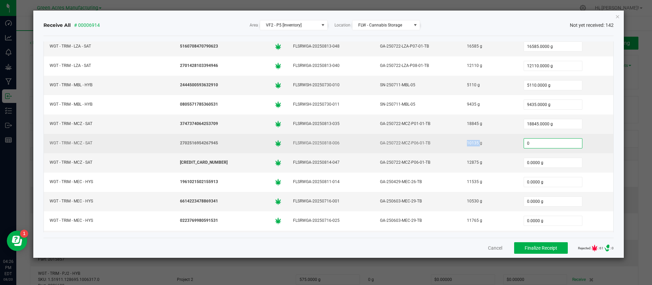
click at [524, 142] on input "0" at bounding box center [553, 144] width 58 height 10
paste input "10135"
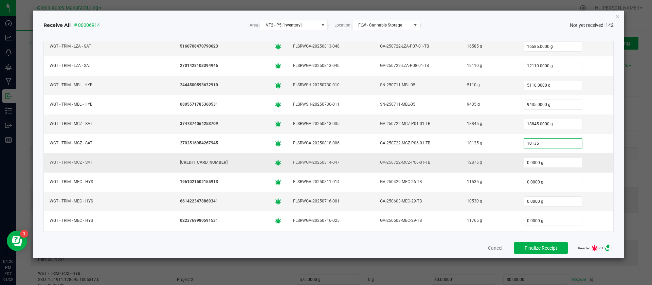
click at [466, 160] on div "12875 g" at bounding box center [490, 163] width 48 height 10
type input "10135.0000 g"
click at [466, 160] on div "12875 g" at bounding box center [490, 163] width 48 height 10
click at [524, 166] on input "0.0000 g" at bounding box center [553, 163] width 58 height 10
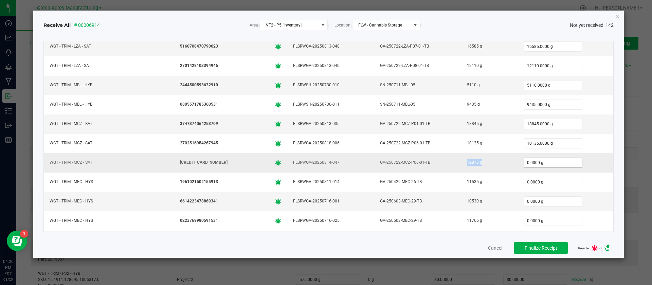
click at [524, 166] on input "0.0000 g" at bounding box center [553, 163] width 58 height 10
paste input "12875"
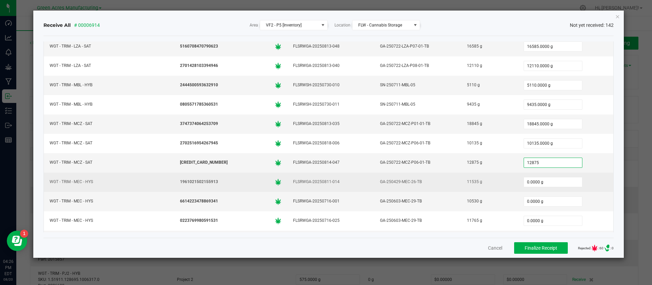
click at [466, 181] on div "11535 g" at bounding box center [490, 182] width 48 height 10
type input "12875.0000 g"
click at [466, 181] on div "11535 g" at bounding box center [490, 182] width 48 height 10
click at [525, 185] on input "0.0000 g" at bounding box center [553, 182] width 58 height 10
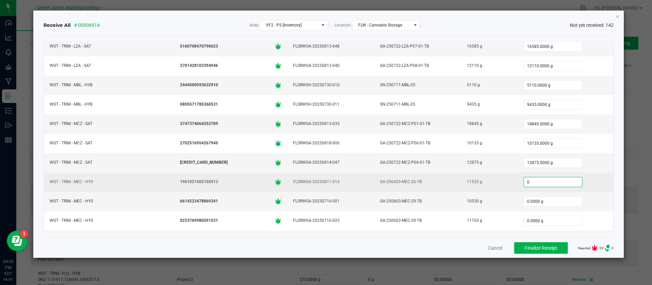
click at [525, 185] on input "0" at bounding box center [553, 182] width 58 height 10
paste input "11535"
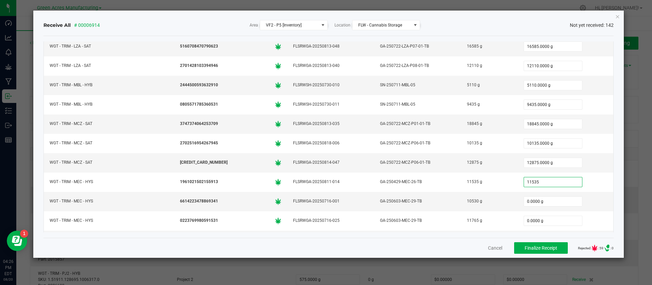
type input "11535.0000 g"
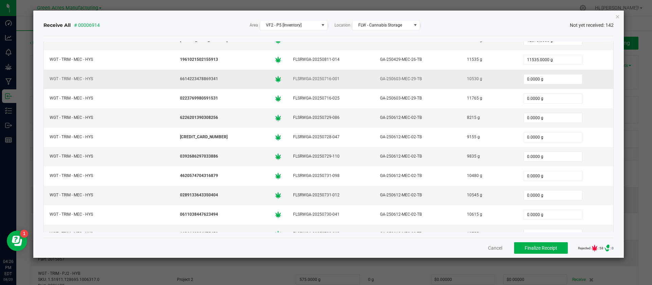
click at [466, 80] on div "10530 g" at bounding box center [490, 79] width 48 height 10
click at [524, 79] on input "0.0000 g" at bounding box center [553, 79] width 58 height 10
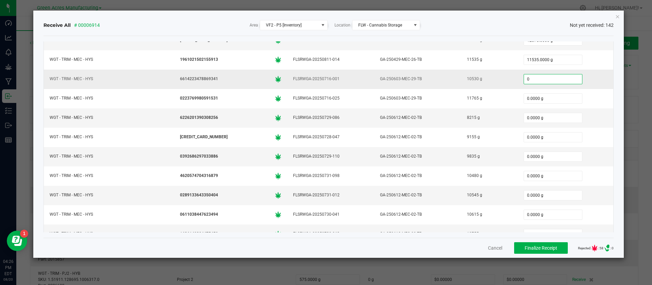
paste input "1053"
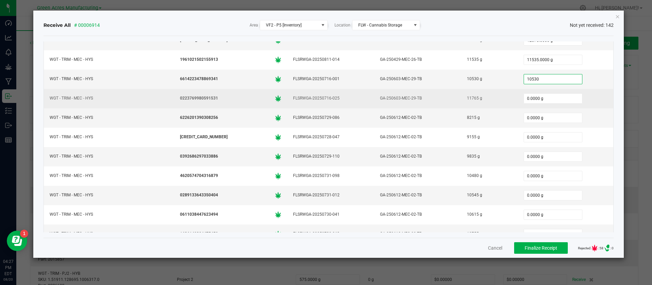
click at [466, 99] on div "11765 g" at bounding box center [490, 98] width 48 height 10
type input "10530.0000 g"
click at [524, 99] on input "0.0000 g" at bounding box center [553, 99] width 58 height 10
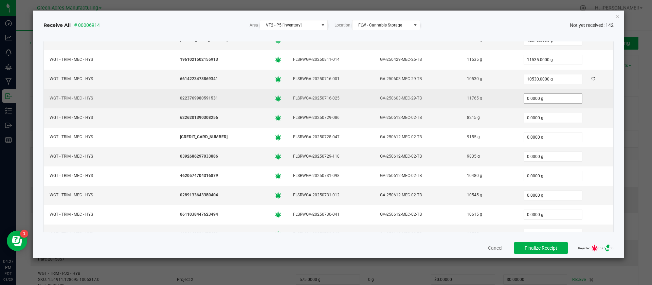
click at [524, 99] on input "0.0000 g" at bounding box center [553, 99] width 58 height 10
paste input "11765"
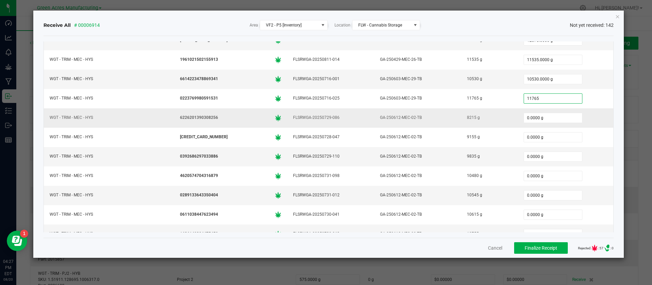
click at [466, 117] on div "8215 g" at bounding box center [490, 118] width 48 height 10
type input "11765.0000 g"
click at [524, 115] on input "0.0000 g" at bounding box center [553, 118] width 58 height 10
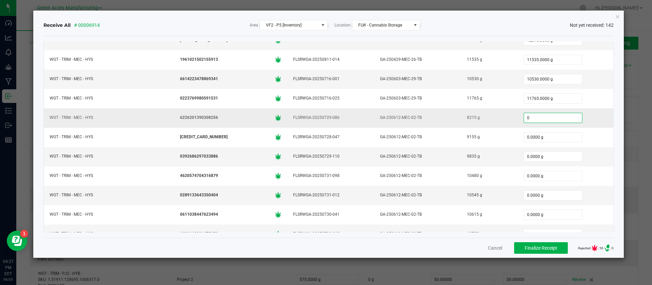
paste input "8215"
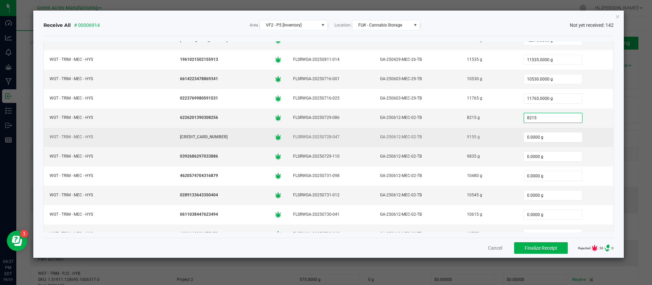
click at [466, 139] on div "9155 g" at bounding box center [490, 137] width 48 height 10
type input "8215.0000 g"
click at [524, 141] on input "0.0000 g" at bounding box center [553, 138] width 58 height 10
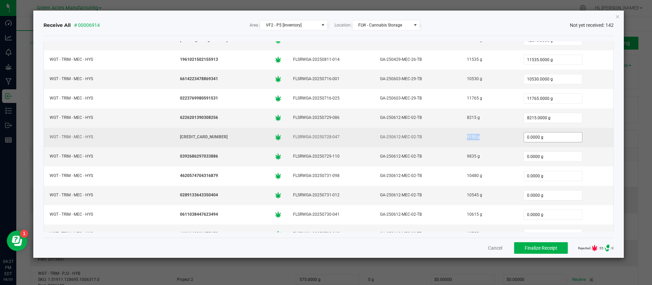
click at [524, 141] on input "0.0000 g" at bounding box center [553, 138] width 58 height 10
click at [524, 141] on input "0" at bounding box center [553, 138] width 58 height 10
paste input "9155"
type input "9155"
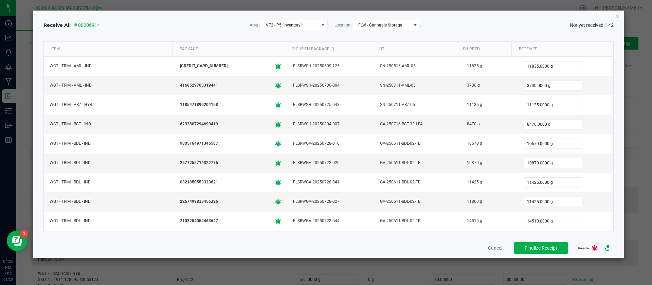
scroll to position [1633, 0]
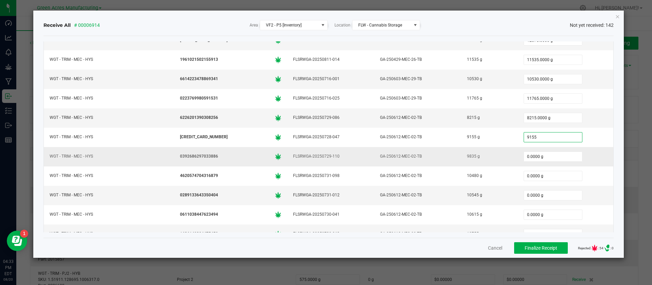
click at [466, 157] on div "9835 g" at bounding box center [490, 157] width 48 height 10
type input "9155.0000 g"
click at [524, 155] on input "0.0000 g" at bounding box center [553, 157] width 58 height 10
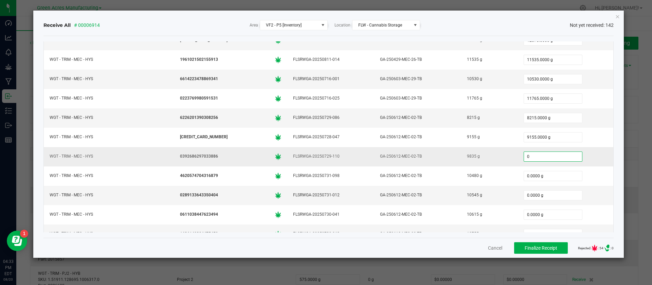
paste input "9835"
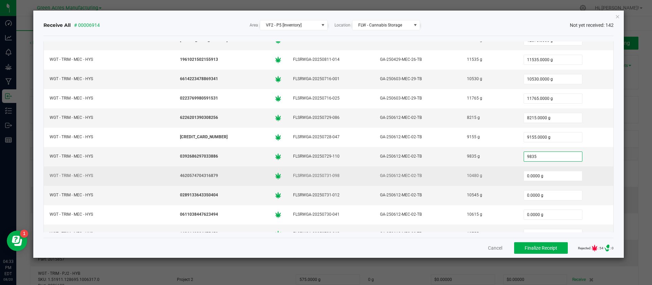
click at [466, 176] on div "10480 g" at bounding box center [490, 176] width 48 height 10
type input "9835.0000 g"
click at [466, 176] on div "10480 g" at bounding box center [490, 176] width 48 height 10
click at [524, 177] on input "0.0000 g" at bounding box center [553, 176] width 58 height 10
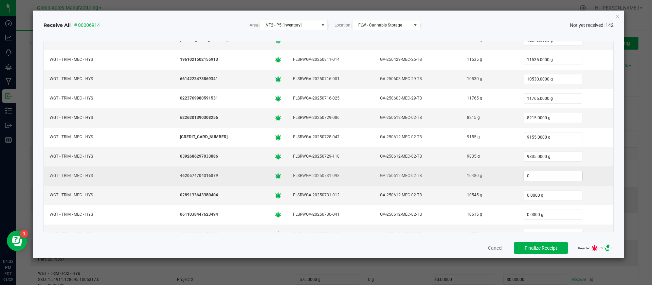
paste input "9835"
type input "9835"
click at [466, 176] on div "10480 g" at bounding box center [490, 176] width 48 height 10
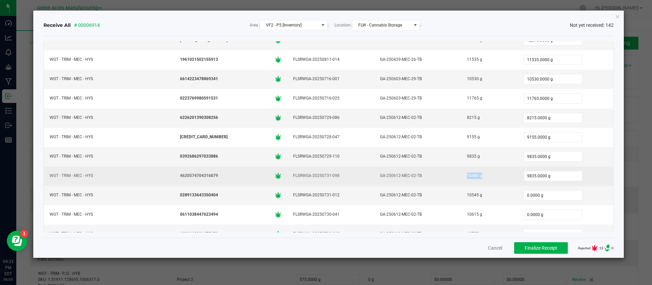
copy div "10480 g"
click at [524, 176] on input "9835.0000 g" at bounding box center [553, 176] width 58 height 10
click at [524, 176] on input "9835" at bounding box center [553, 176] width 58 height 10
paste input "10480"
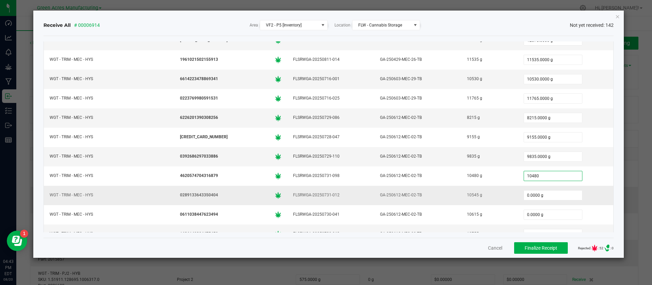
click at [466, 194] on div "10545 g" at bounding box center [490, 195] width 48 height 10
type input "10480.0000 g"
click at [524, 195] on input "0.0000 g" at bounding box center [553, 196] width 58 height 10
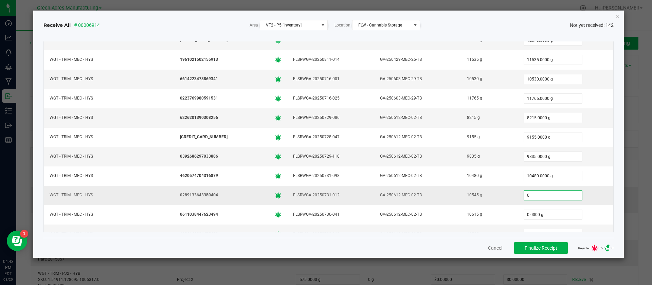
paste input "10545"
type input "10545.0000 g"
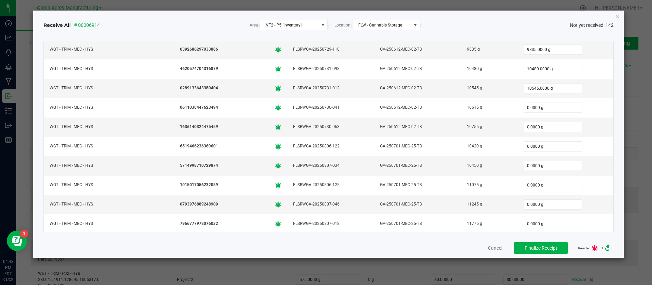
scroll to position [1756, 0]
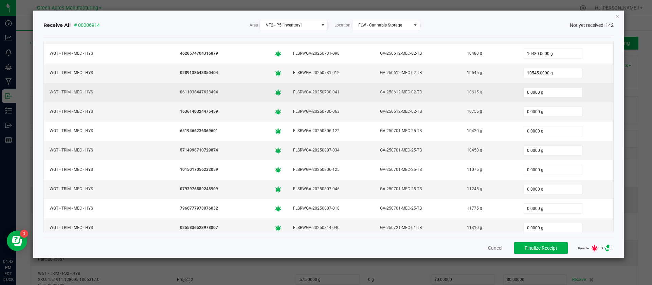
click at [466, 91] on div "10615 g" at bounding box center [490, 92] width 48 height 10
copy div "10615 g"
click at [524, 90] on input "0.0000 g" at bounding box center [553, 93] width 58 height 10
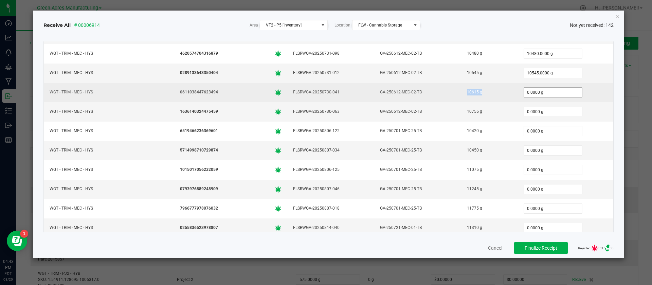
click at [524, 90] on input "0.0000 g" at bounding box center [553, 93] width 58 height 10
paste input "10615"
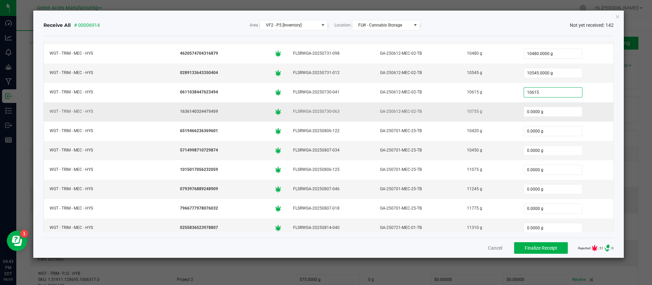
click at [466, 110] on div "10755 g" at bounding box center [490, 112] width 48 height 10
type input "10615.0000 g"
click at [466, 110] on div "10755 g" at bounding box center [490, 112] width 48 height 10
copy div "10755 g"
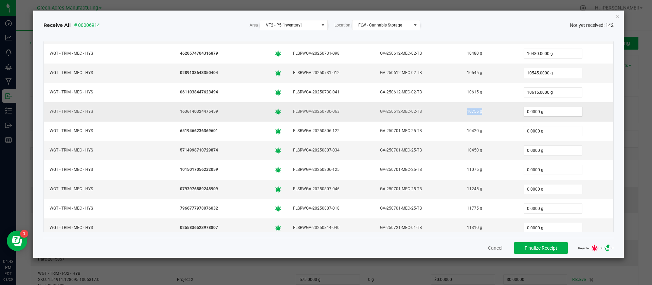
click at [526, 111] on input "0.0000 g" at bounding box center [553, 112] width 58 height 10
paste input "10755"
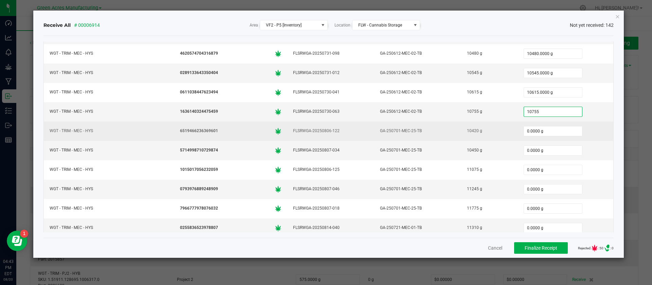
click at [466, 128] on div "10420 g" at bounding box center [490, 131] width 48 height 10
type input "10755.0000 g"
copy div "10420 g"
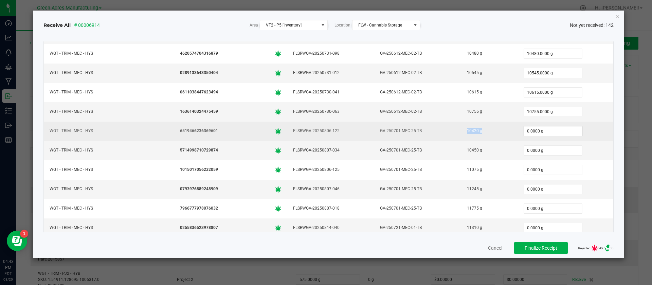
click at [524, 129] on input "0.0000 g" at bounding box center [553, 131] width 58 height 10
paste input "1042"
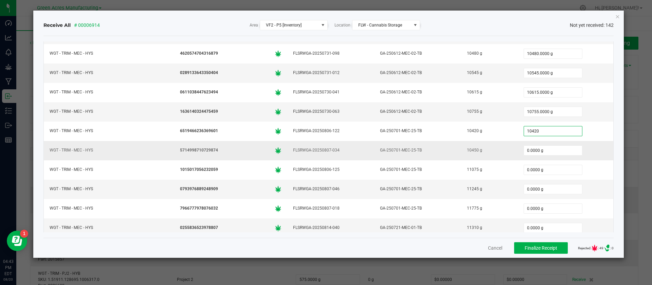
type input "10420.0000 g"
click at [466, 150] on div "10450 g" at bounding box center [490, 150] width 48 height 10
copy div "10450 g"
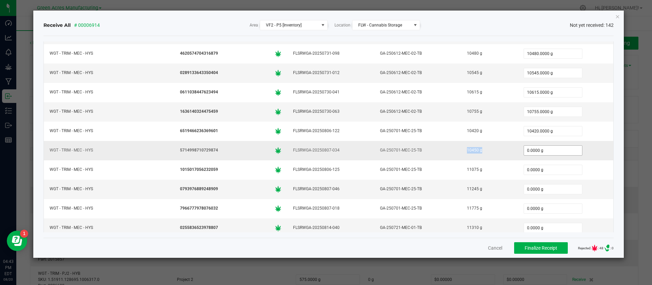
click at [524, 149] on input "0.0000 g" at bounding box center [553, 151] width 58 height 10
click at [524, 149] on input "0" at bounding box center [553, 151] width 58 height 10
paste input "1045"
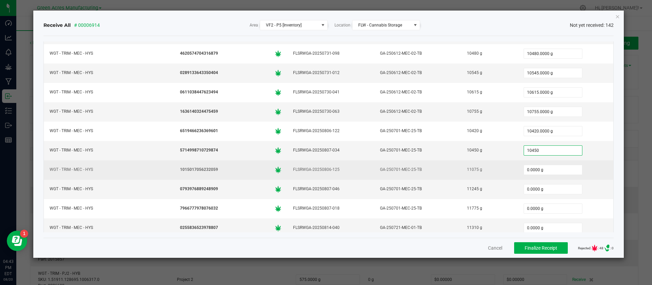
click at [466, 169] on div "11075 g" at bounding box center [490, 170] width 48 height 10
type input "10450.0000 g"
click at [527, 173] on input "0.0000 g" at bounding box center [553, 170] width 58 height 10
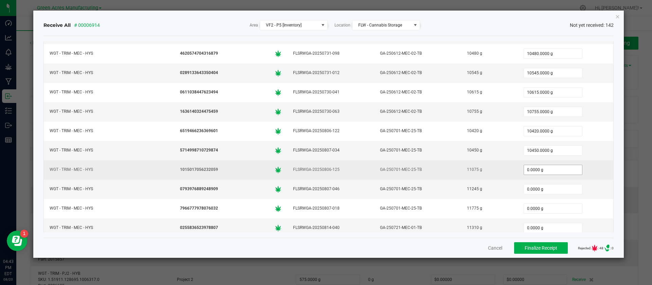
click at [527, 173] on input "0.0000 g" at bounding box center [553, 170] width 58 height 10
paste input "11075"
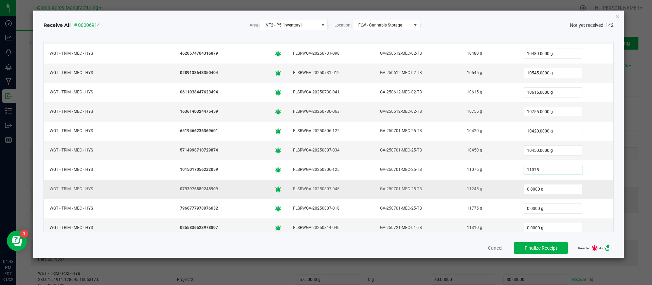
click at [466, 187] on div "11245 g" at bounding box center [490, 189] width 48 height 10
type input "11075.0000 g"
click at [466, 187] on div "11245 g" at bounding box center [490, 189] width 48 height 10
copy div "11245 g"
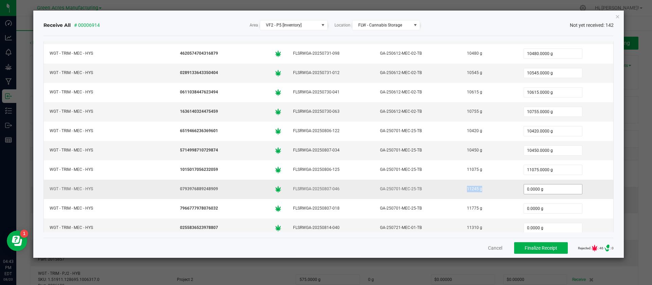
click at [524, 189] on input "0.0000 g" at bounding box center [553, 190] width 58 height 10
click at [524, 189] on input "0" at bounding box center [553, 190] width 58 height 10
paste input "11245"
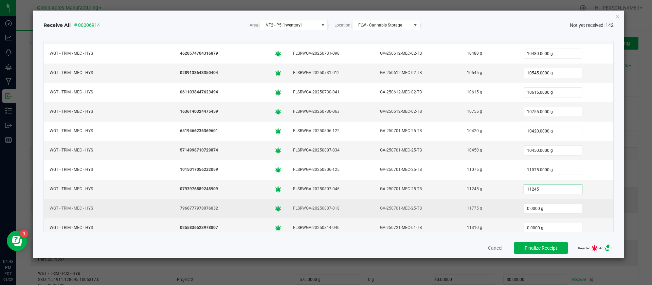
click at [466, 207] on div "11775 g" at bounding box center [490, 209] width 48 height 10
type input "11245.0000 g"
copy div "11775 g"
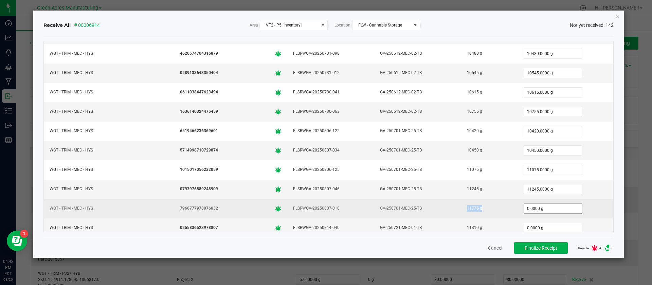
click at [524, 208] on input "0.0000 g" at bounding box center [553, 209] width 58 height 10
paste input "11775"
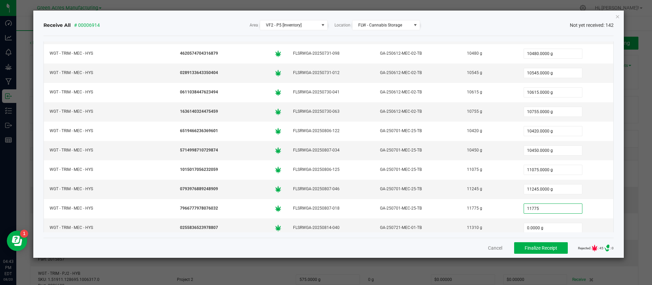
type input "11775.0000 g"
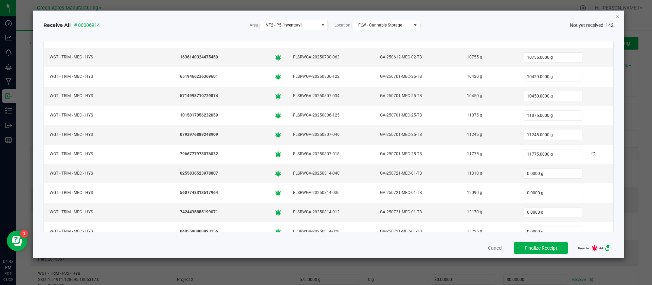
scroll to position [1892, 0]
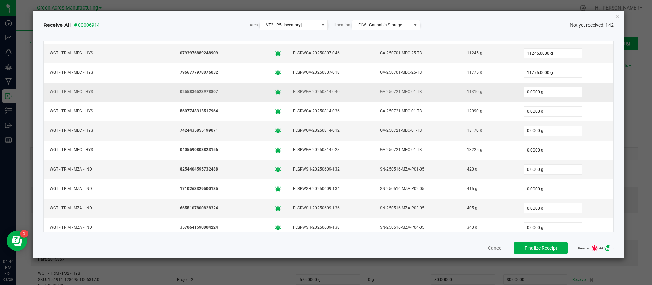
click at [466, 93] on div "11310 g" at bounding box center [490, 92] width 48 height 10
copy div "11310 g"
click at [524, 92] on input "0.0000 g" at bounding box center [553, 92] width 58 height 10
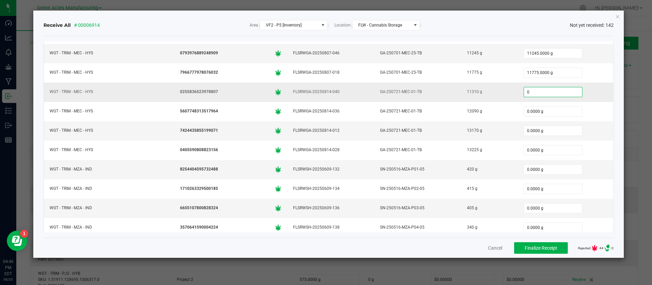
paste input "1131"
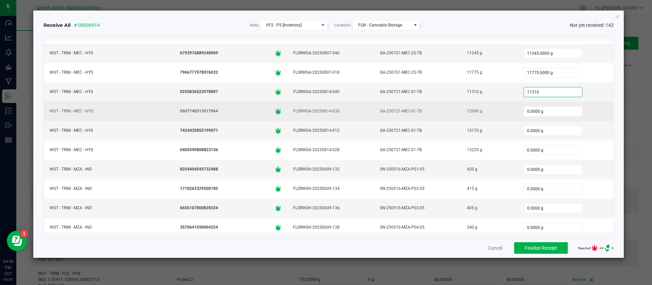
click at [466, 111] on div "12090 g" at bounding box center [490, 111] width 48 height 10
type input "11310.0000 g"
copy div "12090 g"
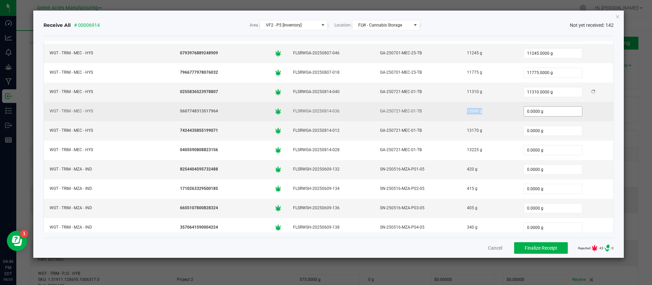
click at [524, 115] on input "0.0000 g" at bounding box center [553, 112] width 58 height 10
paste input "1209"
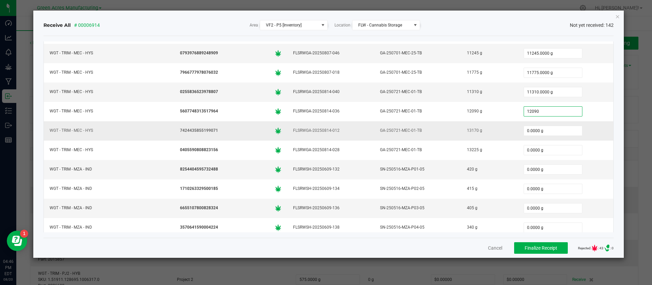
click at [466, 134] on div "13170 g" at bounding box center [490, 131] width 48 height 10
type input "12090.0000 g"
copy div "13170"
click at [524, 132] on input "0.0000 g" at bounding box center [553, 131] width 58 height 10
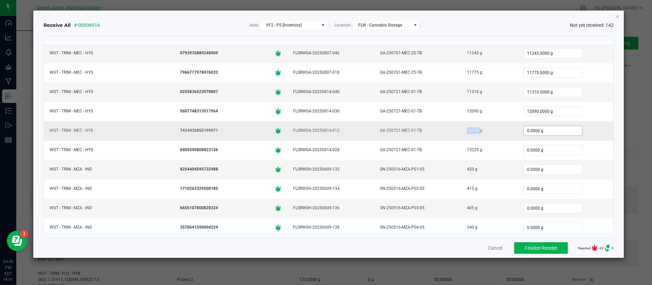
click at [524, 132] on input "0.0000 g" at bounding box center [553, 131] width 58 height 10
click at [524, 132] on input "0" at bounding box center [553, 131] width 58 height 10
paste input "1317"
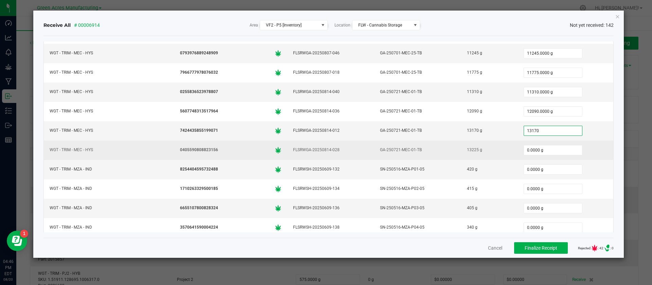
click at [466, 150] on div "13225 g" at bounding box center [490, 150] width 48 height 10
type input "13170.0000 g"
click at [524, 152] on input "0.0000 g" at bounding box center [553, 150] width 58 height 10
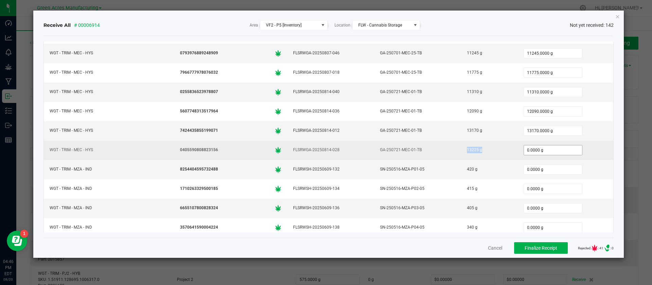
click at [524, 152] on input "0.0000 g" at bounding box center [553, 150] width 58 height 10
paste input "13225"
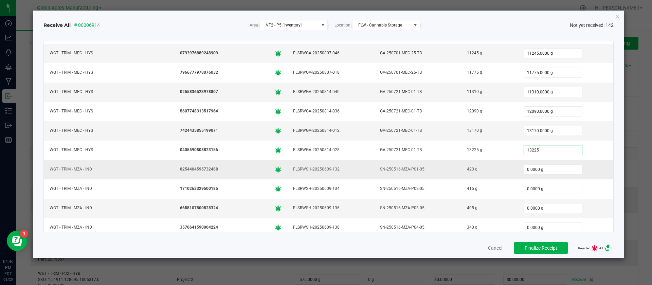
click at [466, 169] on div "420 g" at bounding box center [490, 169] width 48 height 10
type input "13225.0000 g"
click at [466, 169] on div "420 g" at bounding box center [490, 169] width 48 height 10
click at [524, 167] on input "0.0000 g" at bounding box center [553, 170] width 58 height 10
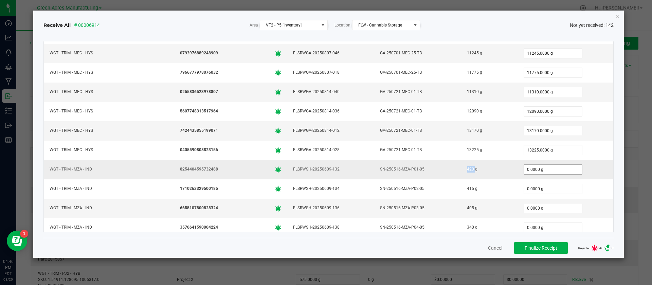
click at [524, 167] on input "0.0000 g" at bounding box center [553, 170] width 58 height 10
paste input "42"
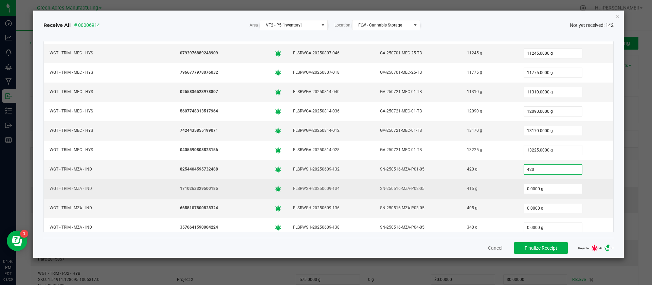
click at [466, 186] on div "415 g" at bounding box center [490, 189] width 48 height 10
type input "420.0000 g"
click at [528, 184] on span "0.0000 g" at bounding box center [553, 189] width 59 height 10
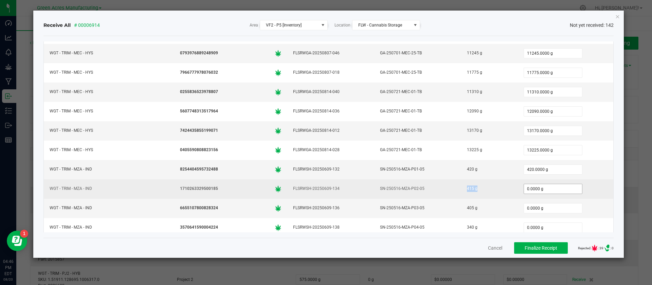
click at [528, 184] on span "0.0000 g" at bounding box center [553, 189] width 59 height 10
click at [524, 187] on input "0.0000 g" at bounding box center [553, 189] width 58 height 10
paste input "415"
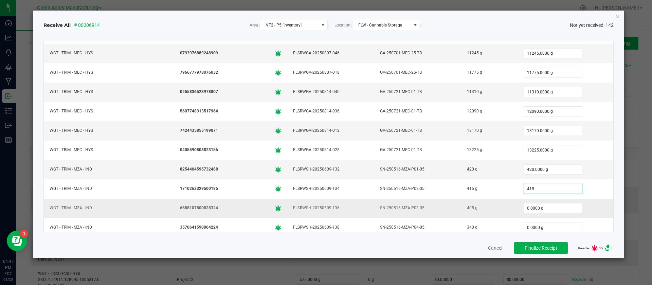
click at [466, 208] on div "405 g" at bounding box center [490, 208] width 48 height 10
type input "415.0000 g"
click at [466, 208] on div "405 g" at bounding box center [490, 208] width 48 height 10
click at [524, 208] on input "0.0000 g" at bounding box center [553, 209] width 58 height 10
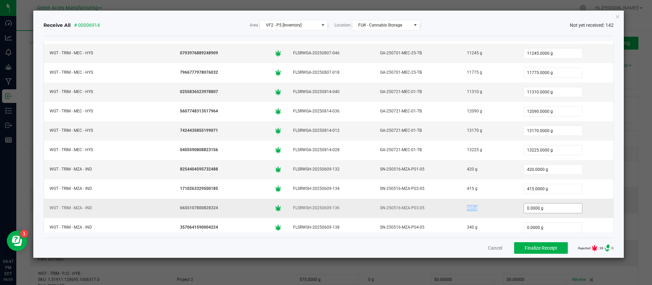
click at [524, 208] on input "0.0000 g" at bounding box center [553, 209] width 58 height 10
paste input "405"
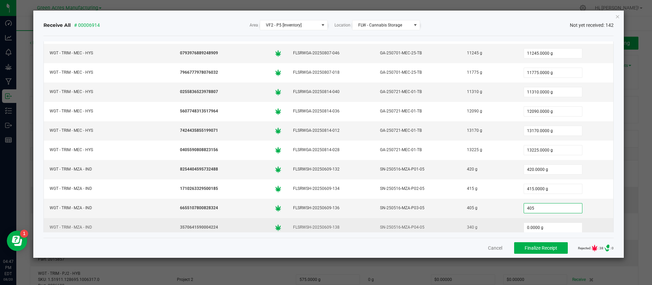
click at [466, 225] on div "340 g" at bounding box center [490, 228] width 48 height 10
type input "405.0000 g"
click at [525, 224] on input "0.0000 g" at bounding box center [553, 228] width 58 height 10
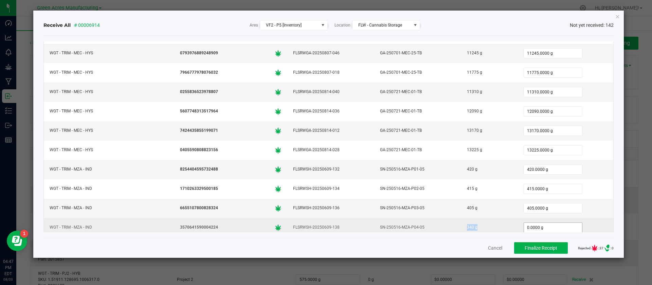
click at [525, 224] on input "0.0000 g" at bounding box center [553, 228] width 58 height 10
click at [525, 224] on input "0" at bounding box center [553, 228] width 58 height 10
paste input "34"
click at [585, 222] on div "340" at bounding box center [566, 228] width 88 height 14
type input "340.0000 g"
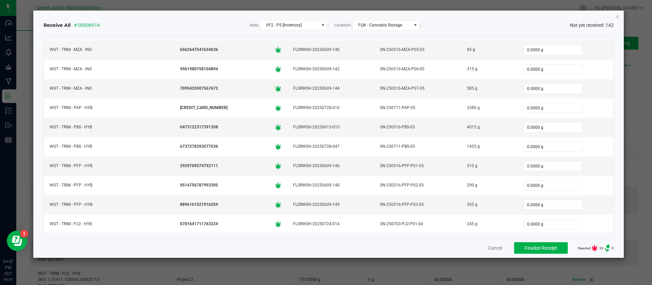
scroll to position [2068, 0]
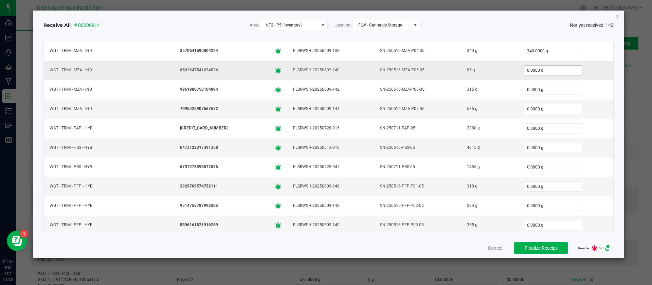
click at [524, 68] on input "0.0000 g" at bounding box center [553, 71] width 58 height 10
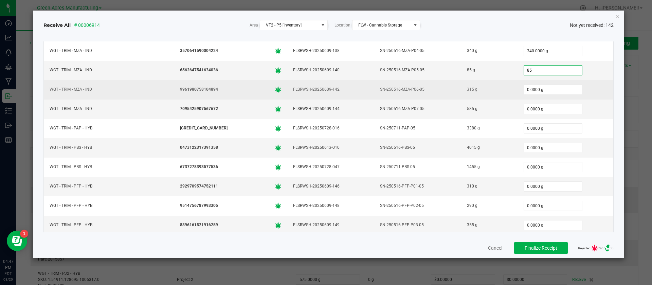
click at [466, 89] on div "315 g" at bounding box center [490, 90] width 48 height 10
type input "85.0000 g"
click at [524, 91] on input "0.0000 g" at bounding box center [553, 90] width 58 height 10
paste input "315"
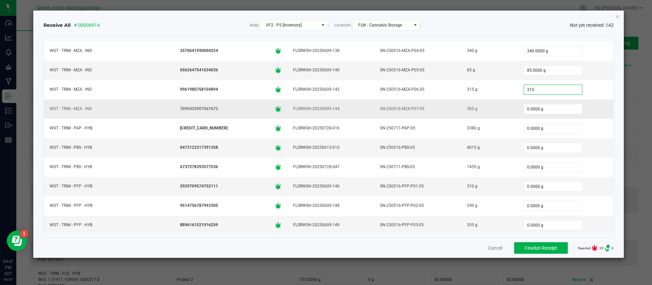
click at [466, 110] on div "585 g" at bounding box center [490, 109] width 48 height 10
type input "315.0000 g"
click at [524, 107] on input "0.0000 g" at bounding box center [553, 109] width 58 height 10
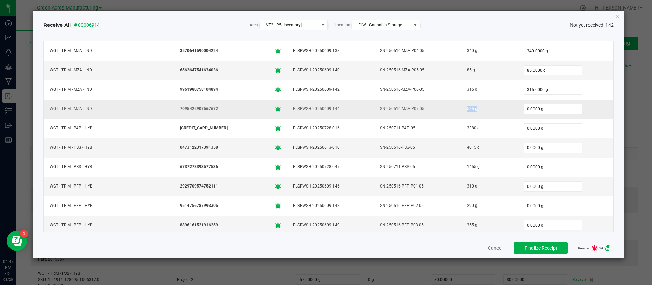
click at [524, 107] on input "0.0000 g" at bounding box center [553, 109] width 58 height 10
paste input "585"
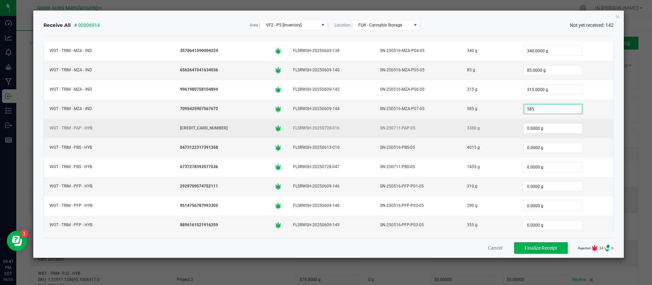
click at [466, 129] on div "3380 g" at bounding box center [490, 128] width 48 height 10
type input "585.0000 g"
click at [525, 128] on input "0.0000 g" at bounding box center [553, 129] width 58 height 10
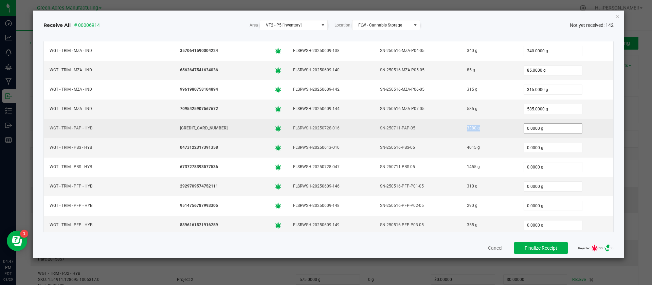
click at [525, 128] on input "0.0000 g" at bounding box center [553, 129] width 58 height 10
paste input "338"
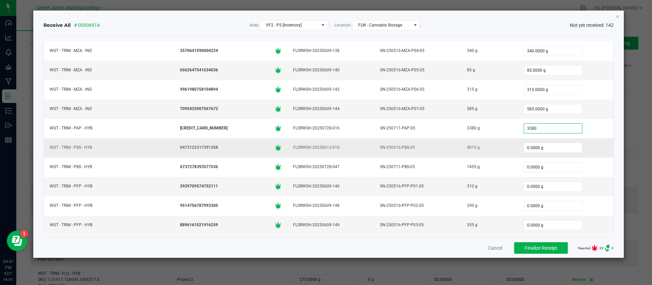
click at [466, 149] on div "4015 g" at bounding box center [490, 148] width 48 height 10
type input "3380.0000 g"
click at [524, 147] on input "0.0000 g" at bounding box center [553, 148] width 58 height 10
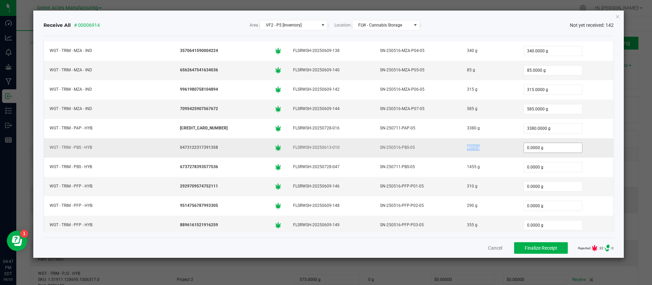
click at [524, 147] on input "0.0000 g" at bounding box center [553, 148] width 58 height 10
paste input "4015"
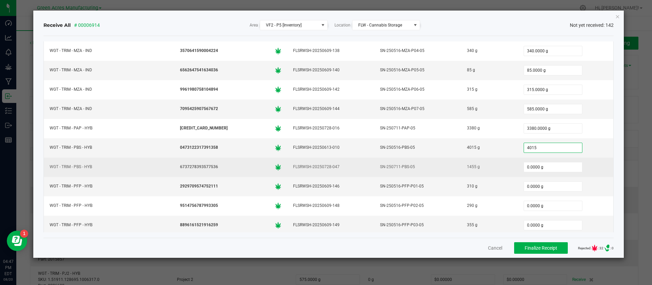
click at [466, 168] on div "1455 g" at bounding box center [490, 167] width 48 height 10
type input "4015.0000 g"
click at [466, 168] on div "1455 g" at bounding box center [490, 167] width 48 height 10
click at [524, 164] on input "0.0000 g" at bounding box center [553, 167] width 58 height 10
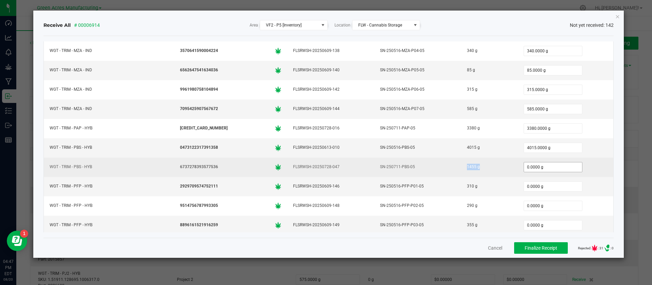
click at [524, 164] on input "0.0000 g" at bounding box center [553, 167] width 58 height 10
paste input "1455"
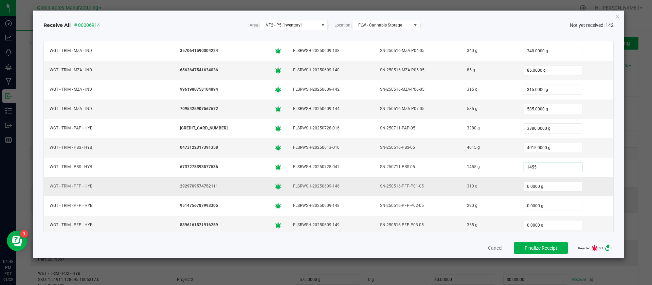
click at [466, 188] on div "310 g" at bounding box center [490, 186] width 48 height 10
type input "1455.0000 g"
click at [525, 183] on input "0.0000 g" at bounding box center [553, 187] width 58 height 10
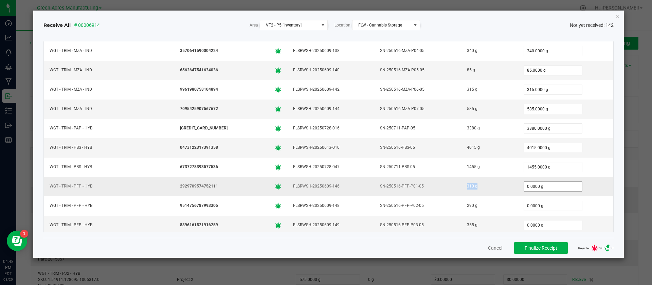
click at [525, 183] on input "0.0000 g" at bounding box center [553, 187] width 58 height 10
click at [525, 183] on input "0" at bounding box center [553, 187] width 58 height 10
paste input "31"
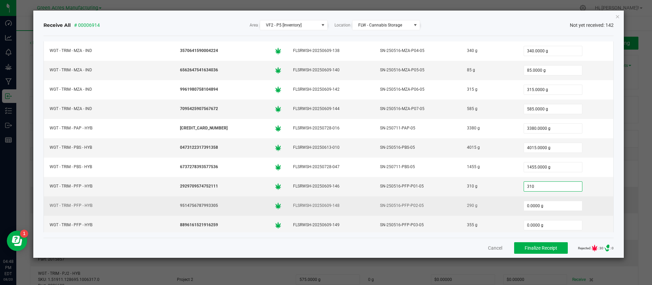
click at [466, 205] on div "290 g" at bounding box center [490, 206] width 48 height 10
type input "310.0000 g"
click at [466, 205] on div "290 g" at bounding box center [490, 206] width 48 height 10
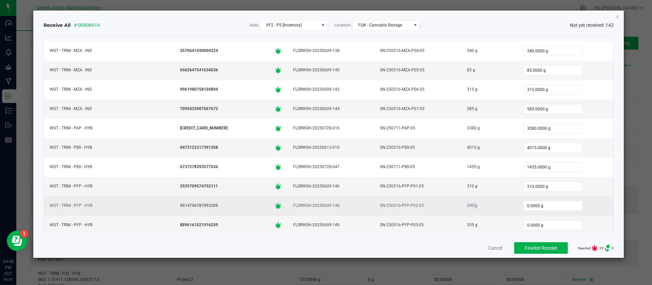
click at [466, 205] on div "290 g" at bounding box center [490, 206] width 48 height 10
click at [524, 206] on input "0.0000 g" at bounding box center [553, 206] width 58 height 10
paste input "29"
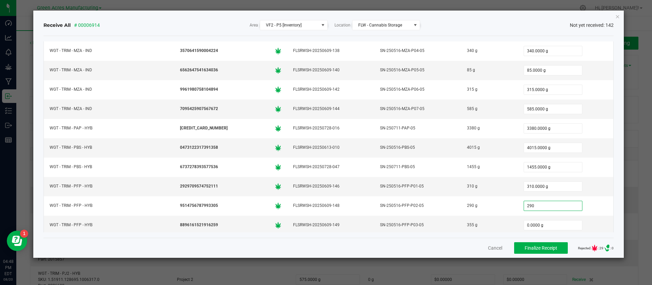
type input "290.0000 g"
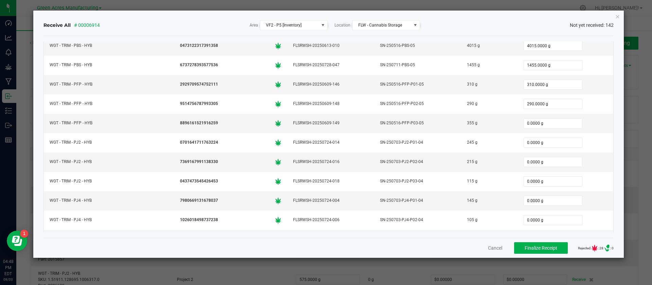
scroll to position [2191, 0]
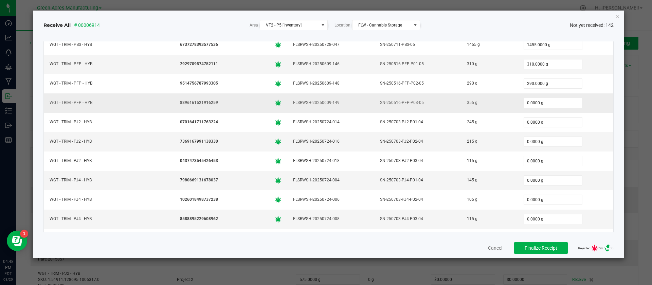
click at [466, 104] on div "355 g" at bounding box center [490, 103] width 48 height 10
click at [524, 102] on input "0.0000 g" at bounding box center [553, 103] width 58 height 10
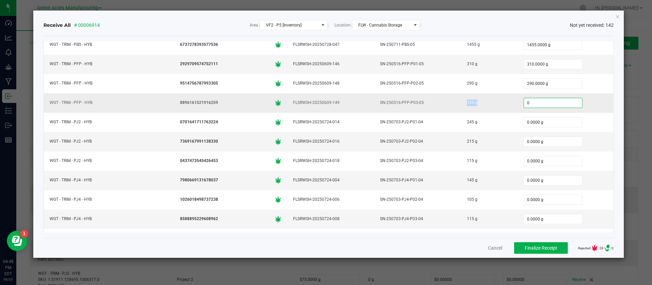
click at [524, 102] on input "0" at bounding box center [553, 103] width 58 height 10
paste input "355"
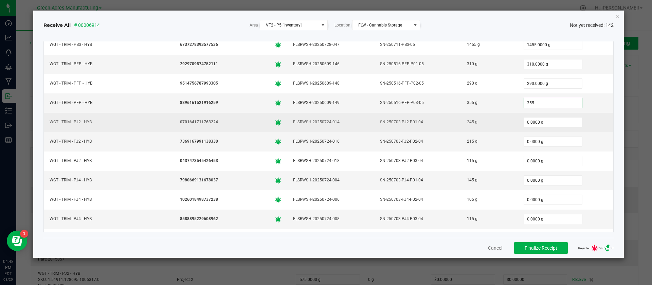
click at [466, 122] on div "245 g" at bounding box center [490, 122] width 48 height 10
type input "355.0000 g"
click at [524, 119] on input "0.0000 g" at bounding box center [553, 123] width 58 height 10
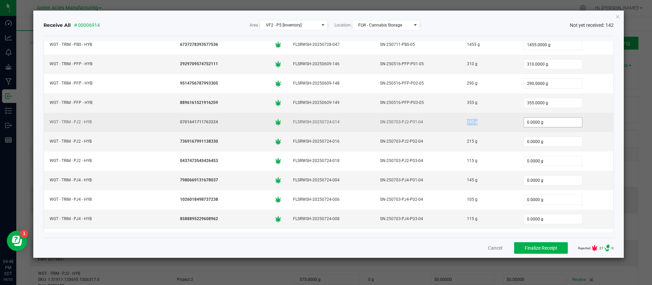
click at [524, 119] on input "0.0000 g" at bounding box center [553, 123] width 58 height 10
paste input "245"
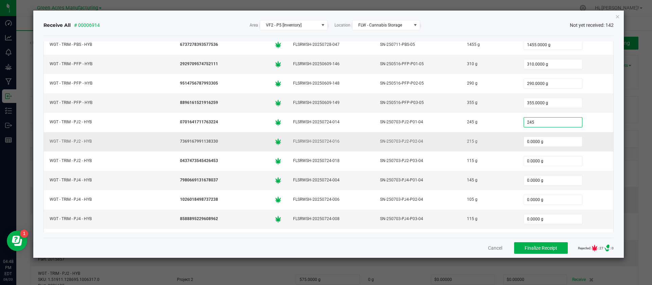
click at [466, 141] on div "215 g" at bounding box center [490, 142] width 48 height 10
type input "245.0000 g"
click at [524, 140] on input "0.0000 g" at bounding box center [553, 142] width 58 height 10
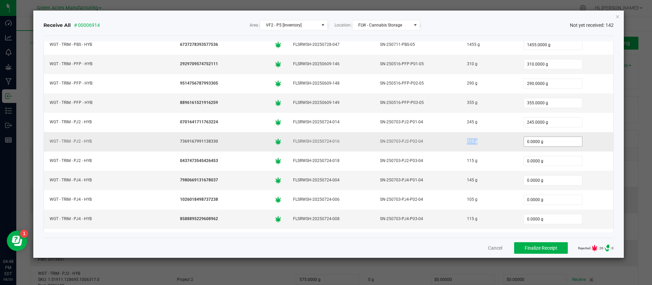
click at [524, 140] on input "0.0000 g" at bounding box center [553, 142] width 58 height 10
paste input "215"
click at [493, 137] on div "215 g" at bounding box center [490, 142] width 48 height 10
type input "215.0000 g"
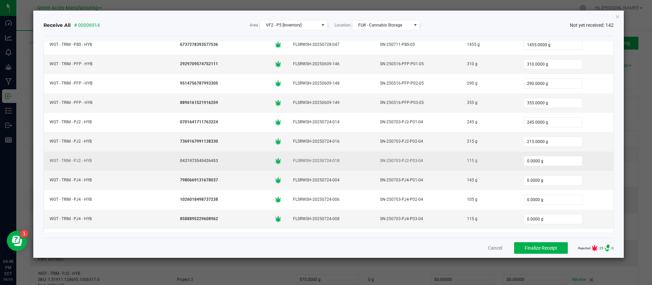
click at [466, 164] on div "115 g" at bounding box center [490, 161] width 48 height 10
click at [466, 161] on div "115 g" at bounding box center [490, 161] width 48 height 10
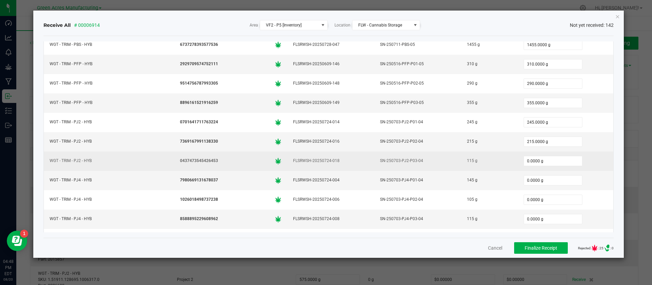
click at [466, 161] on div "115 g" at bounding box center [490, 161] width 48 height 10
click at [524, 159] on input "0.0000 g" at bounding box center [553, 161] width 58 height 10
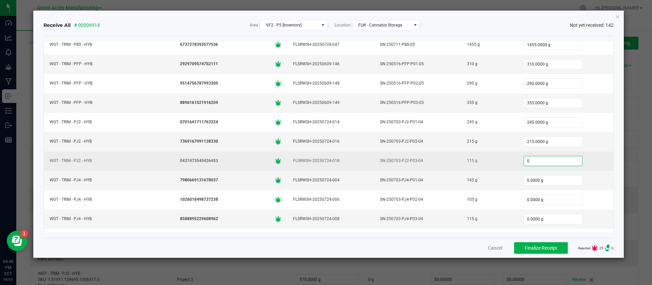
paste input "115"
click at [524, 159] on input "115" at bounding box center [553, 161] width 58 height 10
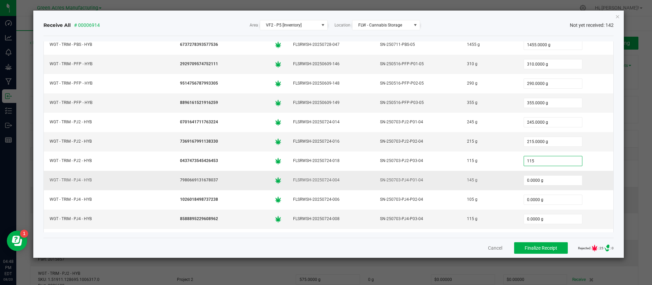
click at [466, 180] on div "145 g" at bounding box center [490, 180] width 48 height 10
type input "115.0000 g"
click at [524, 180] on input "0.0000 g" at bounding box center [553, 181] width 58 height 10
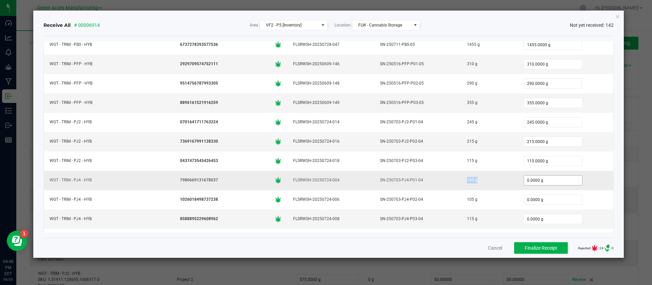
click at [524, 180] on input "0.0000 g" at bounding box center [553, 181] width 58 height 10
paste input "145"
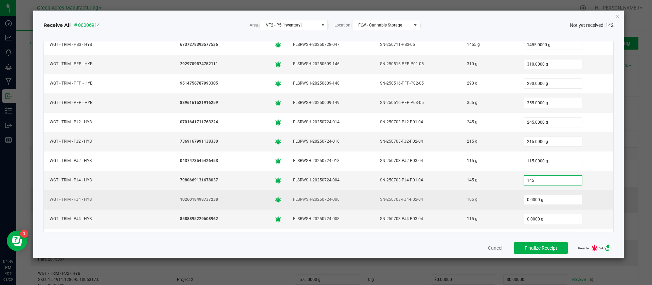
click at [466, 201] on div "105 g" at bounding box center [490, 200] width 48 height 10
type input "145.0000 g"
click at [524, 198] on input "0.0000 g" at bounding box center [553, 200] width 58 height 10
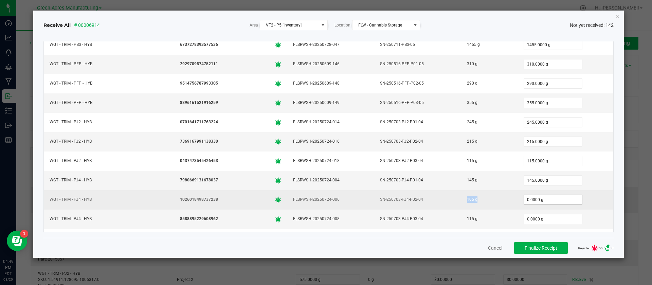
click at [524, 198] on input "0.0000 g" at bounding box center [553, 200] width 58 height 10
click at [524, 198] on input "0" at bounding box center [553, 200] width 58 height 10
paste input "105"
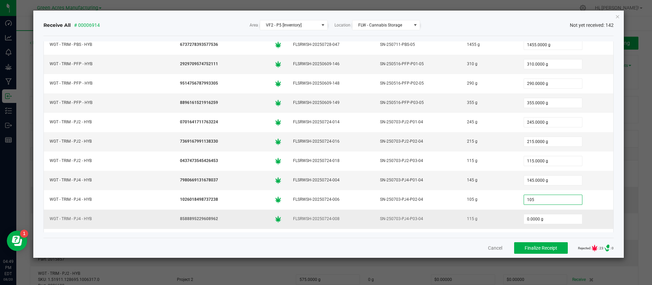
click at [466, 216] on div "115 g" at bounding box center [490, 219] width 48 height 10
type input "105.0000 g"
click at [466, 216] on div "115 g" at bounding box center [490, 219] width 48 height 10
click at [524, 218] on input "0.0000 g" at bounding box center [553, 219] width 58 height 10
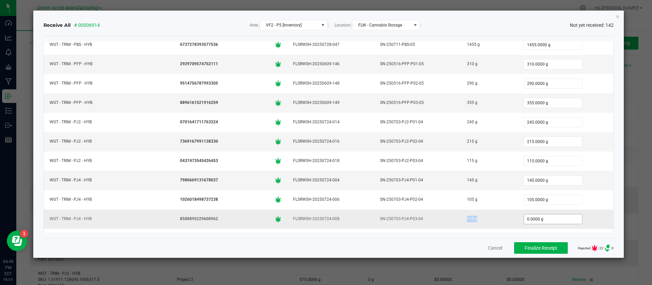
click at [524, 218] on input "0.0000 g" at bounding box center [553, 219] width 58 height 10
click at [524, 218] on input "0" at bounding box center [553, 219] width 58 height 10
paste input "115"
type input "115.0000 g"
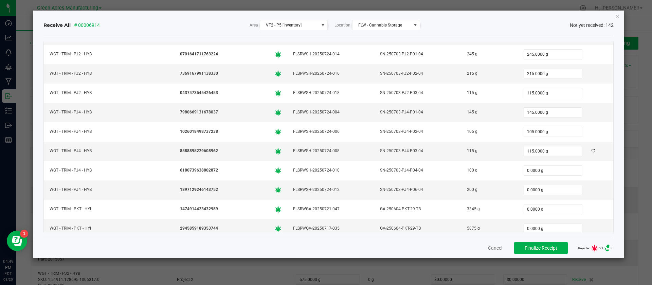
scroll to position [2320, 0]
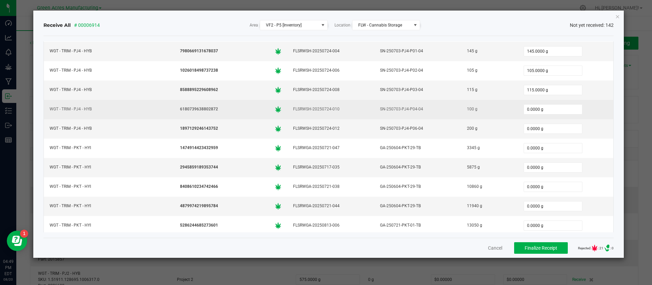
click at [466, 111] on div "100 g" at bounding box center [490, 109] width 48 height 10
click at [524, 109] on input "0.0000 g" at bounding box center [553, 110] width 58 height 10
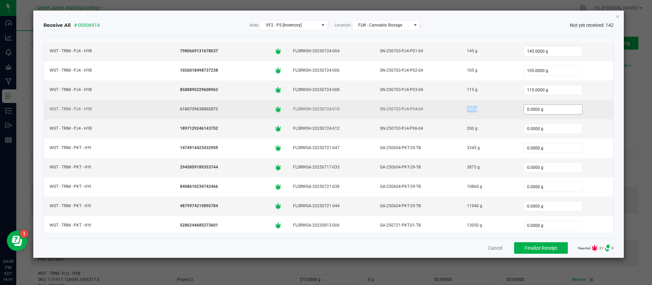
click at [524, 109] on input "0.0000 g" at bounding box center [553, 110] width 58 height 10
paste input "10"
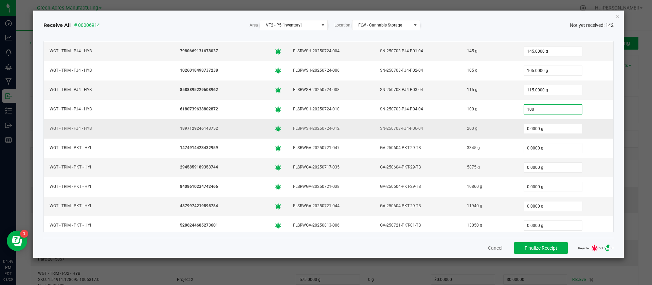
click at [466, 127] on div "200 g" at bounding box center [490, 129] width 48 height 10
type input "100.0000 g"
click at [524, 130] on input "0.0000 g" at bounding box center [553, 129] width 58 height 10
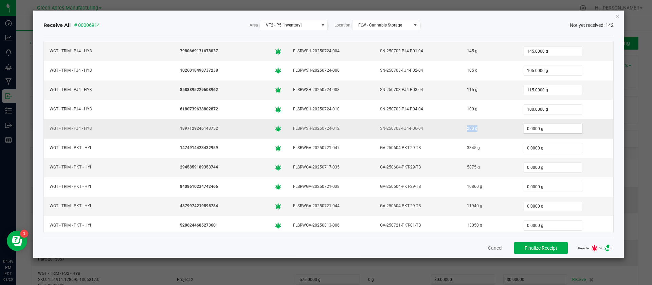
click at [524, 130] on input "0.0000 g" at bounding box center [553, 129] width 58 height 10
click at [524, 130] on input "0" at bounding box center [553, 129] width 58 height 10
paste input "20"
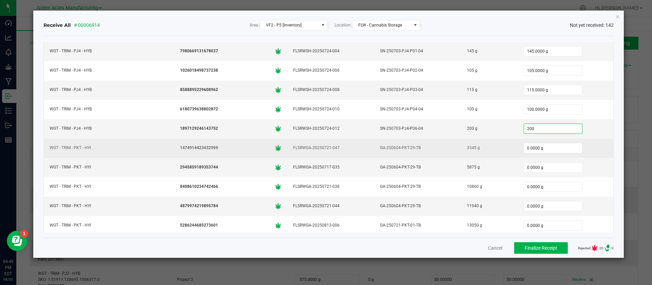
click at [466, 147] on div "3345 g" at bounding box center [490, 148] width 48 height 10
type input "200.0000 g"
click at [525, 151] on input "0.0000 g" at bounding box center [553, 148] width 58 height 10
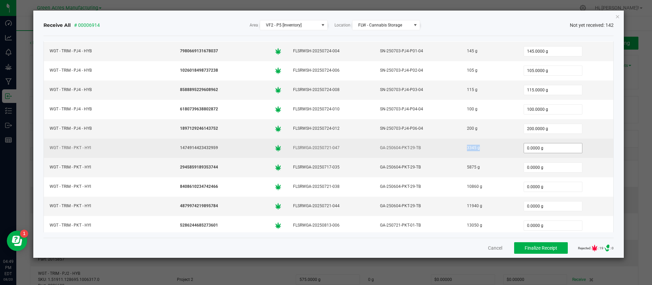
click at [525, 151] on input "0.0000 g" at bounding box center [553, 148] width 58 height 10
paste input "3345"
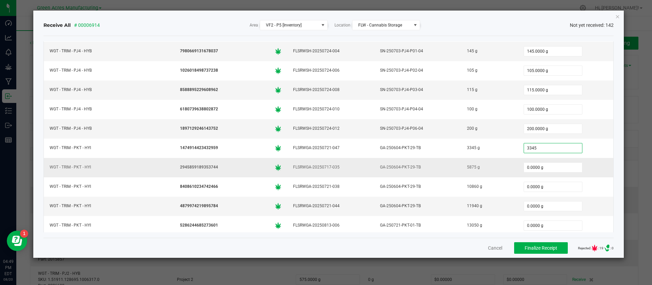
click at [466, 168] on div "5875 g" at bounding box center [490, 167] width 48 height 10
type input "3345.0000 g"
click at [524, 169] on input "0.0000 g" at bounding box center [553, 168] width 58 height 10
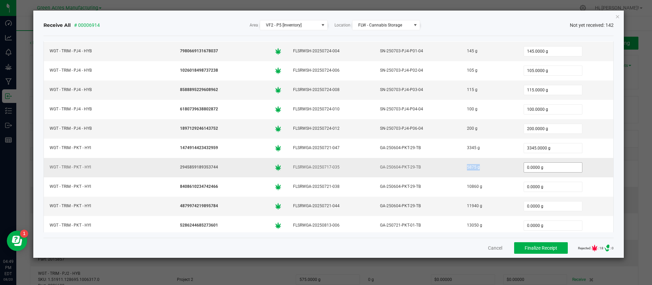
click at [524, 169] on input "0.0000 g" at bounding box center [553, 168] width 58 height 10
paste input "5875"
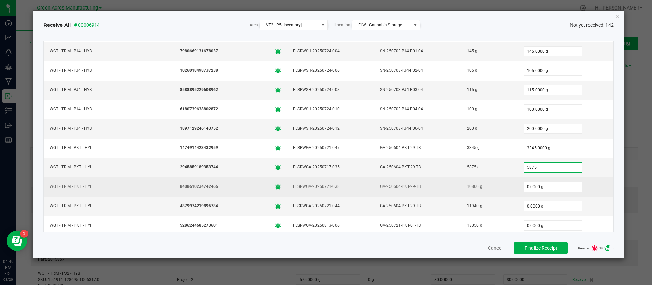
click at [466, 187] on div "10860 g" at bounding box center [490, 187] width 48 height 10
type input "5875.0000 g"
click at [524, 183] on input "0.0000 g" at bounding box center [553, 187] width 58 height 10
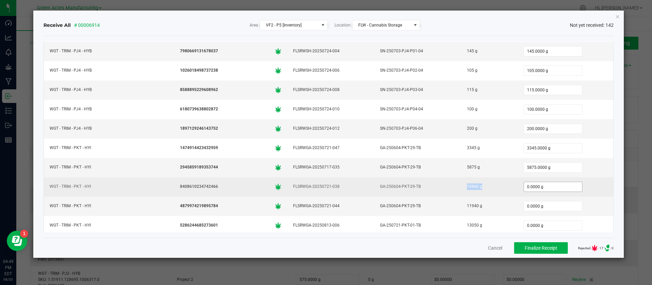
click at [524, 183] on input "0.0000 g" at bounding box center [553, 187] width 58 height 10
paste input "1086"
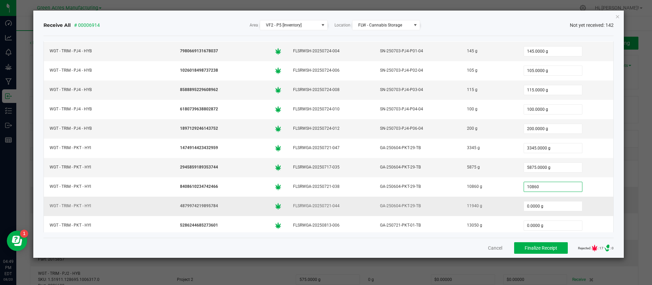
click at [466, 204] on div "11940 g" at bounding box center [490, 206] width 48 height 10
type input "10860.0000 g"
click at [466, 204] on div "11940 g" at bounding box center [490, 206] width 48 height 10
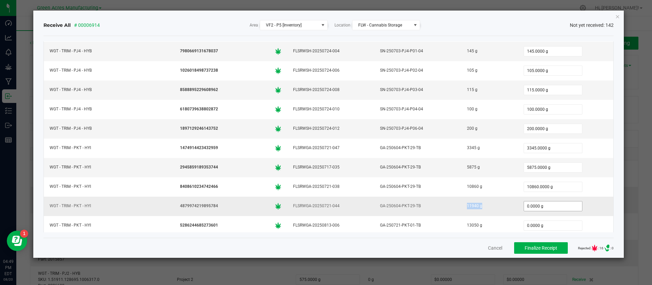
click at [527, 205] on input "0.0000 g" at bounding box center [553, 206] width 58 height 10
paste input "1194"
type input "11940"
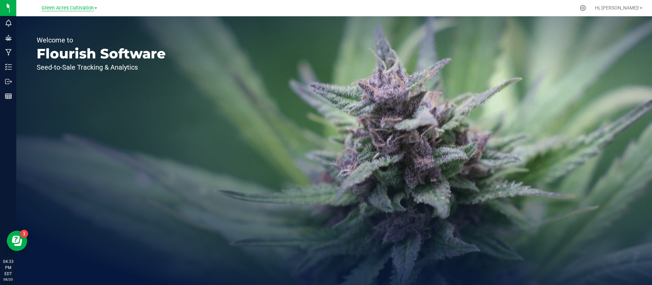
click at [70, 10] on span "Green Acres Cultivation" at bounding box center [67, 8] width 52 height 6
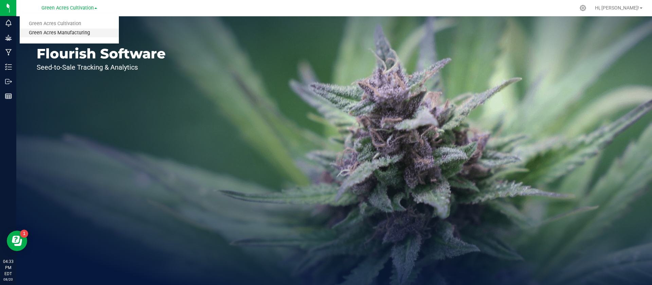
click at [65, 31] on link "Green Acres Manufacturing" at bounding box center [69, 33] width 99 height 9
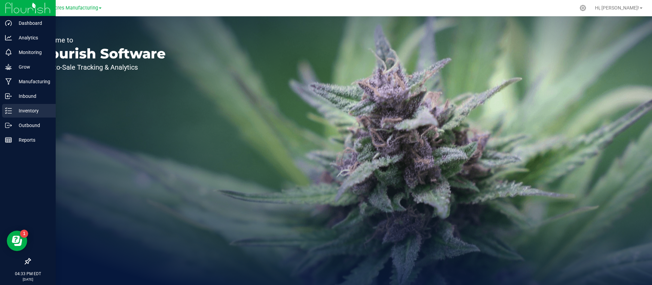
click at [24, 113] on p "Inventory" at bounding box center [32, 111] width 41 height 8
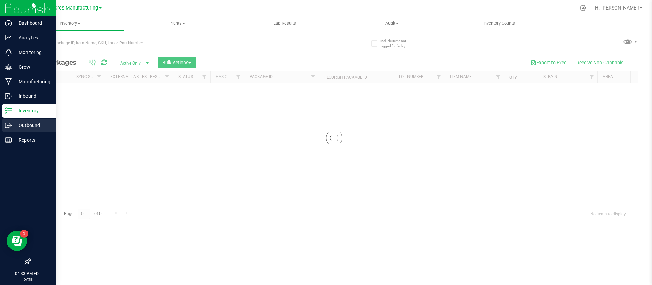
click at [25, 123] on p "Outbound" at bounding box center [32, 125] width 41 height 8
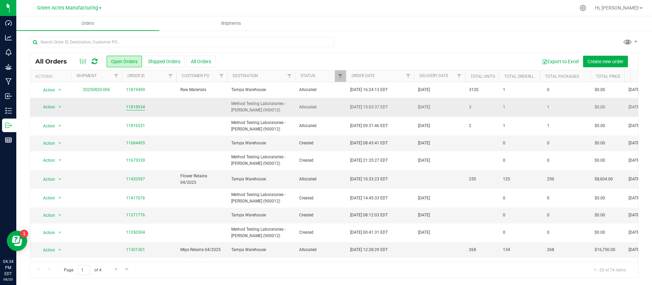
click at [137, 105] on link "11818934" at bounding box center [135, 107] width 19 height 6
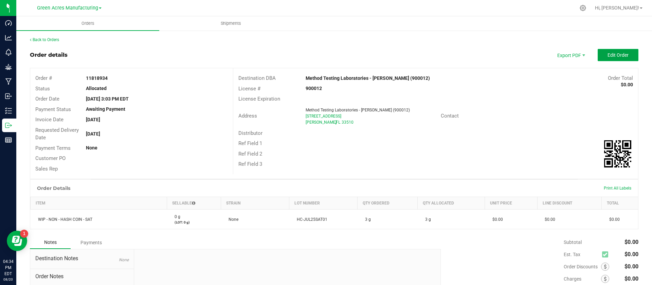
click at [618, 52] on button "Edit Order" at bounding box center [618, 55] width 41 height 12
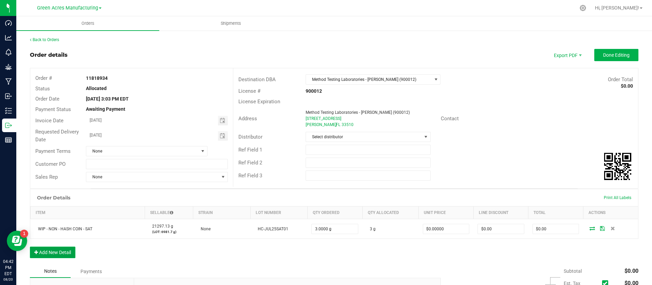
click at [65, 253] on button "Add New Detail" at bounding box center [53, 253] width 46 height 12
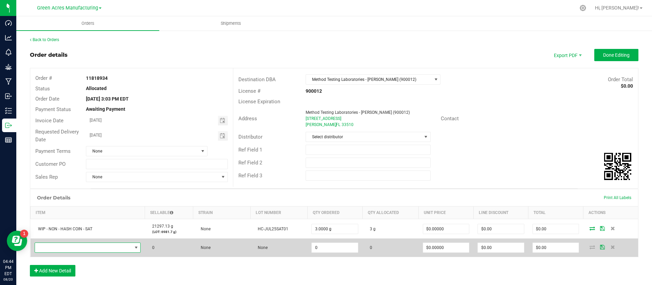
click at [113, 249] on span "NO DATA FOUND" at bounding box center [83, 248] width 97 height 10
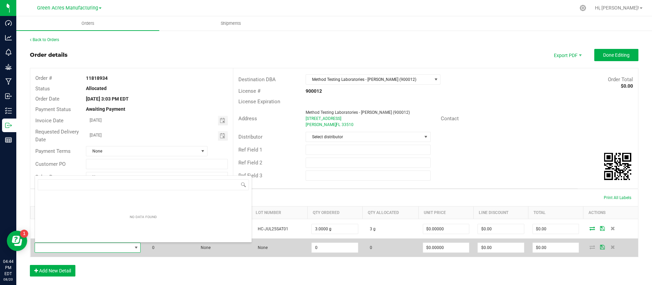
scroll to position [10, 104]
type input "WGT - DIS OIL - 1 VAPE - THC"
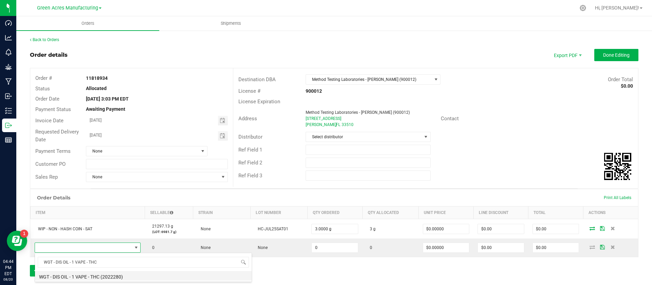
click at [97, 278] on li "WGT - DIS OIL - 1 VAPE - THC (2022280)" at bounding box center [143, 276] width 217 height 10
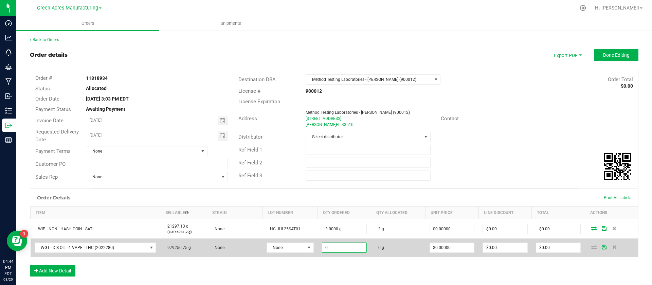
click at [338, 251] on input "0" at bounding box center [344, 248] width 45 height 10
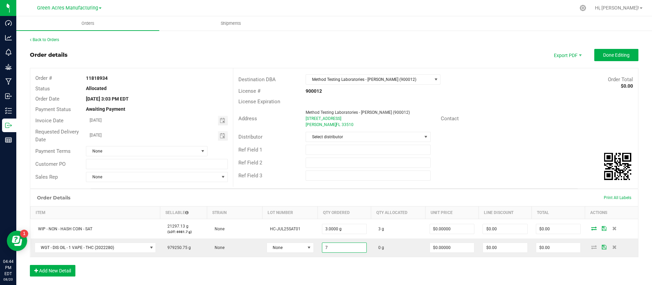
type input "7.0000 g"
click at [341, 265] on div "Order Details Print All Labels Item Sellable Strain Lot Number Qty Ordered Qty …" at bounding box center [334, 236] width 609 height 94
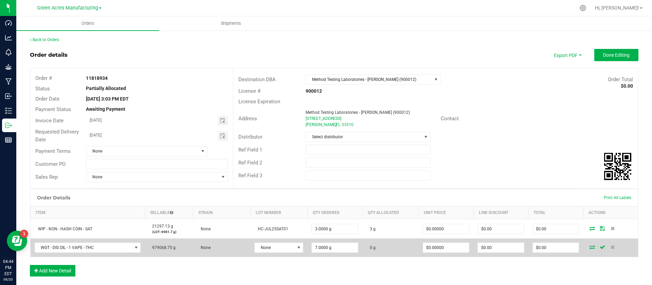
click at [590, 249] on icon at bounding box center [592, 247] width 5 height 4
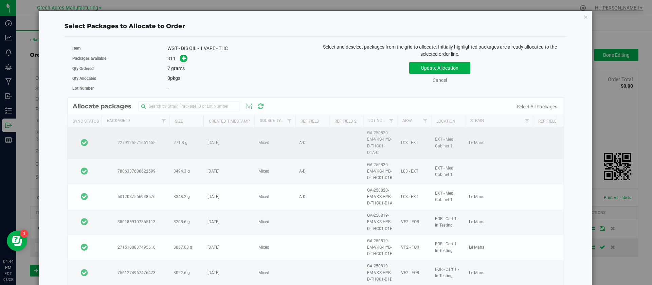
click at [94, 129] on td at bounding box center [85, 143] width 34 height 32
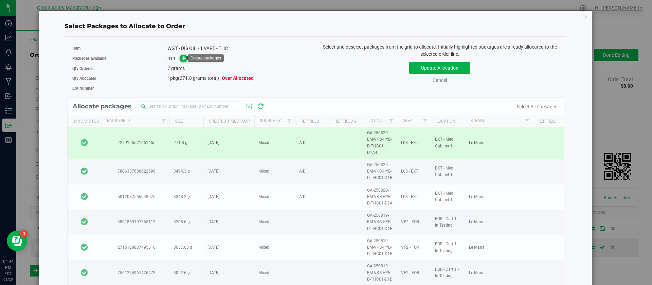
click at [183, 58] on icon at bounding box center [184, 58] width 5 height 5
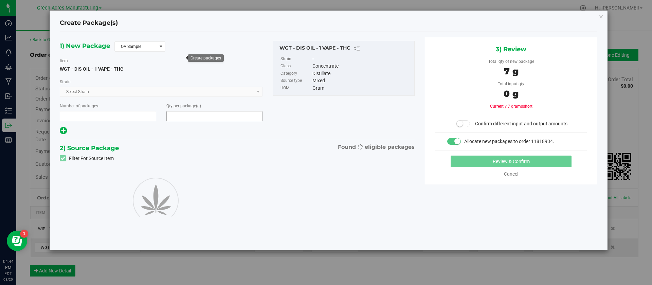
type input "1"
type input "7.0000"
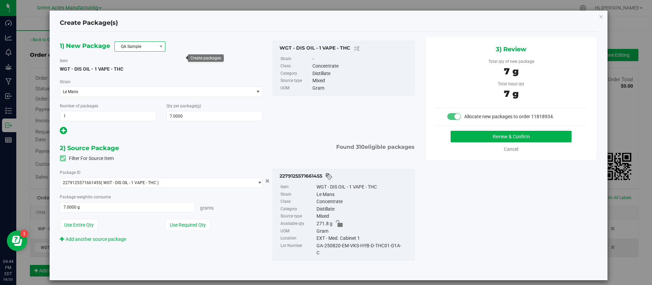
click at [151, 41] on span "QA Sample" at bounding box center [140, 46] width 51 height 10
click at [137, 78] on li "R&D Sample" at bounding box center [140, 77] width 50 height 10
click at [505, 135] on button "Review & Confirm" at bounding box center [511, 137] width 121 height 12
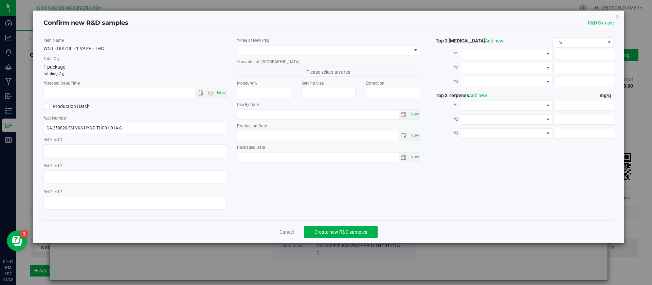
type textarea "A-D"
click at [222, 91] on span "Now" at bounding box center [221, 93] width 12 height 10
type input "8/20/2025 4:44 PM"
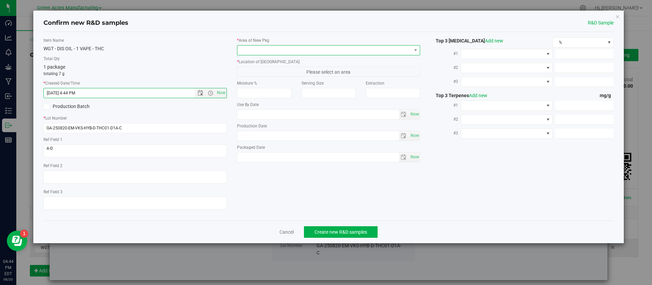
click at [255, 50] on span at bounding box center [325, 51] width 174 height 10
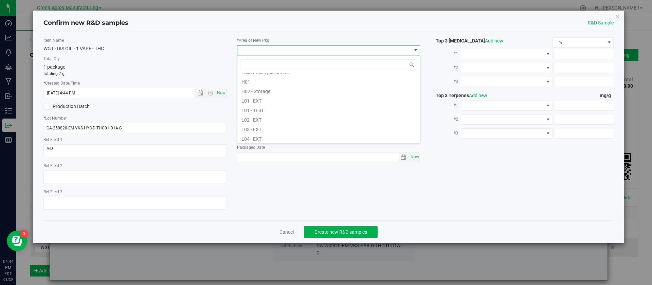
scroll to position [122, 0]
click at [268, 108] on li "L03 - EXT" at bounding box center [329, 108] width 183 height 10
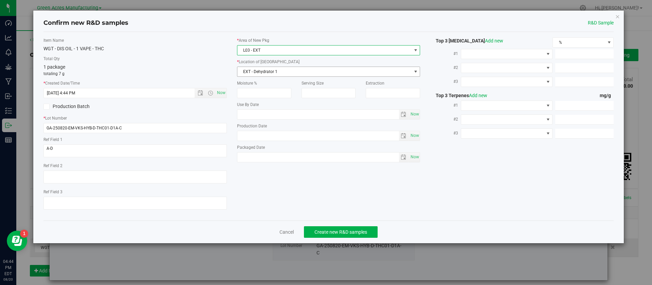
click at [257, 69] on span "EXT - Dehydrator 1" at bounding box center [325, 72] width 174 height 10
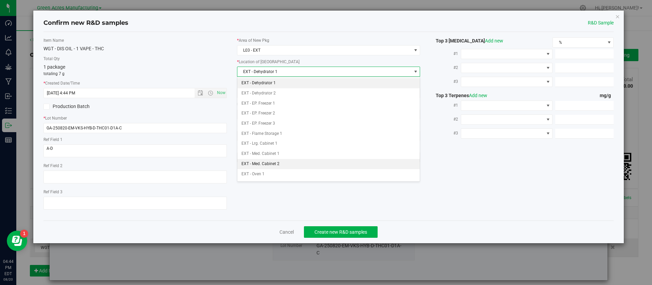
click at [277, 161] on li "EXT - Med. Cabinet 2" at bounding box center [329, 164] width 183 height 10
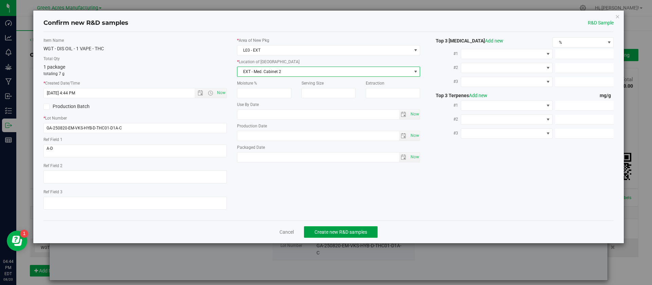
click at [327, 232] on span "Create new R&D samples" at bounding box center [341, 231] width 53 height 5
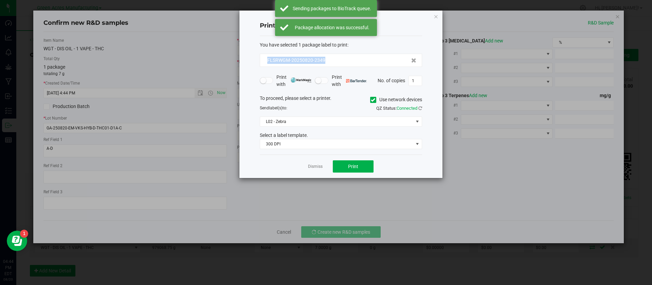
drag, startPoint x: 345, startPoint y: 64, endPoint x: 248, endPoint y: 65, distance: 96.8
click at [248, 65] on div "Print package label You have selected 1 package label to print : FLSRWGM-202508…" at bounding box center [341, 95] width 203 height 168
copy span "FLSRWGM-20250820-2349"
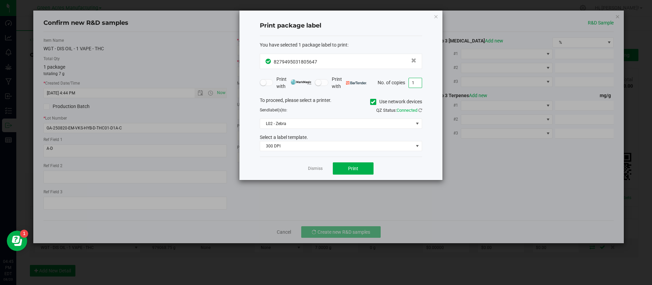
click at [418, 84] on input "1" at bounding box center [415, 83] width 13 height 10
type input "2"
click at [347, 125] on span "L02 - Zebra" at bounding box center [336, 124] width 153 height 10
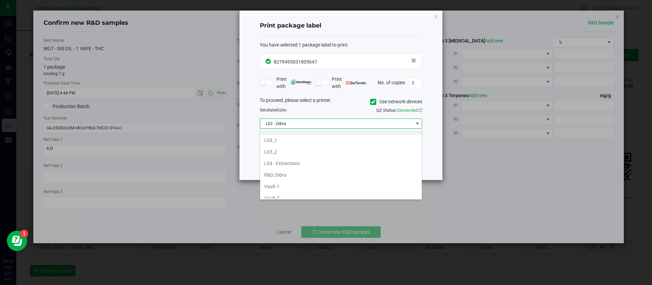
scroll to position [256, 0]
click at [324, 140] on li "L04 - Extractions" at bounding box center [341, 146] width 162 height 12
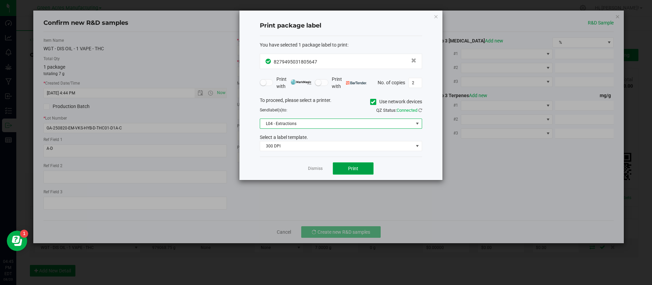
click at [352, 168] on span "Print" at bounding box center [353, 168] width 10 height 5
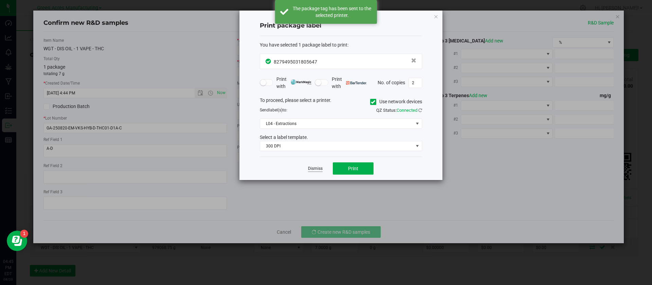
click at [317, 168] on link "Dismiss" at bounding box center [315, 169] width 15 height 6
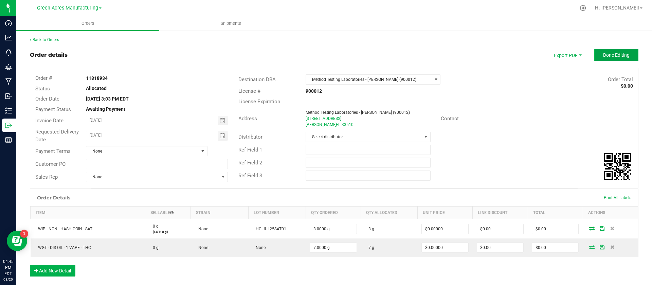
click at [621, 52] on span "Done Editing" at bounding box center [616, 54] width 27 height 5
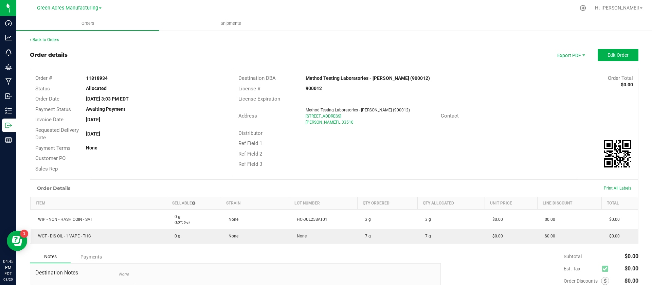
click at [499, 63] on outbound-order-header "Order details Export PDF Edit Order Order # 11818934 Status Allocated Order Dat…" at bounding box center [334, 114] width 609 height 130
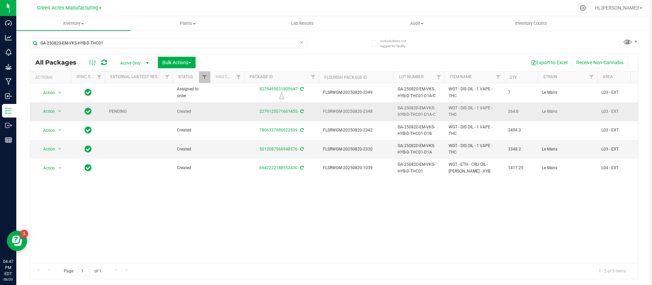
click at [425, 112] on span "GA-250820-EM-VKS-HYB-D-THC01-D1A-C" at bounding box center [419, 111] width 43 height 13
click at [437, 112] on input "GA-250820-EM-VKS-HYB-D-THC01-D1A-C" at bounding box center [417, 111] width 49 height 11
type input "GA-250820-EM-VKS-HYB-D-THC01-D1C"
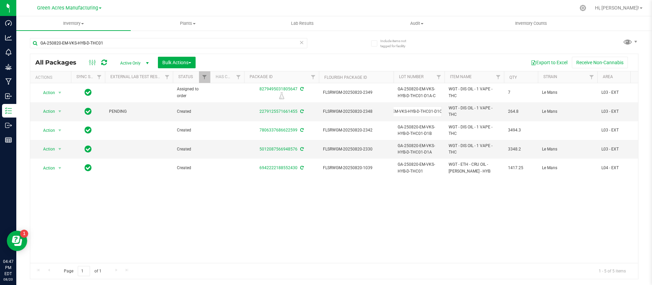
click at [433, 199] on div "All Packages Active Only Active Only Lab Samples Locked All External Internal B…" at bounding box center [334, 167] width 609 height 226
click at [46, 107] on span "Action" at bounding box center [46, 112] width 18 height 10
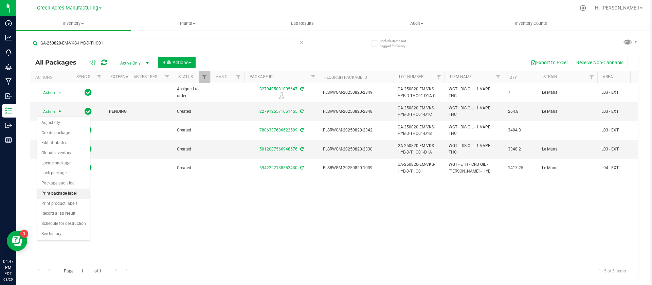
click at [69, 190] on li "Print package label" at bounding box center [63, 194] width 53 height 10
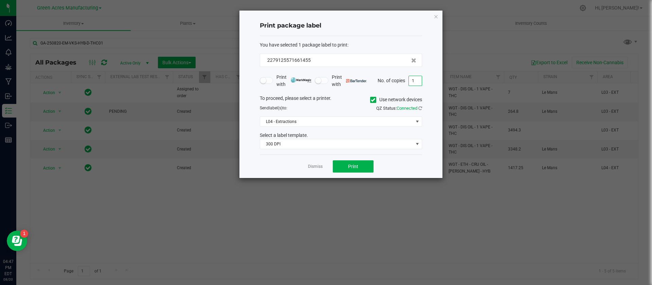
click at [419, 80] on input "1" at bounding box center [415, 81] width 13 height 10
type input "4"
click at [354, 168] on span "Print" at bounding box center [353, 166] width 10 height 5
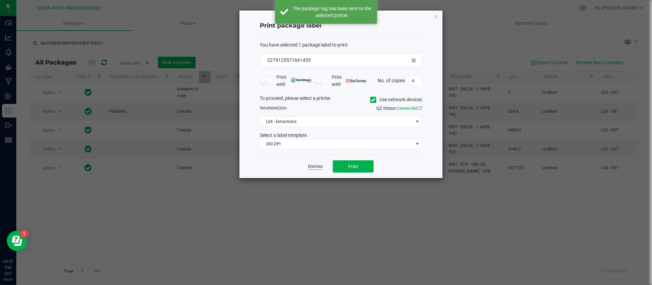
click at [318, 168] on link "Dismiss" at bounding box center [315, 167] width 15 height 6
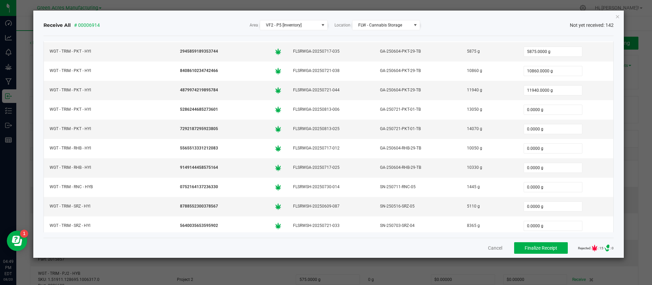
scroll to position [2442, 0]
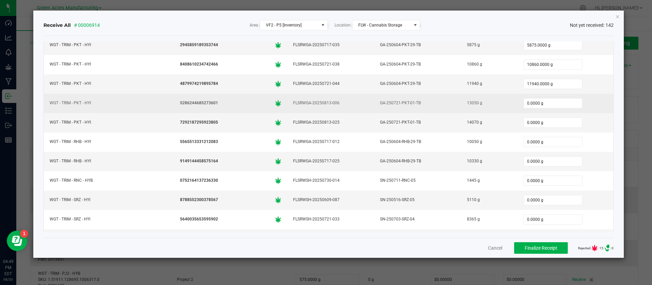
click at [466, 103] on div "13050 g" at bounding box center [490, 103] width 48 height 10
copy div "13050 g"
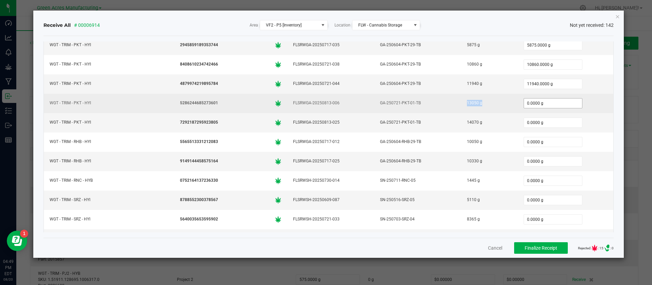
click at [524, 102] on input "0.0000 g" at bounding box center [553, 104] width 58 height 10
paste input "1305"
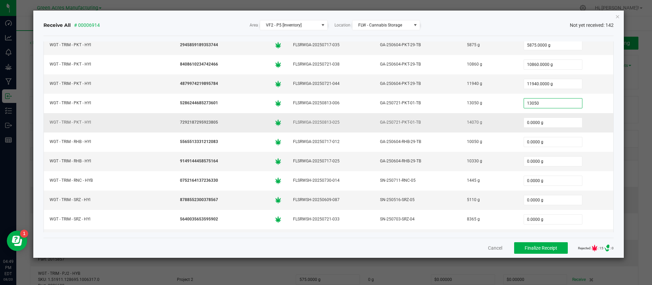
click at [466, 121] on div "14070 g" at bounding box center [490, 123] width 48 height 10
type input "13050.0000 g"
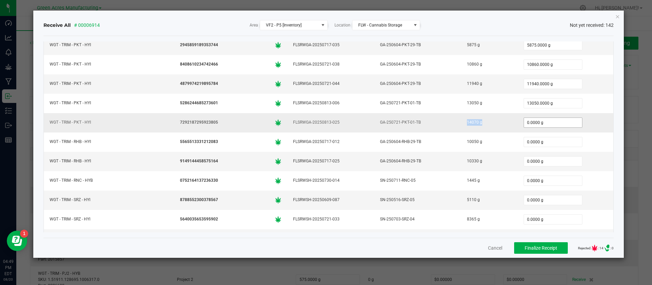
click at [524, 122] on input "0.0000 g" at bounding box center [553, 123] width 58 height 10
click at [524, 122] on input "0" at bounding box center [553, 123] width 58 height 10
paste input "1407"
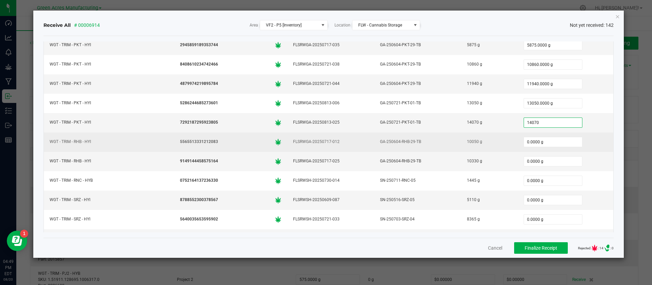
click at [466, 143] on div "10050 g" at bounding box center [490, 142] width 48 height 10
type input "14070.0000 g"
click at [466, 143] on div "10050 g" at bounding box center [490, 142] width 48 height 10
click at [524, 142] on input "0.0000 g" at bounding box center [553, 142] width 58 height 10
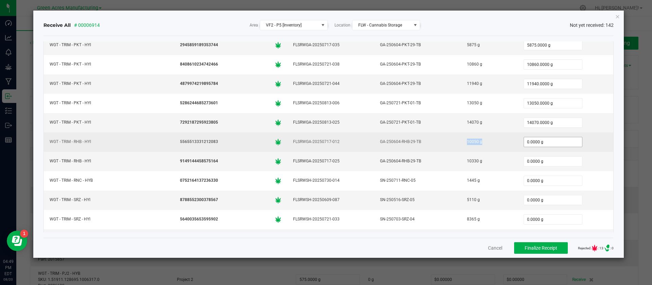
click at [524, 142] on input "0.0000 g" at bounding box center [553, 142] width 58 height 10
paste input "1005"
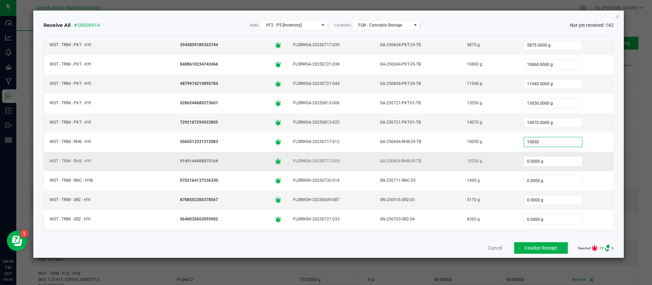
click at [466, 162] on div "10330 g" at bounding box center [490, 161] width 48 height 10
type input "10050.0000 g"
click at [466, 162] on div "10330 g" at bounding box center [490, 161] width 48 height 10
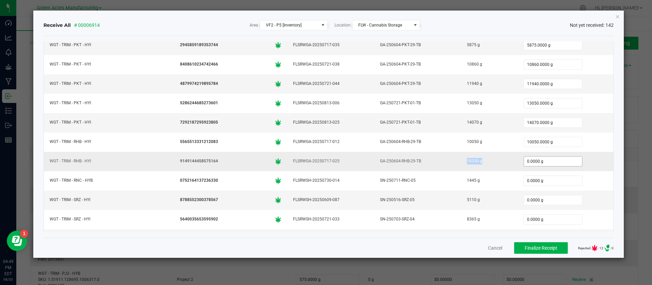
click at [524, 160] on input "0.0000 g" at bounding box center [553, 162] width 58 height 10
paste input "1033"
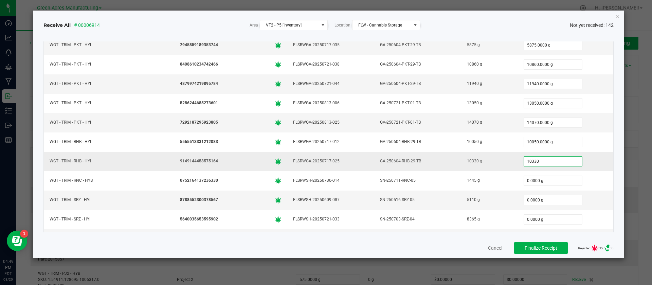
click at [525, 160] on input "10330" at bounding box center [553, 162] width 58 height 10
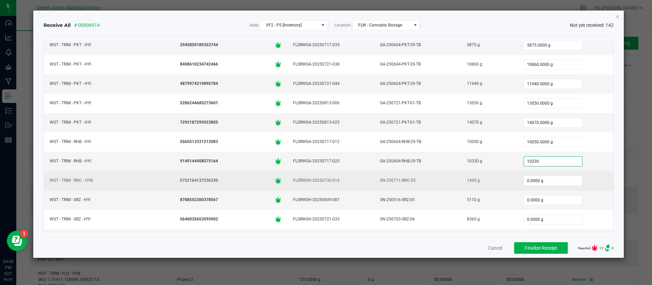
click at [466, 179] on div "1445 g" at bounding box center [490, 181] width 48 height 10
type input "10330.0000 g"
copy div "1445 g"
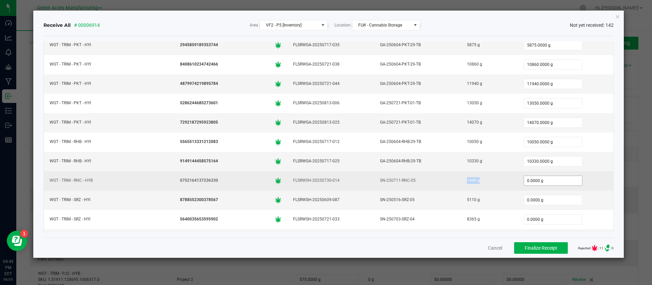
click at [524, 180] on input "0.0000 g" at bounding box center [553, 181] width 58 height 10
paste input "1445"
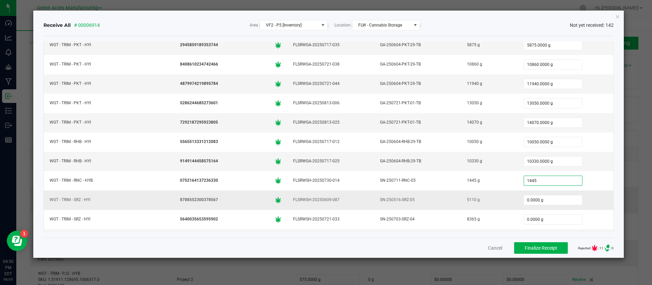
click at [461, 199] on td "5110 g" at bounding box center [489, 200] width 56 height 19
type input "1445.0000 g"
drag, startPoint x: 453, startPoint y: 199, endPoint x: 458, endPoint y: 200, distance: 4.8
click at [466, 200] on div "5110 g" at bounding box center [490, 200] width 48 height 10
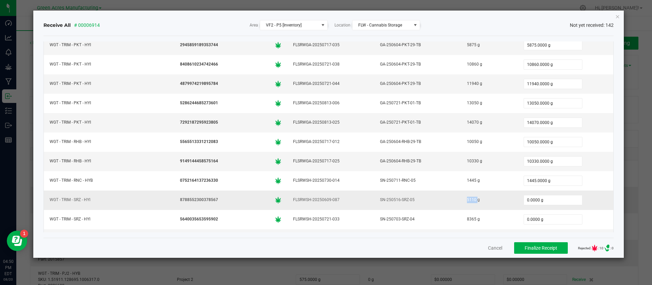
click at [466, 200] on div "5110 g" at bounding box center [490, 200] width 48 height 10
copy div "5110 g"
click at [524, 199] on input "0.0000 g" at bounding box center [553, 200] width 58 height 10
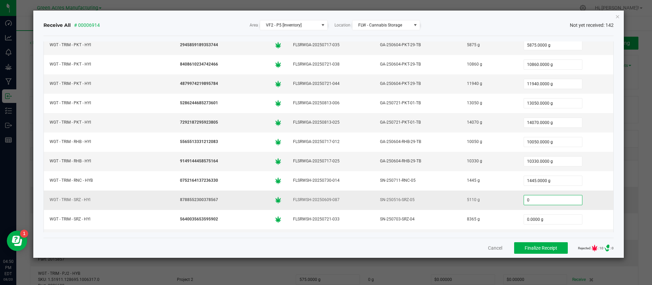
paste input "511"
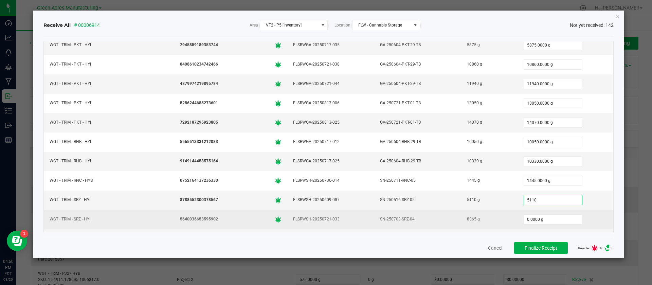
click at [466, 220] on div "8365 g" at bounding box center [490, 219] width 48 height 10
type input "5110.0000 g"
copy div "8365 g"
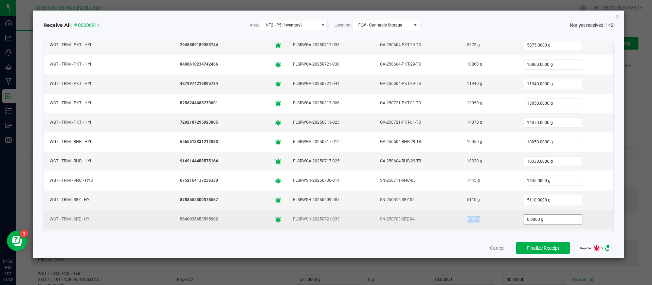
click at [526, 215] on input "0.0000 g" at bounding box center [553, 220] width 58 height 10
paste input "8365"
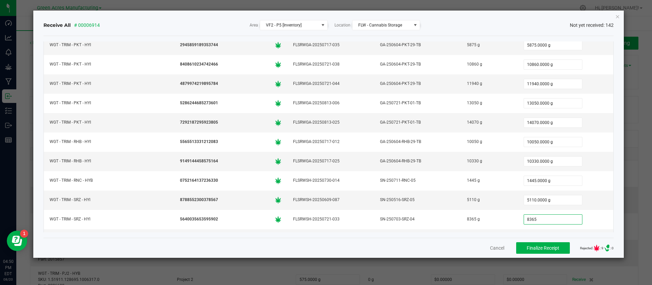
type input "8365.0000 g"
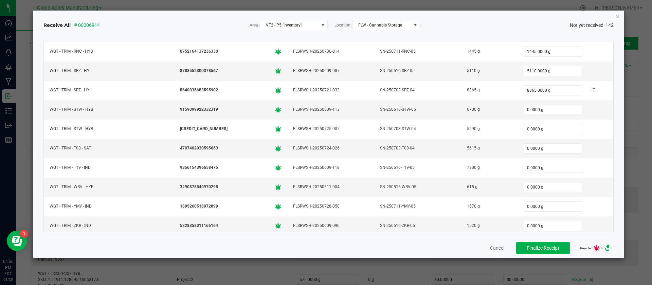
scroll to position [2575, 0]
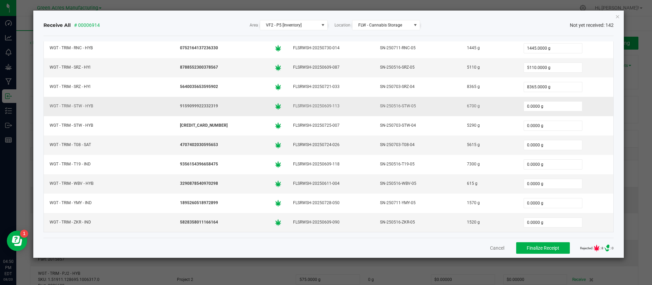
click at [466, 103] on div "6700 g" at bounding box center [490, 106] width 48 height 10
click at [524, 105] on input "0.0000 g" at bounding box center [553, 107] width 58 height 10
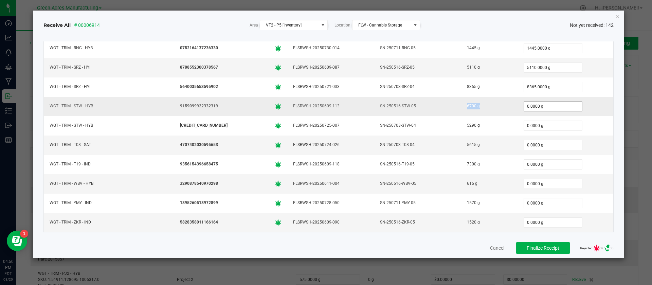
click at [524, 105] on input "0.0000 g" at bounding box center [553, 107] width 58 height 10
paste input "670"
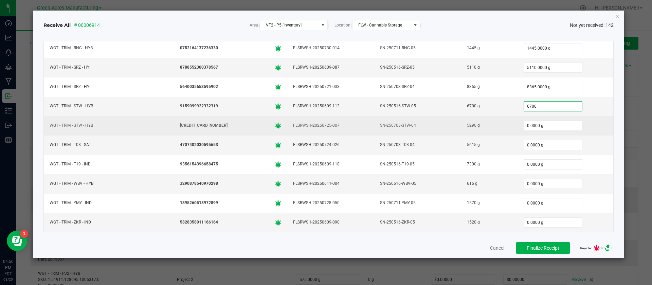
click at [466, 125] on div "5290 g" at bounding box center [490, 126] width 48 height 10
type input "6700.0000 g"
click at [466, 125] on div "5290 g" at bounding box center [490, 126] width 48 height 10
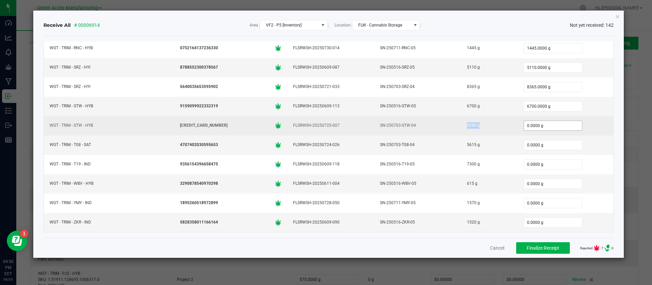
click at [524, 127] on input "0.0000 g" at bounding box center [553, 126] width 58 height 10
click at [524, 127] on input "0" at bounding box center [553, 126] width 58 height 10
paste input "529"
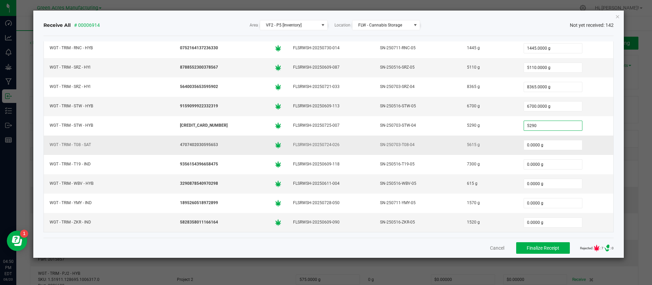
click at [466, 144] on div "5615 g" at bounding box center [490, 145] width 48 height 10
type input "5290.0000 g"
copy div "5615 g"
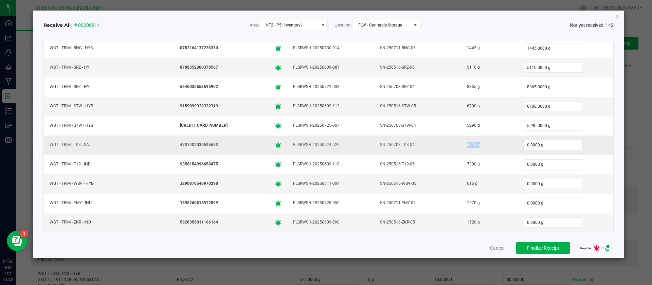
click at [524, 146] on input "0.0000 g" at bounding box center [553, 145] width 58 height 10
paste input "5615"
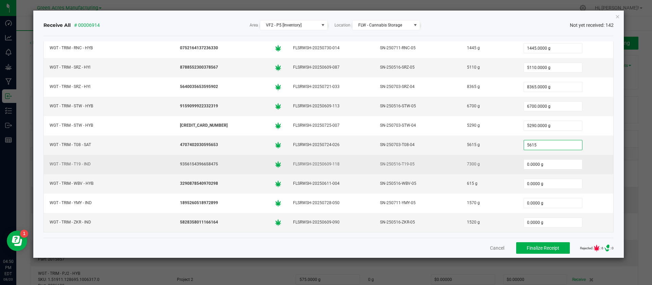
click at [466, 166] on div "7300 g" at bounding box center [490, 164] width 48 height 10
type input "5615.0000 g"
copy div "7300 g"
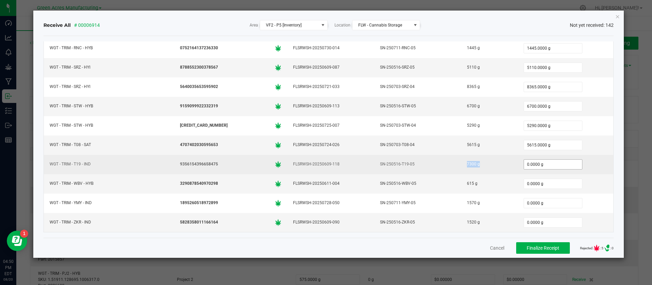
click at [524, 166] on input "0.0000 g" at bounding box center [553, 165] width 58 height 10
paste input "730"
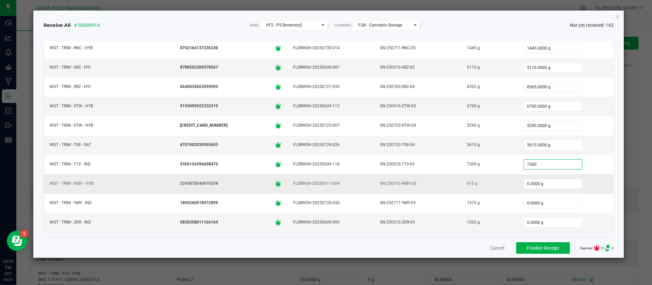
click at [466, 184] on div "615 g" at bounding box center [490, 184] width 48 height 10
type input "7300.0000 g"
click at [524, 184] on input "0.0000 g" at bounding box center [553, 184] width 58 height 10
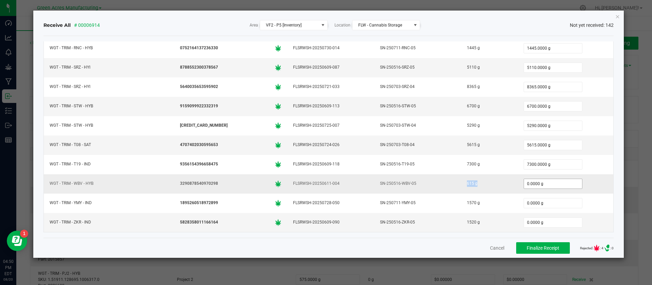
click at [524, 184] on input "0.0000 g" at bounding box center [553, 184] width 58 height 10
paste input "615"
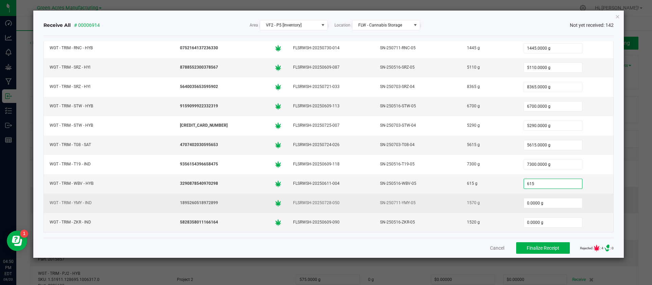
click at [466, 200] on div "1570 g" at bounding box center [490, 203] width 48 height 10
type input "615.0000 g"
copy div "1570 g"
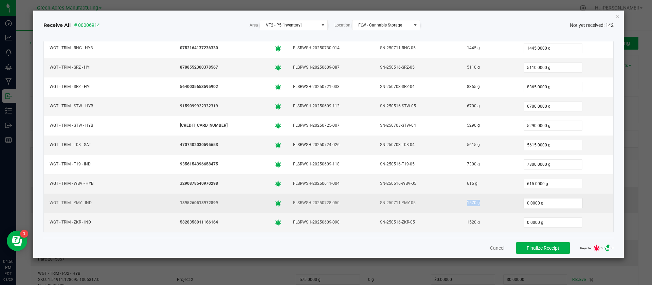
click at [530, 200] on input "0.0000 g" at bounding box center [553, 203] width 58 height 10
click at [530, 200] on input "0" at bounding box center [553, 203] width 58 height 10
paste input "157"
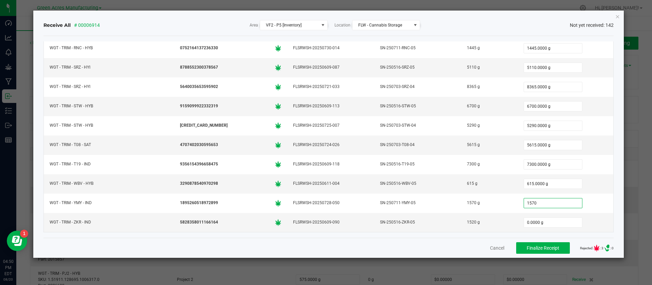
type input "1570.0000 g"
click at [466, 222] on div "1520 g" at bounding box center [490, 222] width 48 height 10
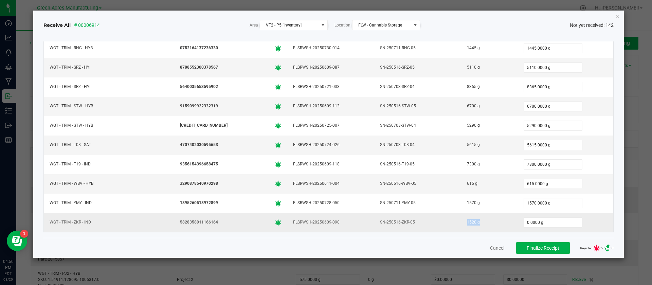
copy div "1520 g"
click at [526, 220] on input "0.0000 g" at bounding box center [553, 223] width 58 height 10
paste input "152"
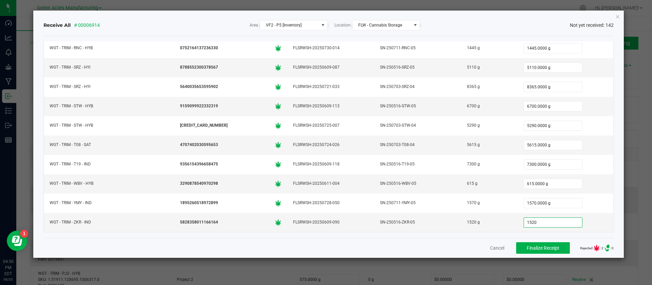
click at [566, 238] on div "Item Package Flourish Package ID Lot Shipped Received WGT - TRIM - AML - IND [C…" at bounding box center [328, 137] width 571 height 202
type input "1520.0000 g"
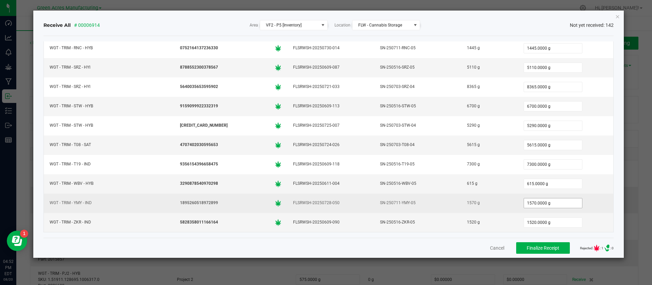
click at [552, 205] on input "1570.0000 g" at bounding box center [553, 203] width 58 height 10
click at [579, 206] on div "1570" at bounding box center [566, 203] width 88 height 14
type input "1570.0000 g"
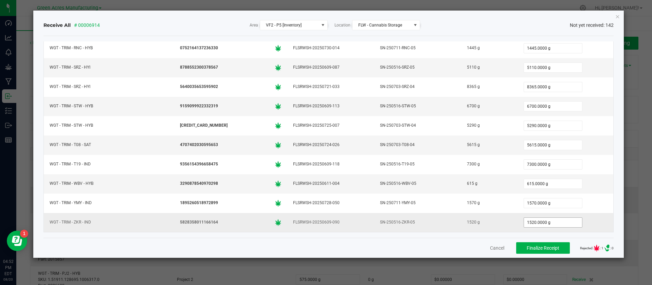
click at [538, 225] on input "1520.0000 g" at bounding box center [553, 223] width 58 height 10
type input "1520.0000 g"
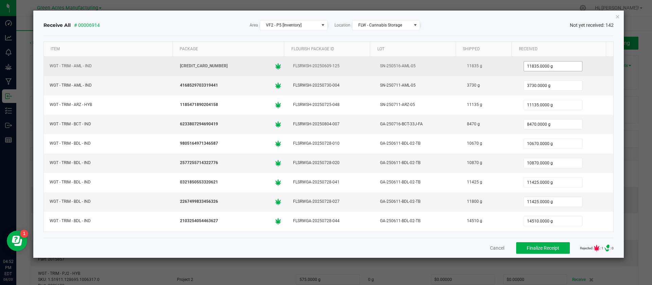
click at [532, 65] on input "11835.0000 g" at bounding box center [553, 67] width 58 height 10
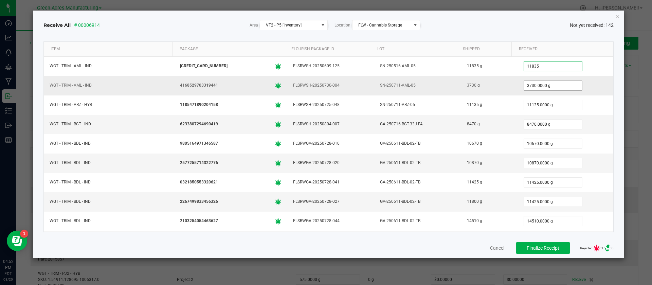
click at [536, 85] on input "3730.0000 g" at bounding box center [553, 86] width 58 height 10
type input "11835.0000 g"
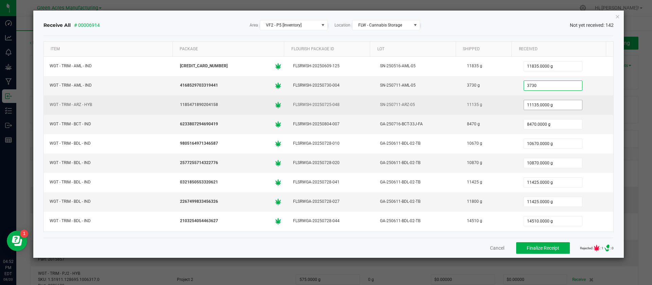
click at [542, 105] on input "11135.0000 g" at bounding box center [553, 105] width 58 height 10
type input "3730.0000 g"
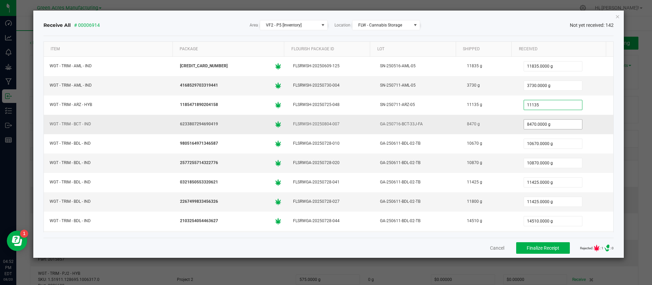
click at [539, 123] on input "8470.0000 g" at bounding box center [553, 125] width 58 height 10
type input "11135.0000 g"
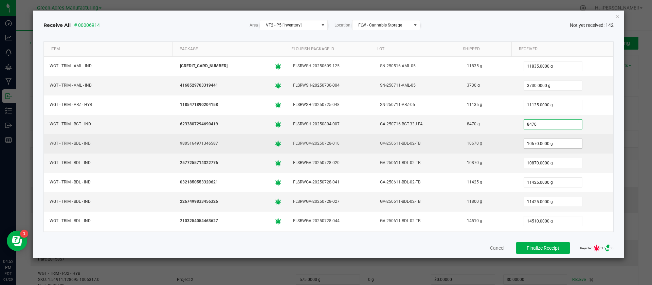
type input "8470.0000 g"
click at [534, 139] on span "10670.0000 g" at bounding box center [553, 144] width 59 height 10
click at [534, 141] on input "10670.0000 g" at bounding box center [553, 144] width 58 height 10
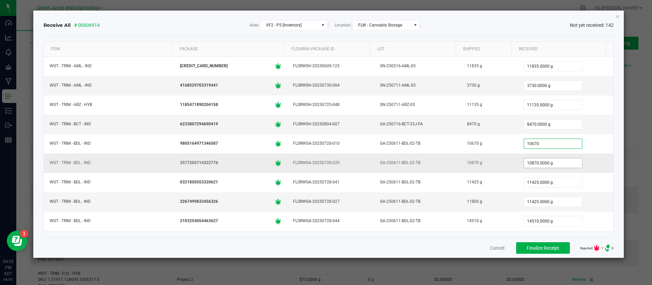
click at [534, 162] on input "10870.0000 g" at bounding box center [553, 163] width 58 height 10
type input "10670.0000 g"
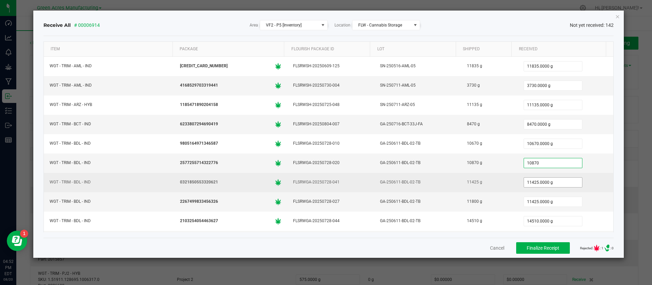
click at [533, 183] on input "11425.0000 g" at bounding box center [553, 183] width 58 height 10
type input "10870.0000 g"
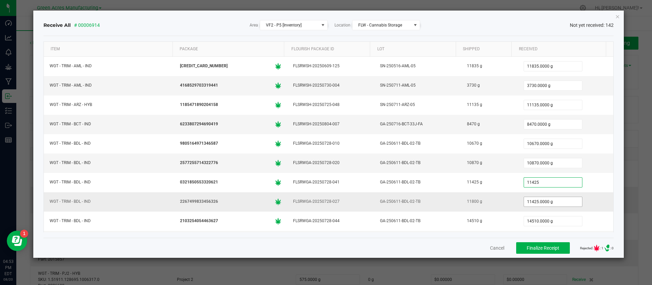
click at [532, 203] on input "11425.0000 g" at bounding box center [553, 202] width 58 height 10
type input "11425.0000 g"
click at [581, 203] on div "11800" at bounding box center [566, 202] width 88 height 14
type input "11800.0000 g"
click at [545, 250] on span "Finalize Receipt" at bounding box center [543, 247] width 33 height 5
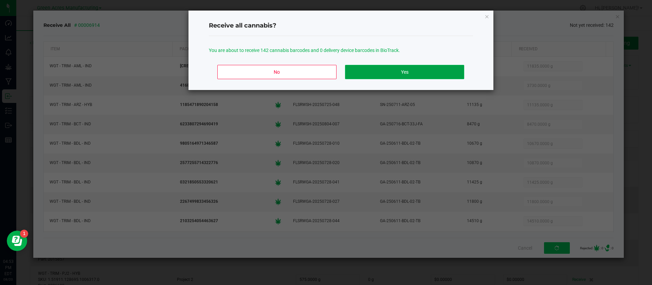
click at [388, 71] on button "Yes" at bounding box center [404, 72] width 119 height 14
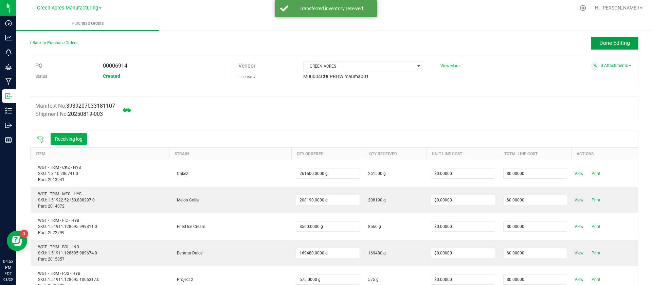
click at [611, 42] on span "Done Editing" at bounding box center [615, 43] width 31 height 6
